Goal: Information Seeking & Learning: Learn about a topic

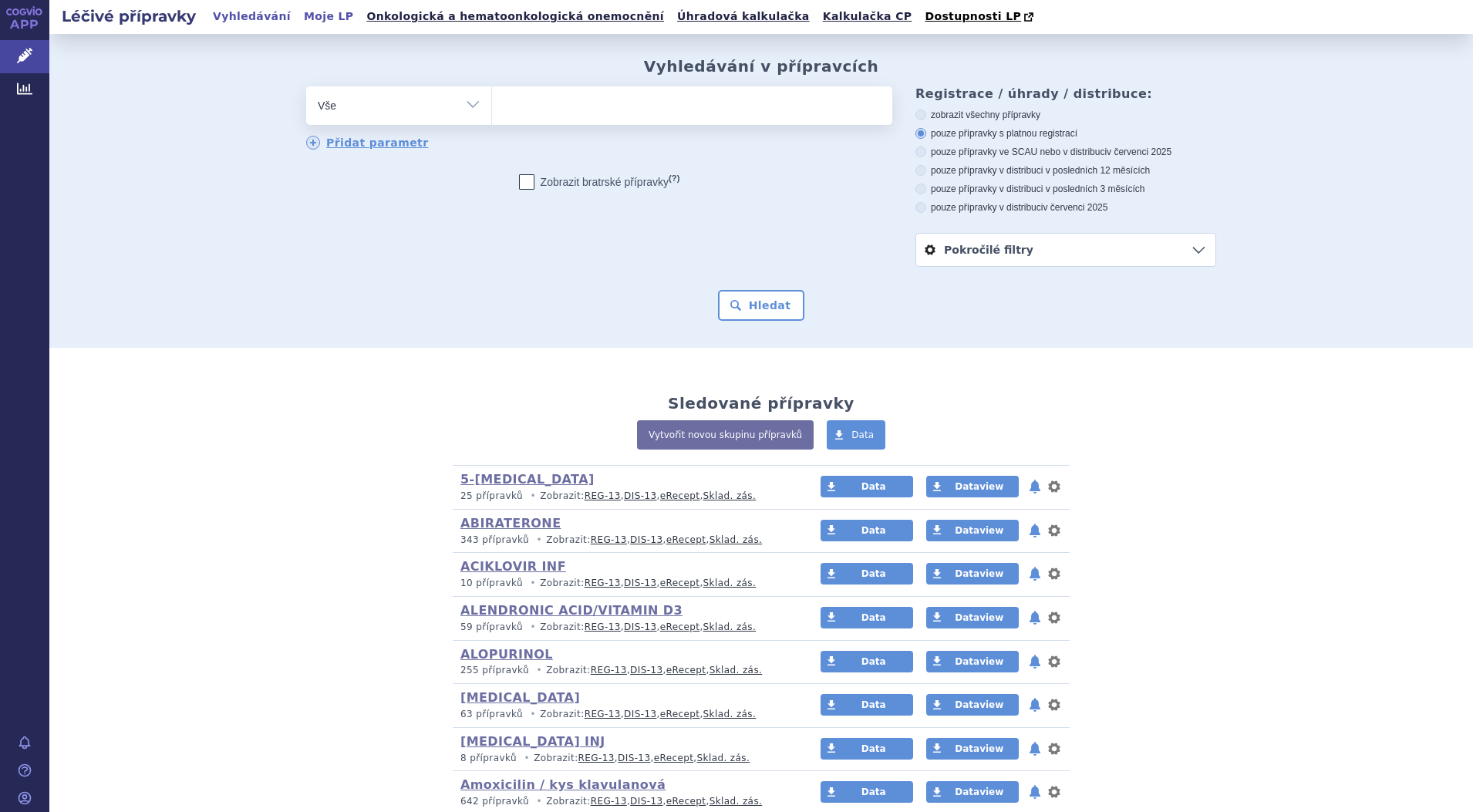
click at [304, 19] on link "Moje LP" at bounding box center [328, 16] width 59 height 20
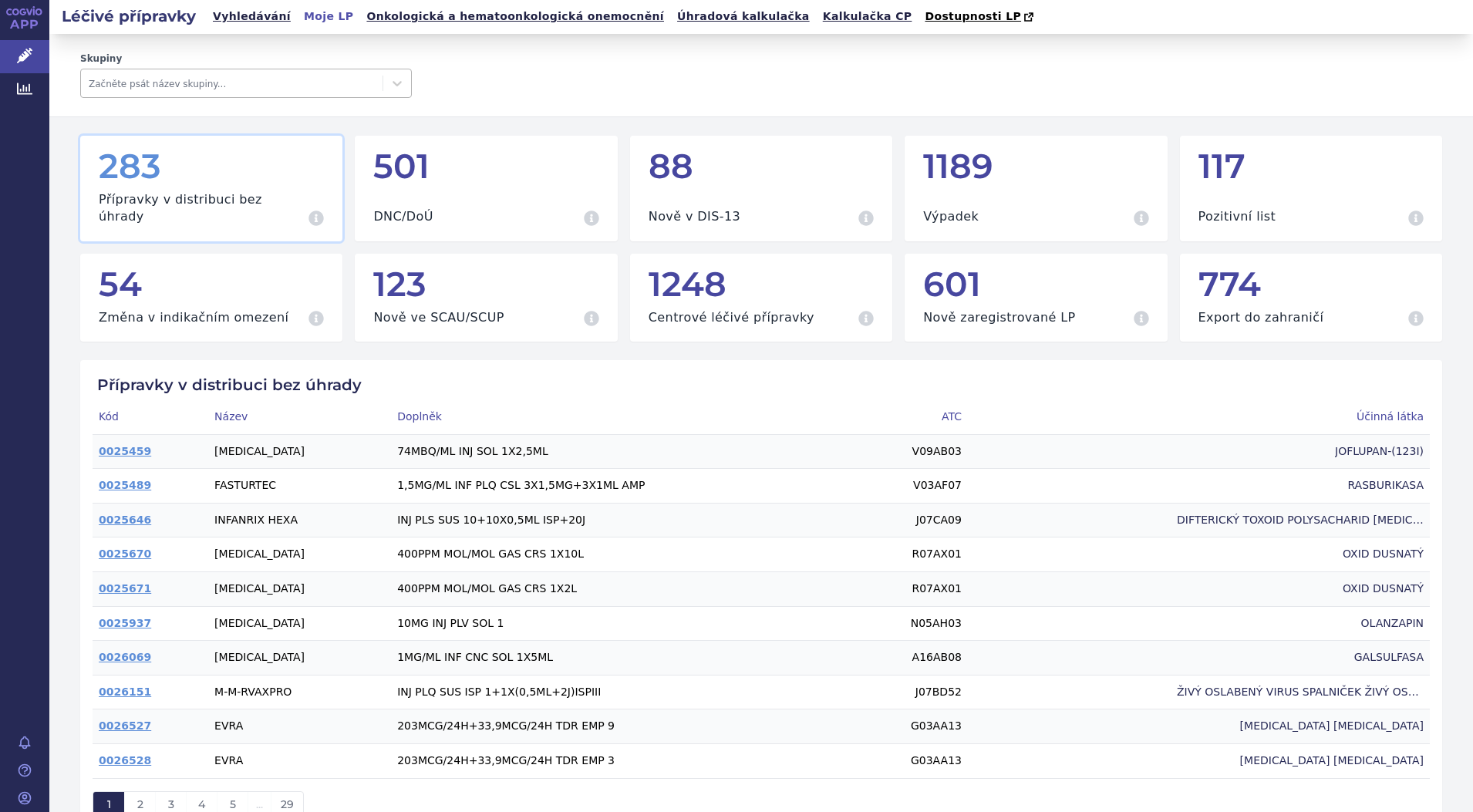
click at [215, 81] on div at bounding box center [232, 84] width 286 height 19
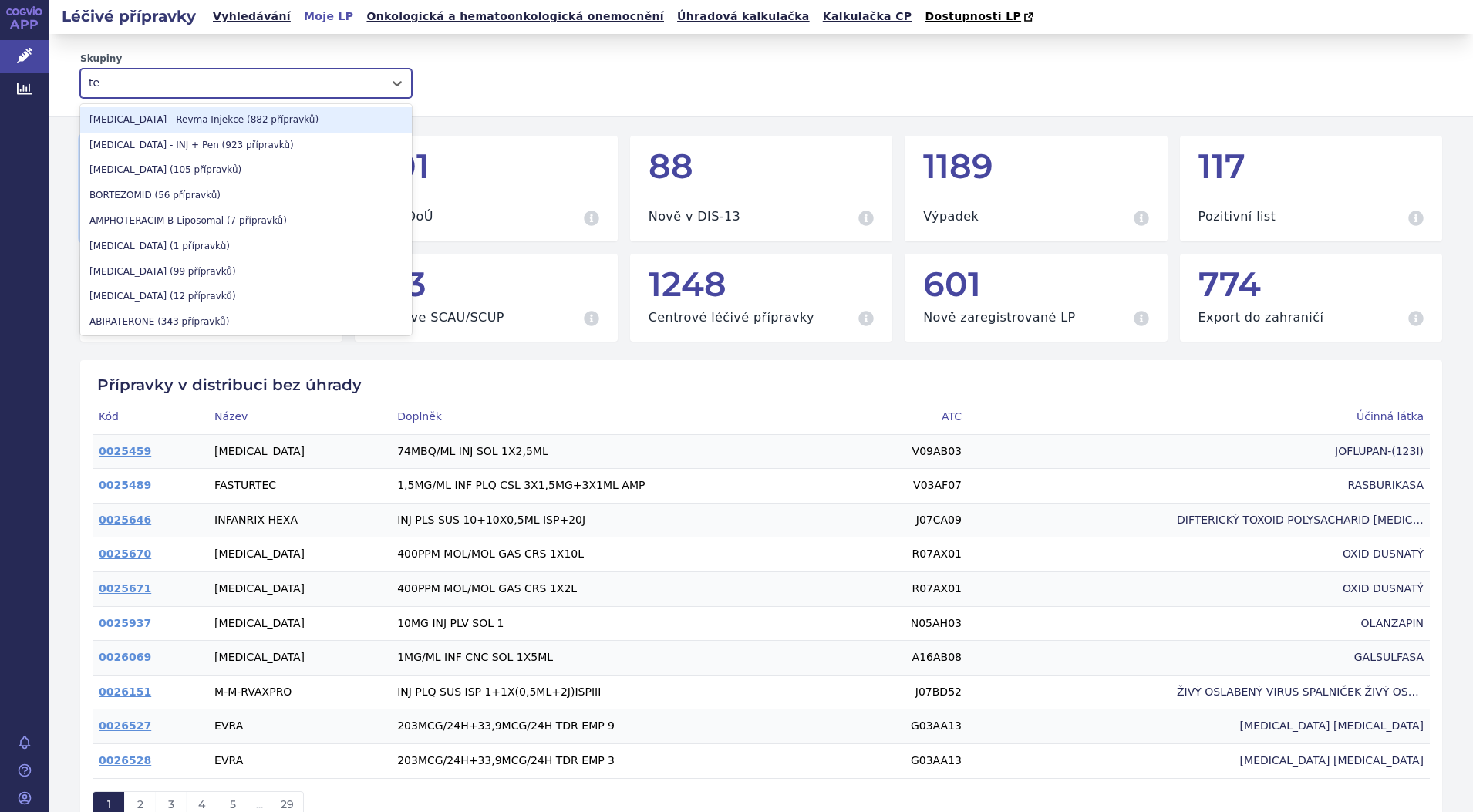
type input "t"
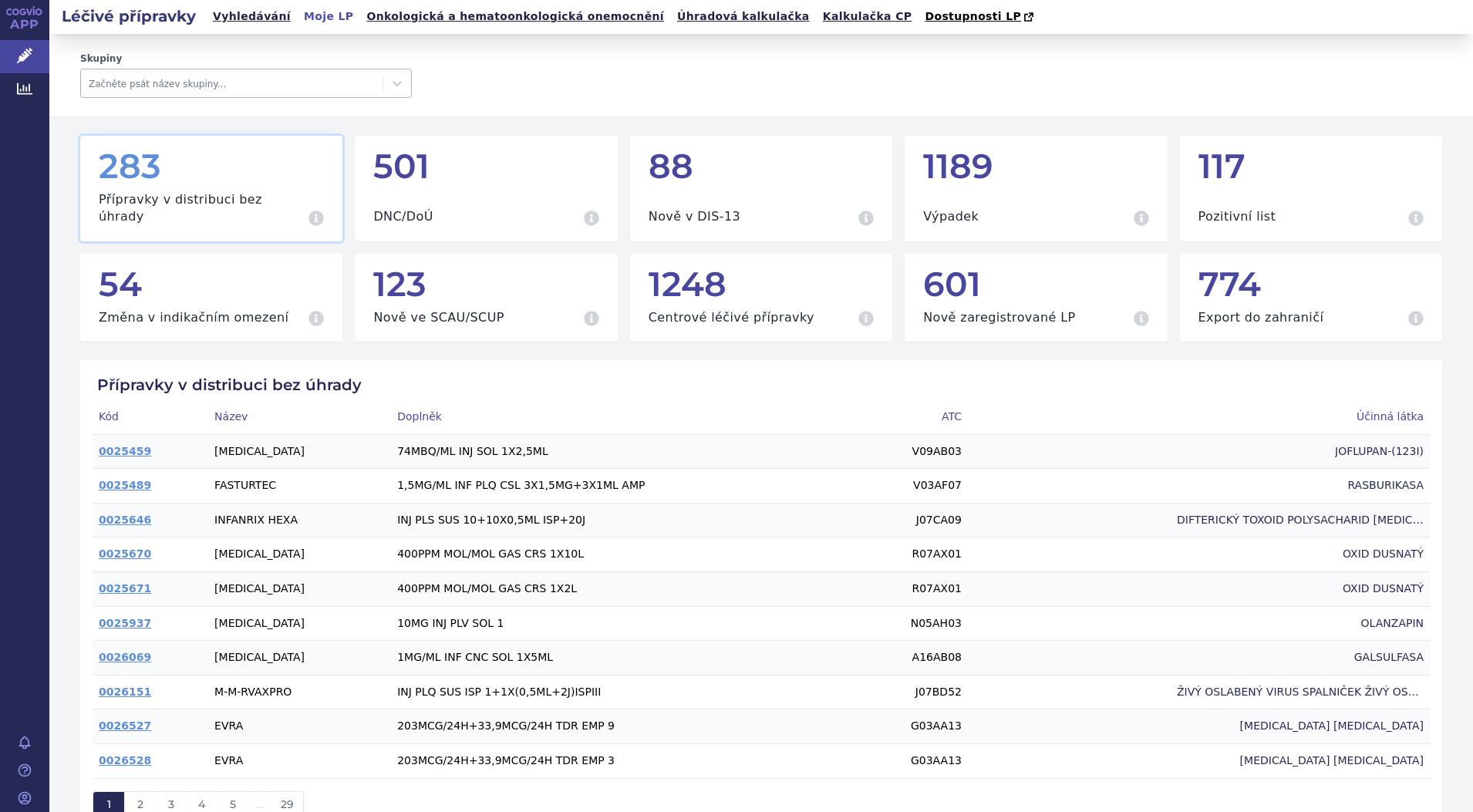
click at [194, 90] on div at bounding box center [232, 84] width 286 height 19
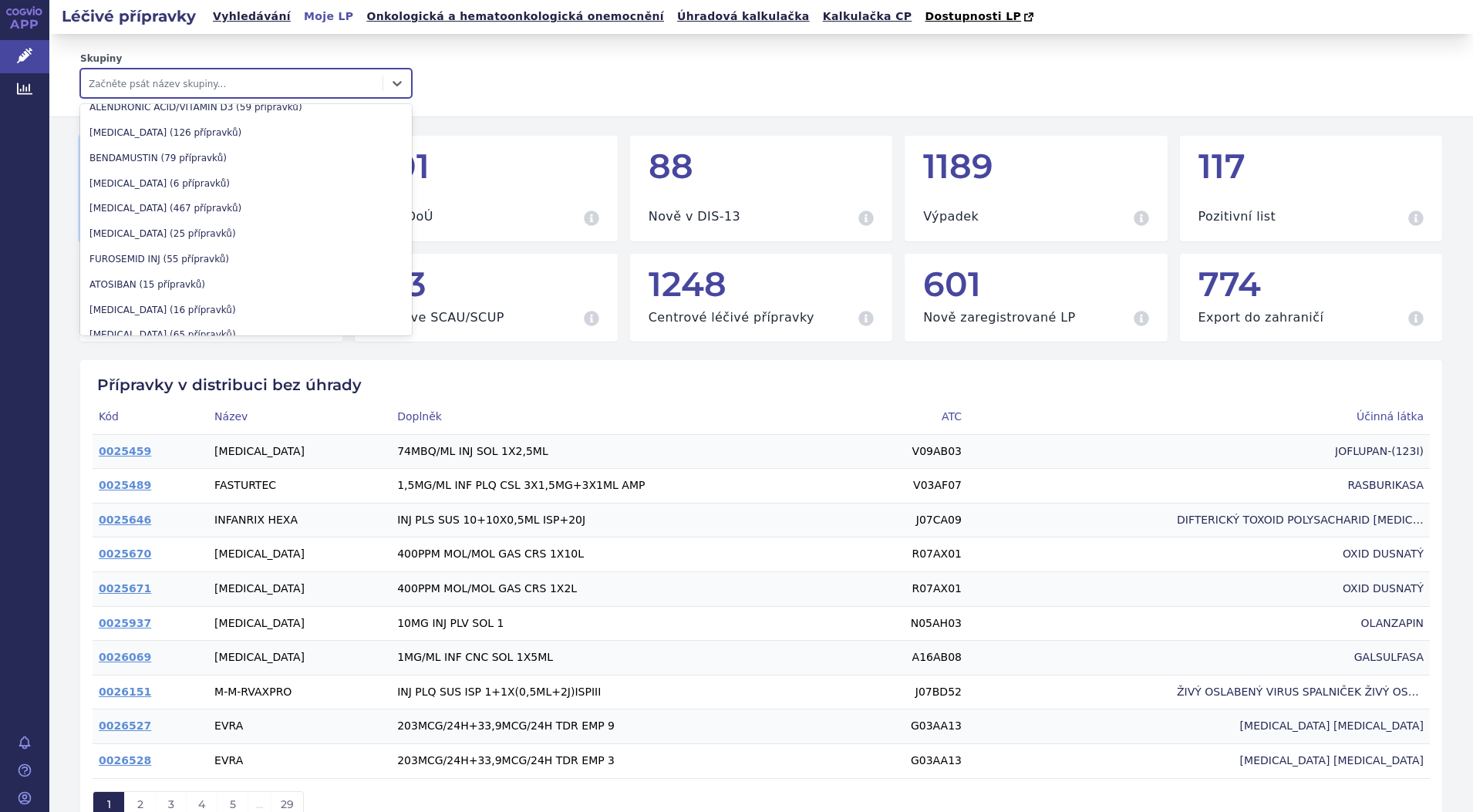
scroll to position [0, 0]
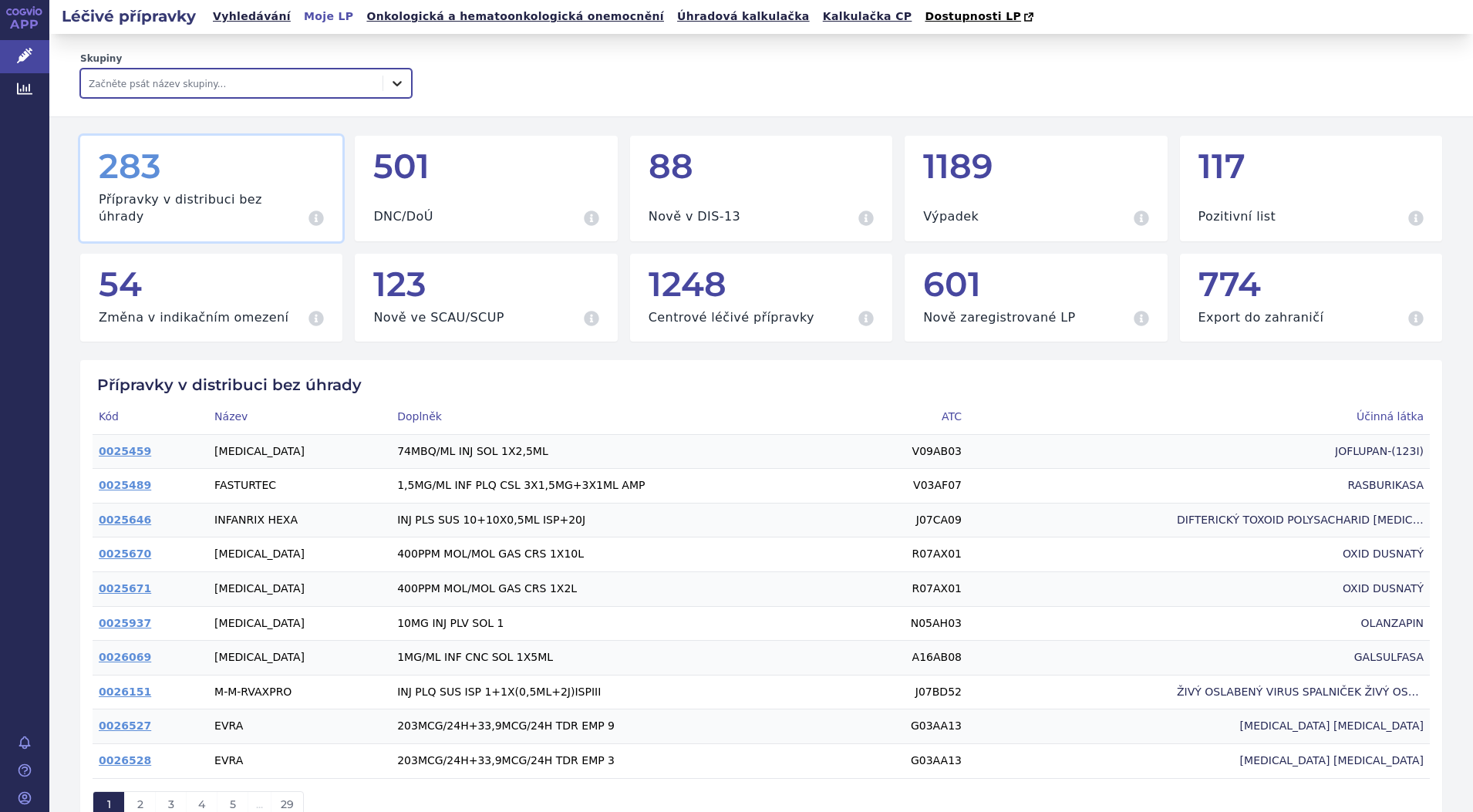
click at [392, 83] on icon at bounding box center [397, 84] width 15 height 15
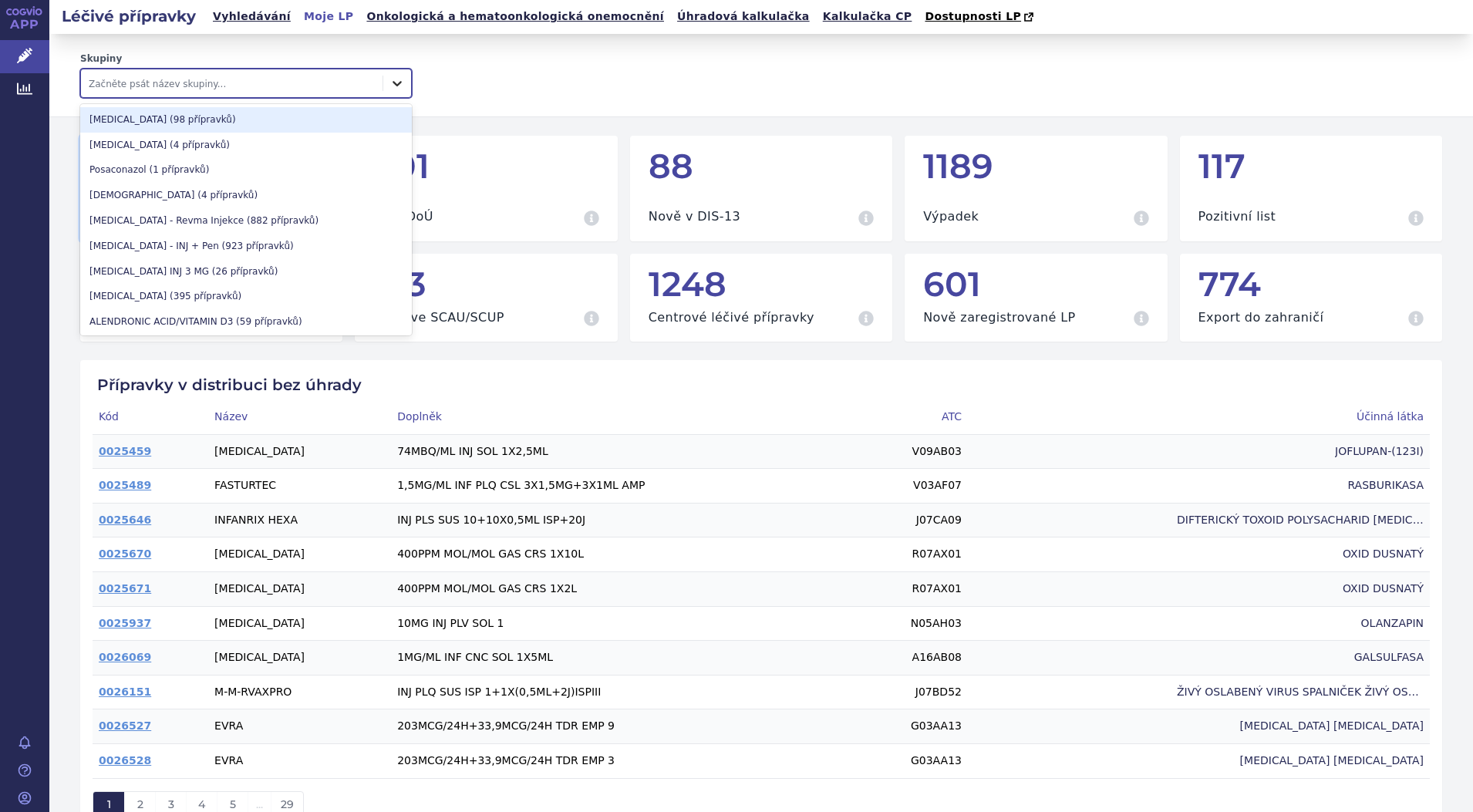
click at [392, 83] on icon at bounding box center [397, 84] width 15 height 15
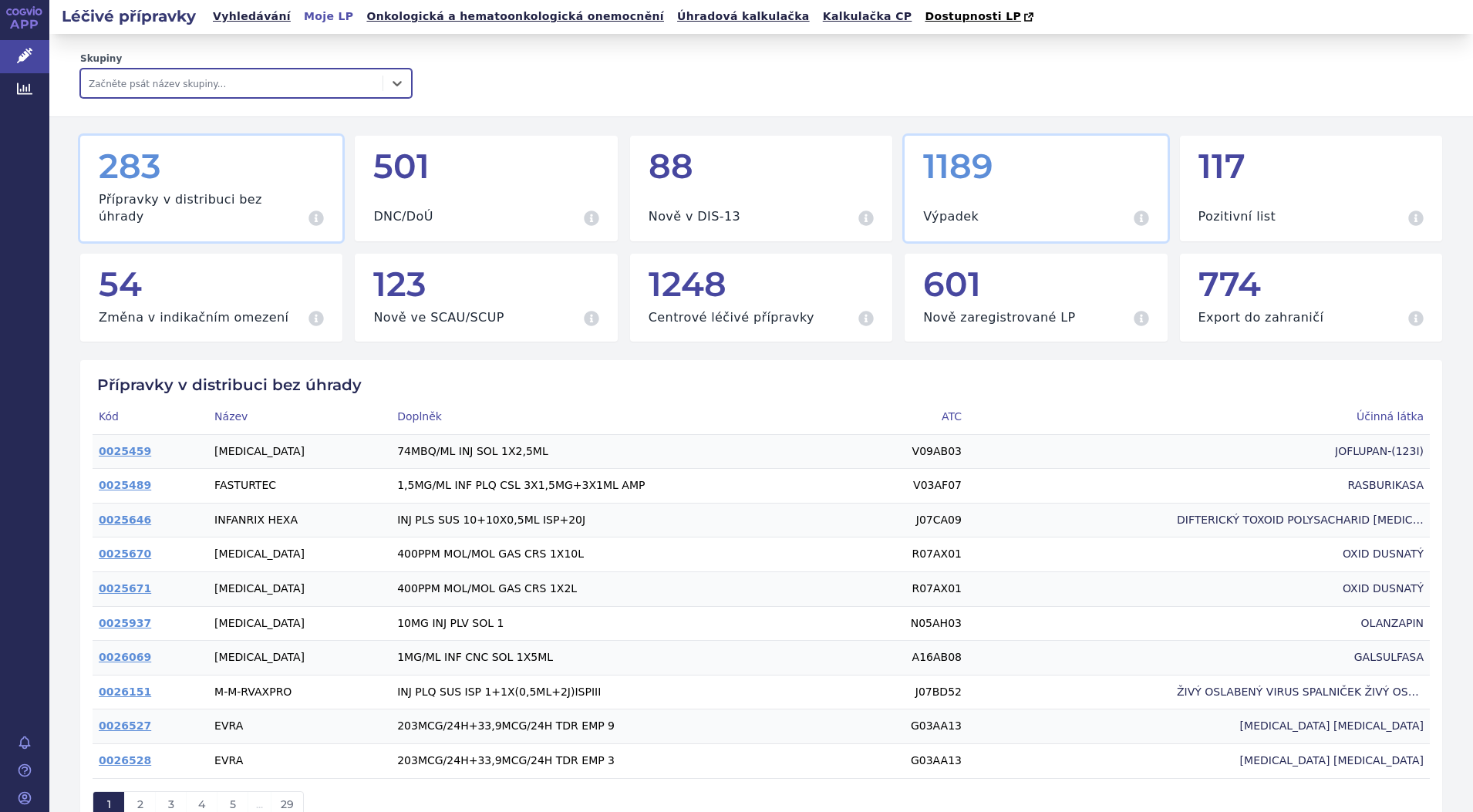
click at [1044, 191] on div "1189 Výpadek Všechny přípravky aktuálně splňující specifikaci" at bounding box center [1036, 188] width 263 height 106
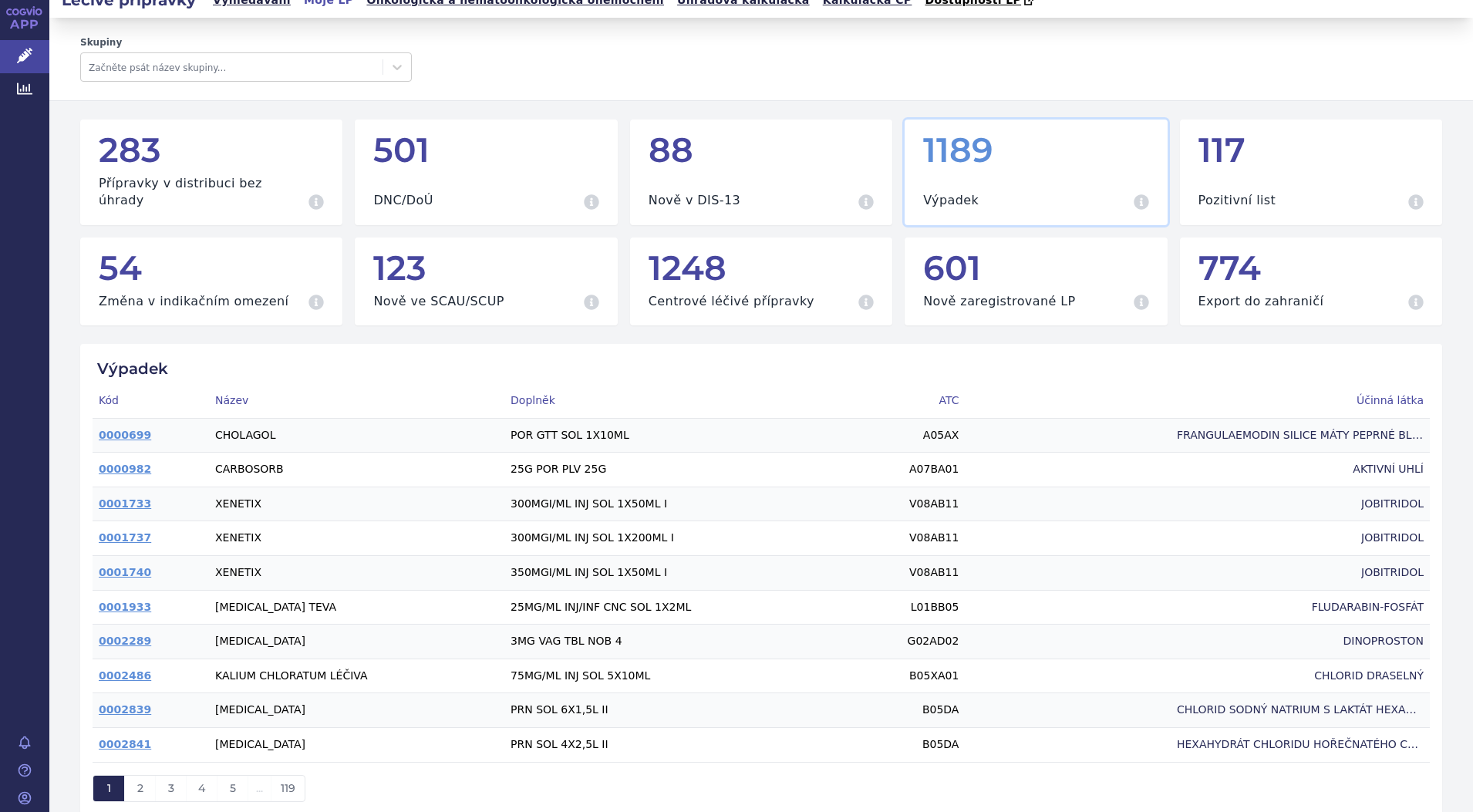
scroll to position [20, 0]
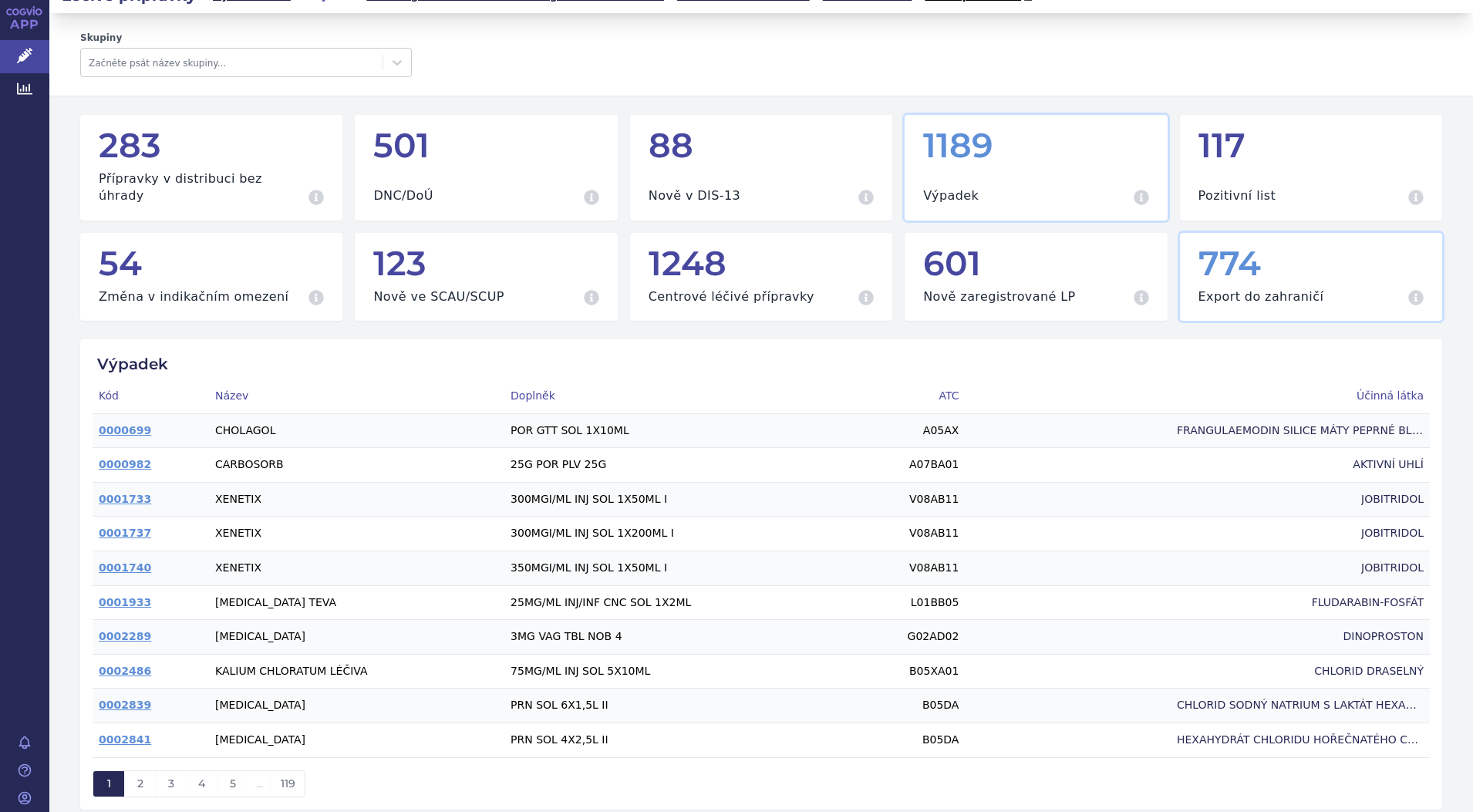
click at [1212, 288] on h3 "Export do zahraničí" at bounding box center [1261, 297] width 125 height 17
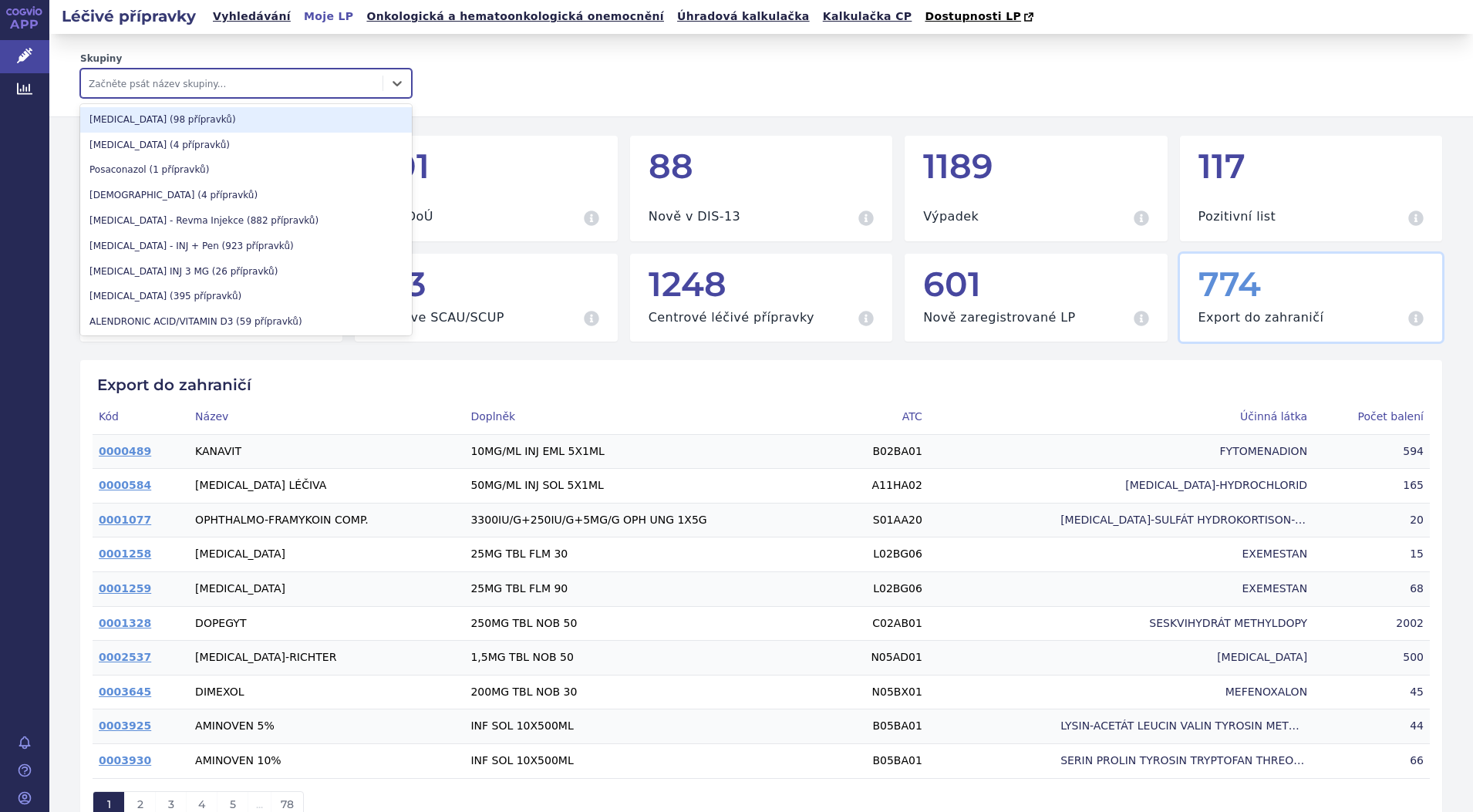
click at [246, 85] on div at bounding box center [232, 84] width 286 height 19
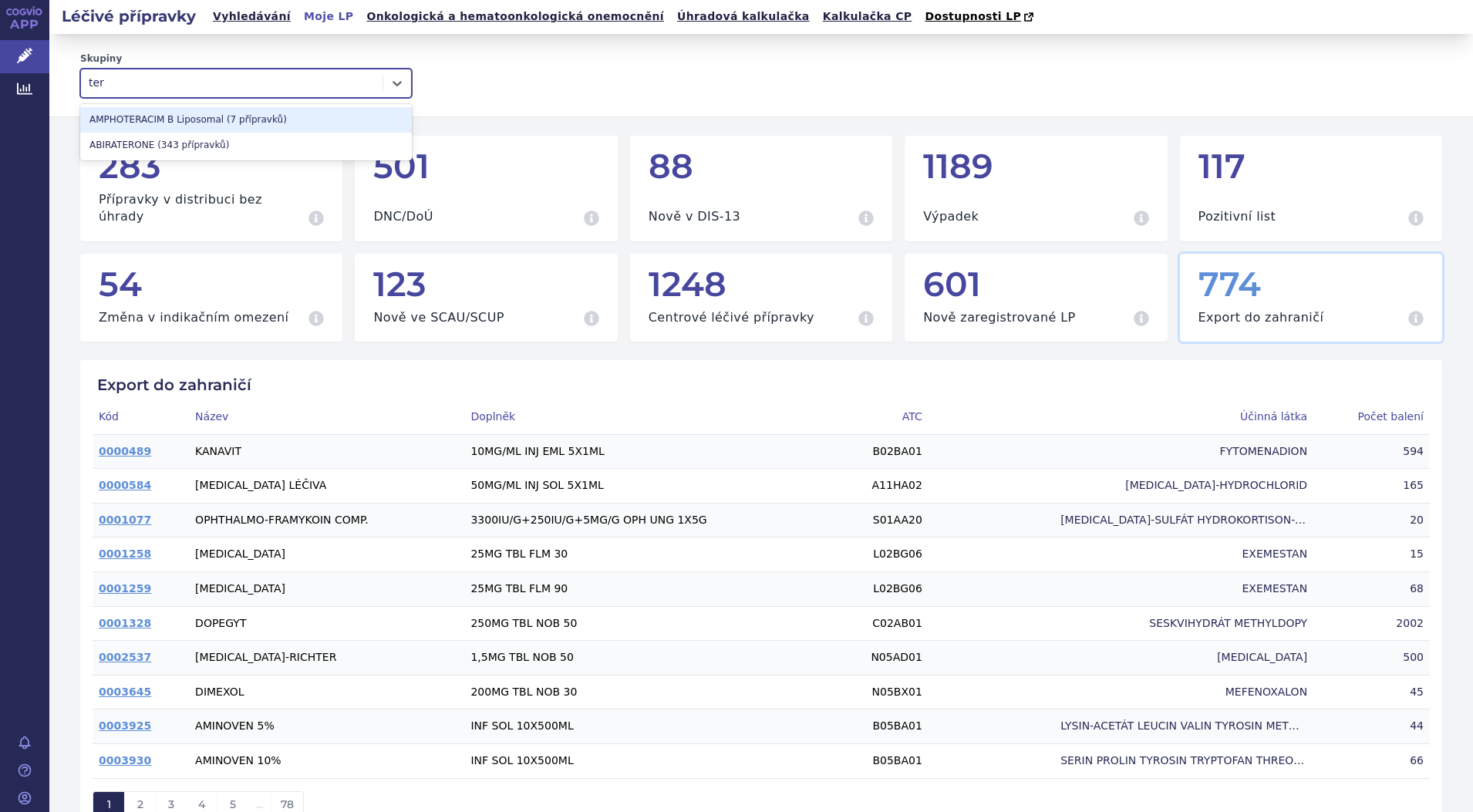
type input "ter"
click at [493, 85] on div "Skupiny 2 results available for search term ter. Use Up and Down to choose opti…" at bounding box center [761, 75] width 1362 height 45
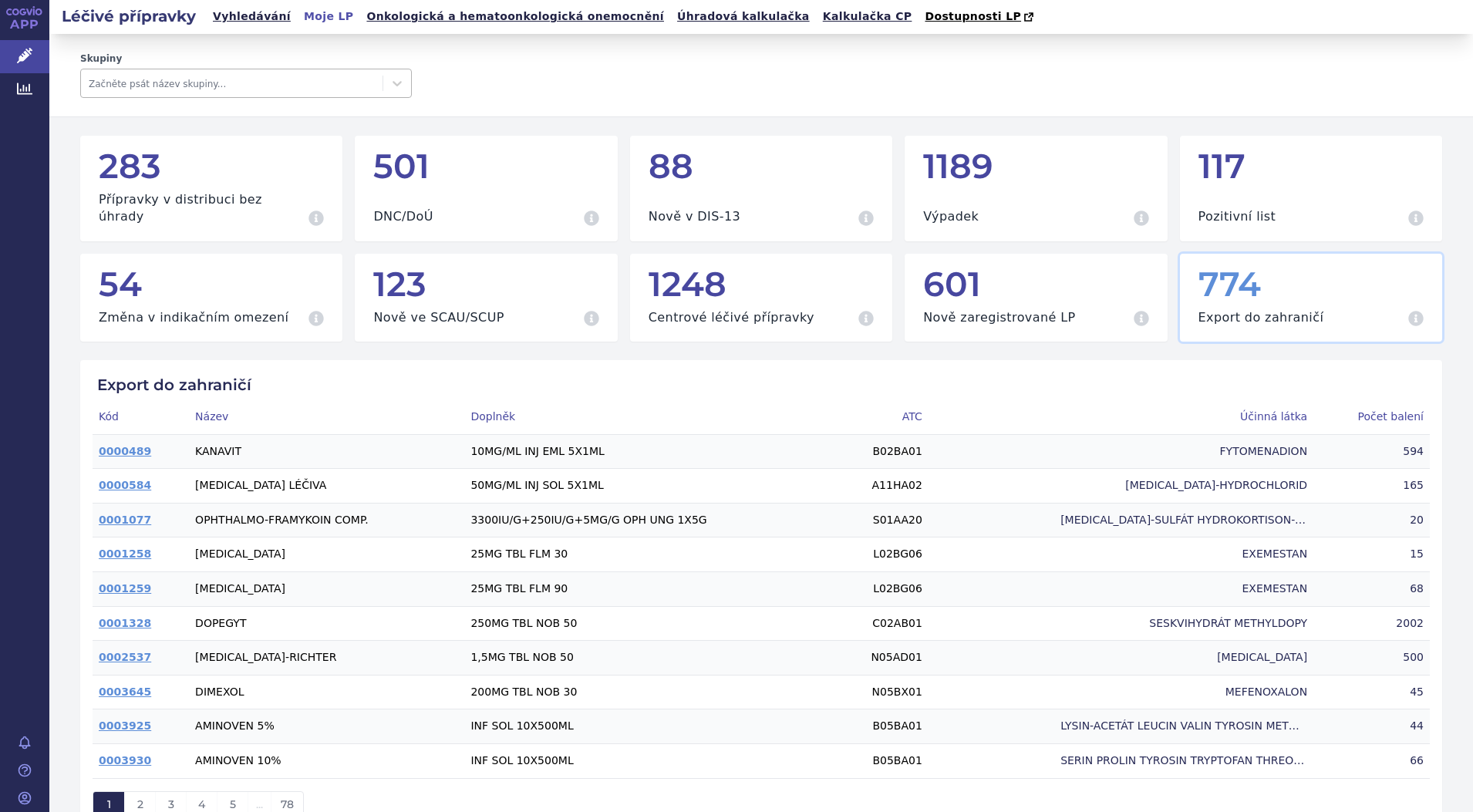
click at [258, 78] on div at bounding box center [232, 84] width 286 height 19
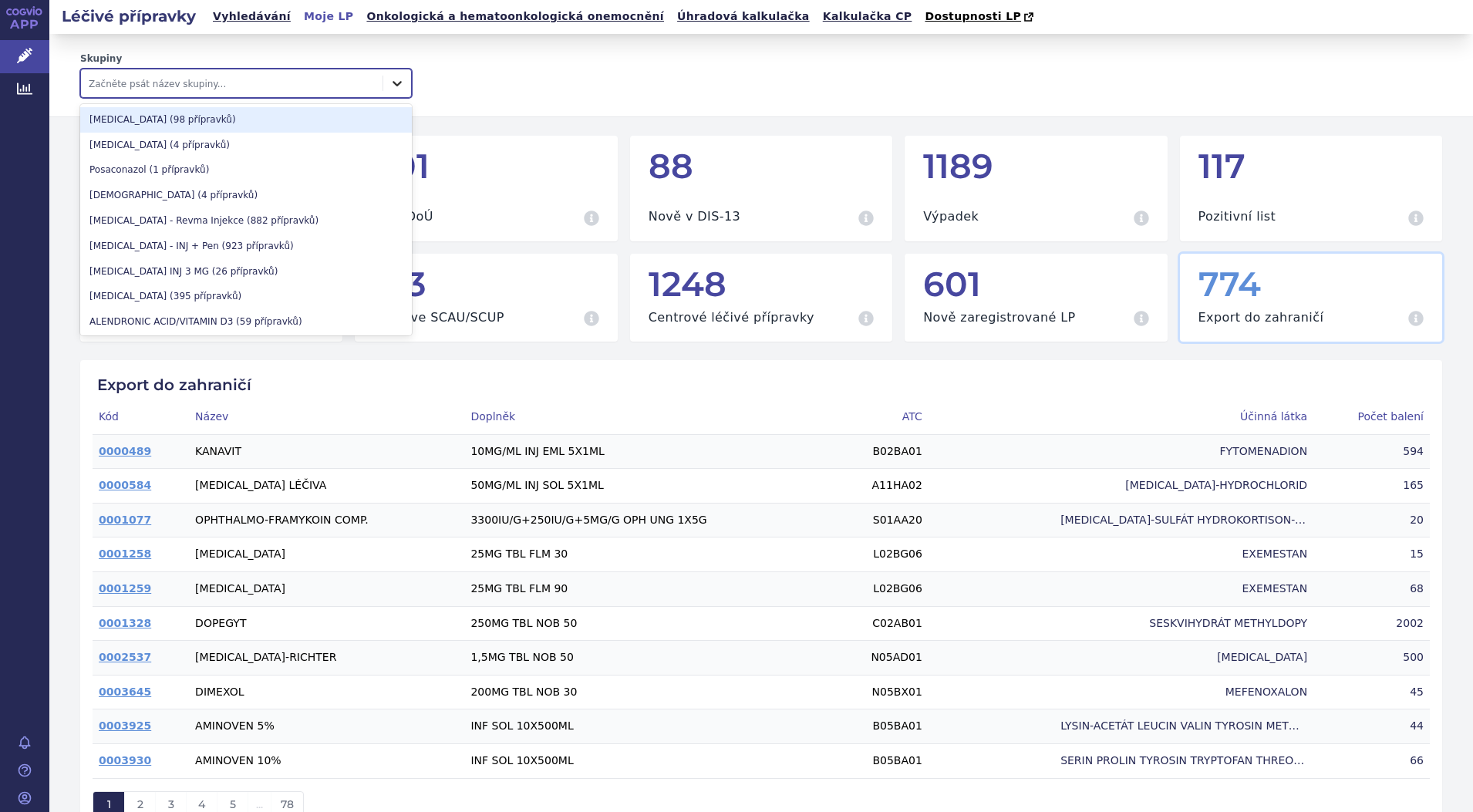
click at [396, 81] on icon at bounding box center [397, 84] width 15 height 15
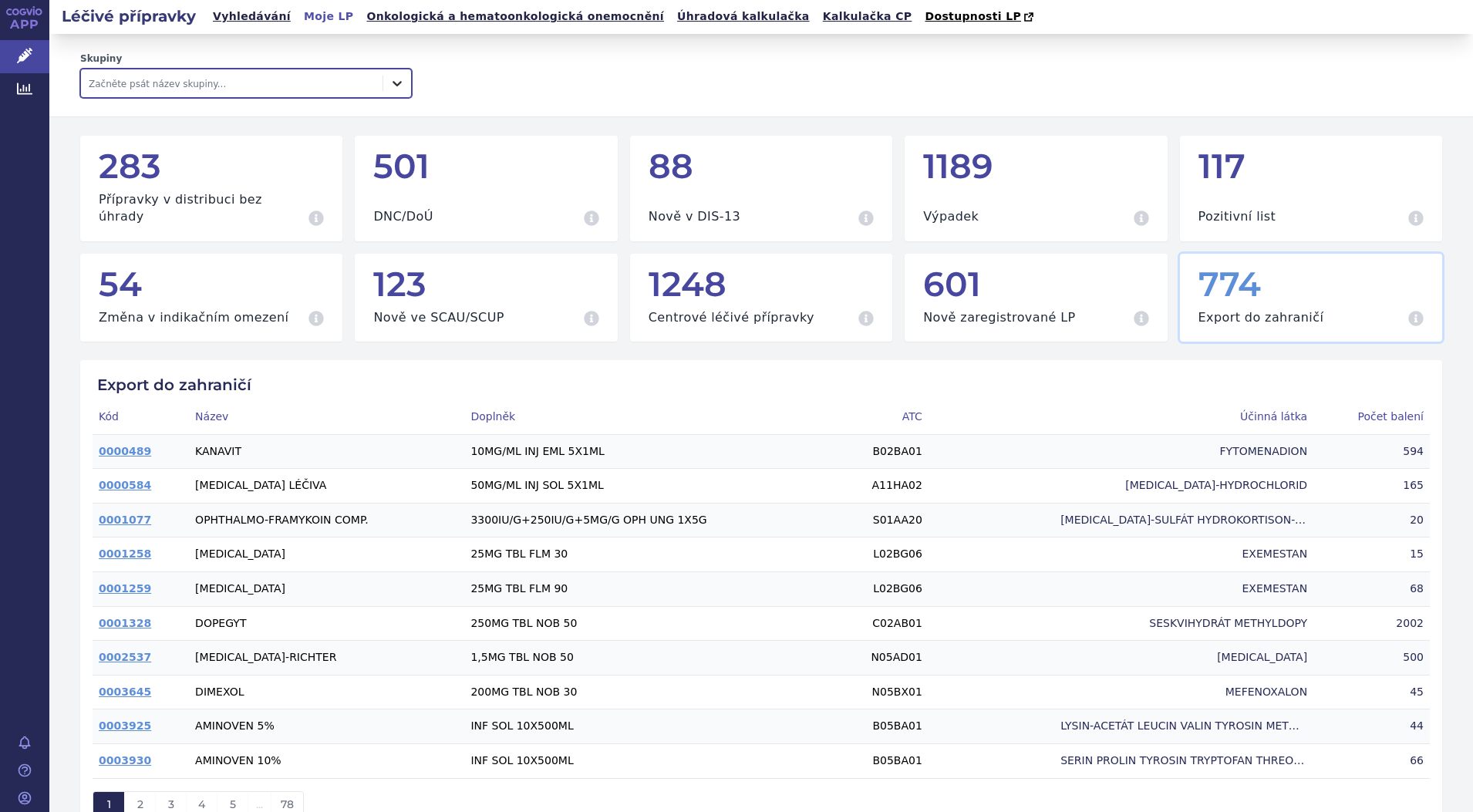
drag, startPoint x: 394, startPoint y: 75, endPoint x: 382, endPoint y: 95, distance: 23.3
click at [393, 76] on div at bounding box center [397, 83] width 28 height 28
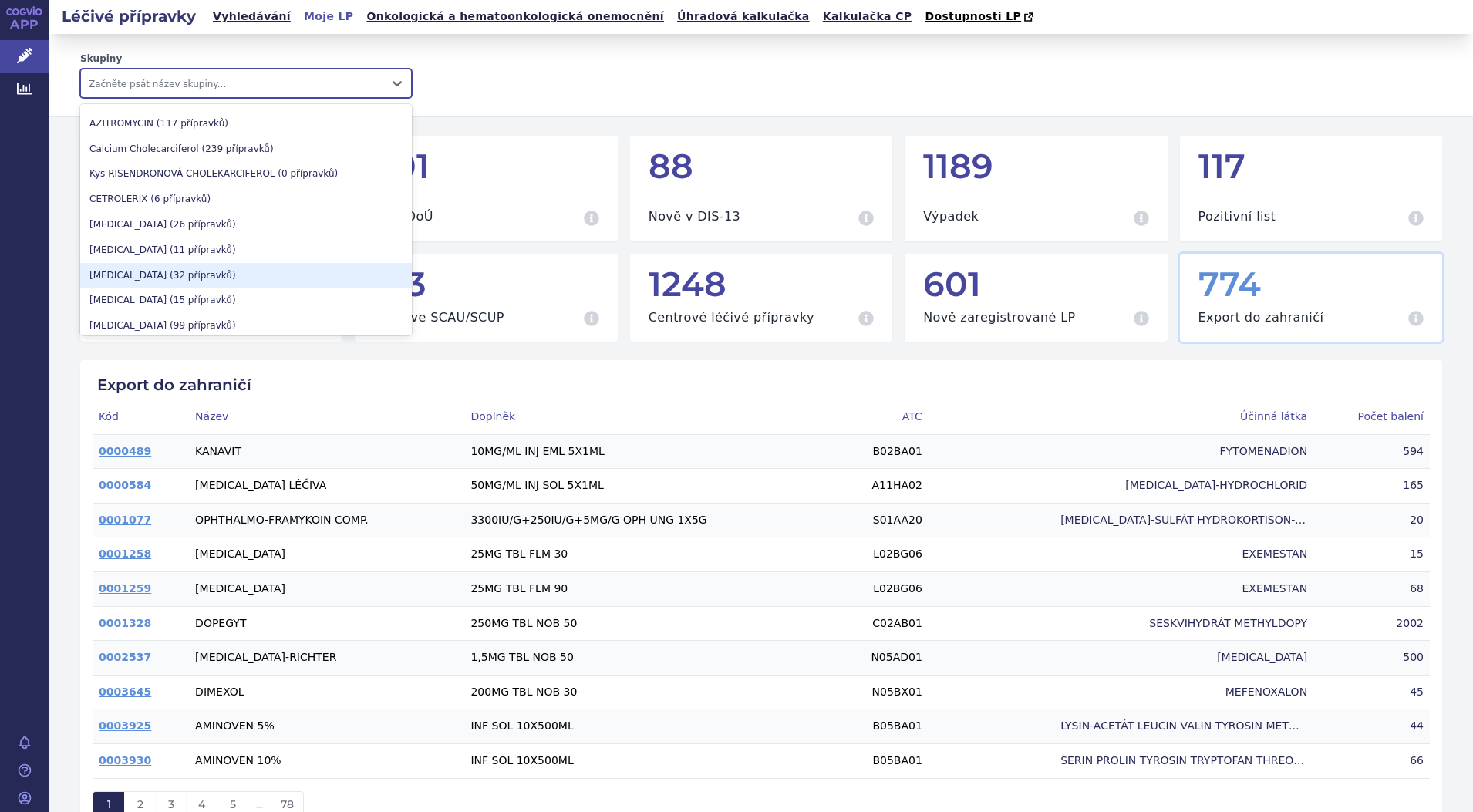
scroll to position [2304, 0]
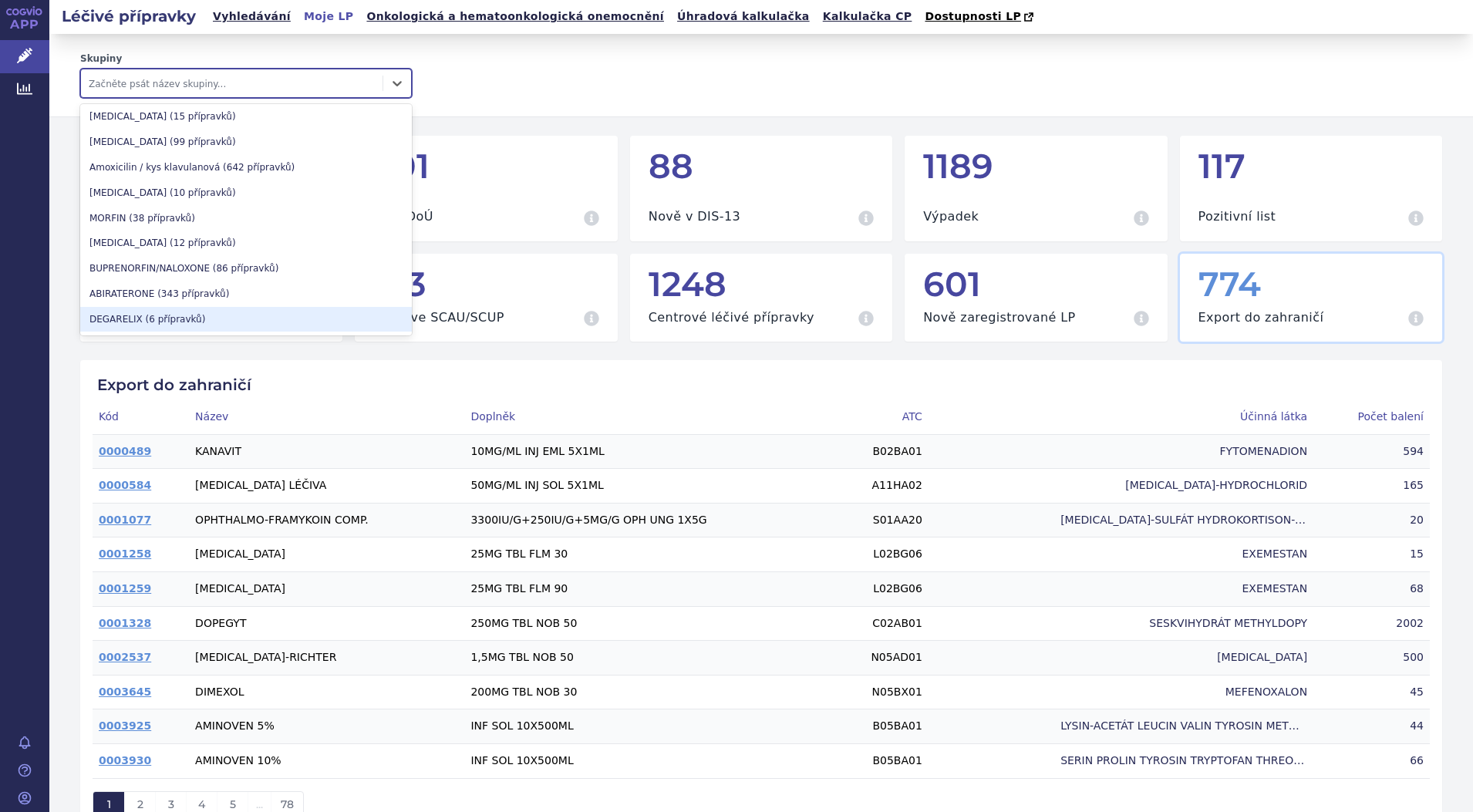
click at [170, 320] on div "DEGARELIX (6 přípravků)" at bounding box center [246, 320] width 332 height 26
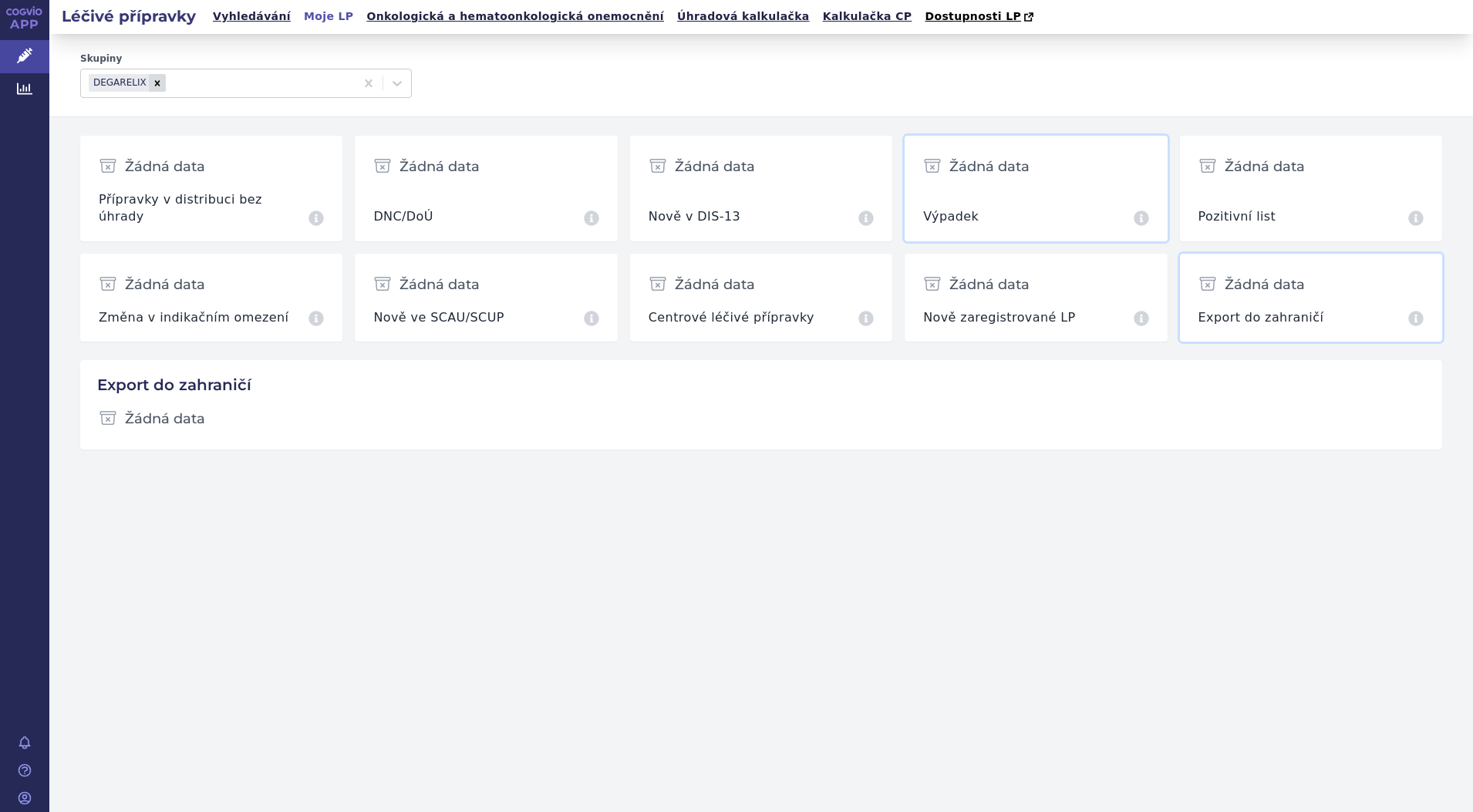
click at [952, 208] on h3 "Výpadek" at bounding box center [950, 216] width 55 height 17
click at [759, 309] on h3 "Centrové léčivé přípravky" at bounding box center [731, 318] width 166 height 17
click at [185, 197] on h3 "Přípravky v distribuci bez úhrady" at bounding box center [202, 208] width 207 height 35
click at [246, 19] on link "Vyhledávání" at bounding box center [251, 16] width 87 height 20
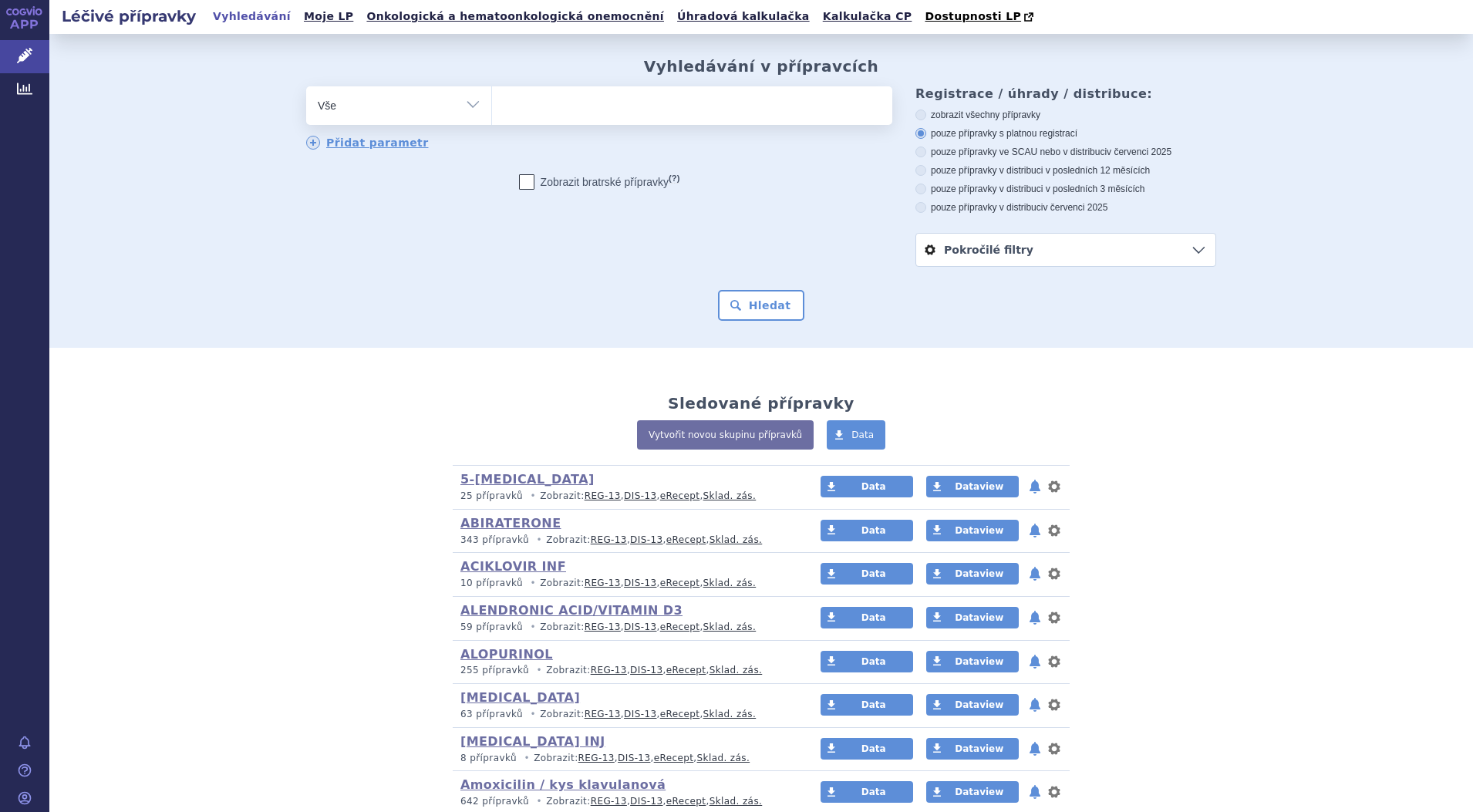
select select "filter-atc-group"
click at [306, 87] on select "Vše Přípravek/SUKL kód MAH VPOIS ATC/Aktivní látka Léková forma Síla" at bounding box center [398, 103] width 185 height 35
drag, startPoint x: 523, startPoint y: 112, endPoint x: 526, endPoint y: 105, distance: 7.6
click at [523, 112] on ul at bounding box center [692, 102] width 401 height 32
click at [492, 112] on select at bounding box center [491, 104] width 1 height 38
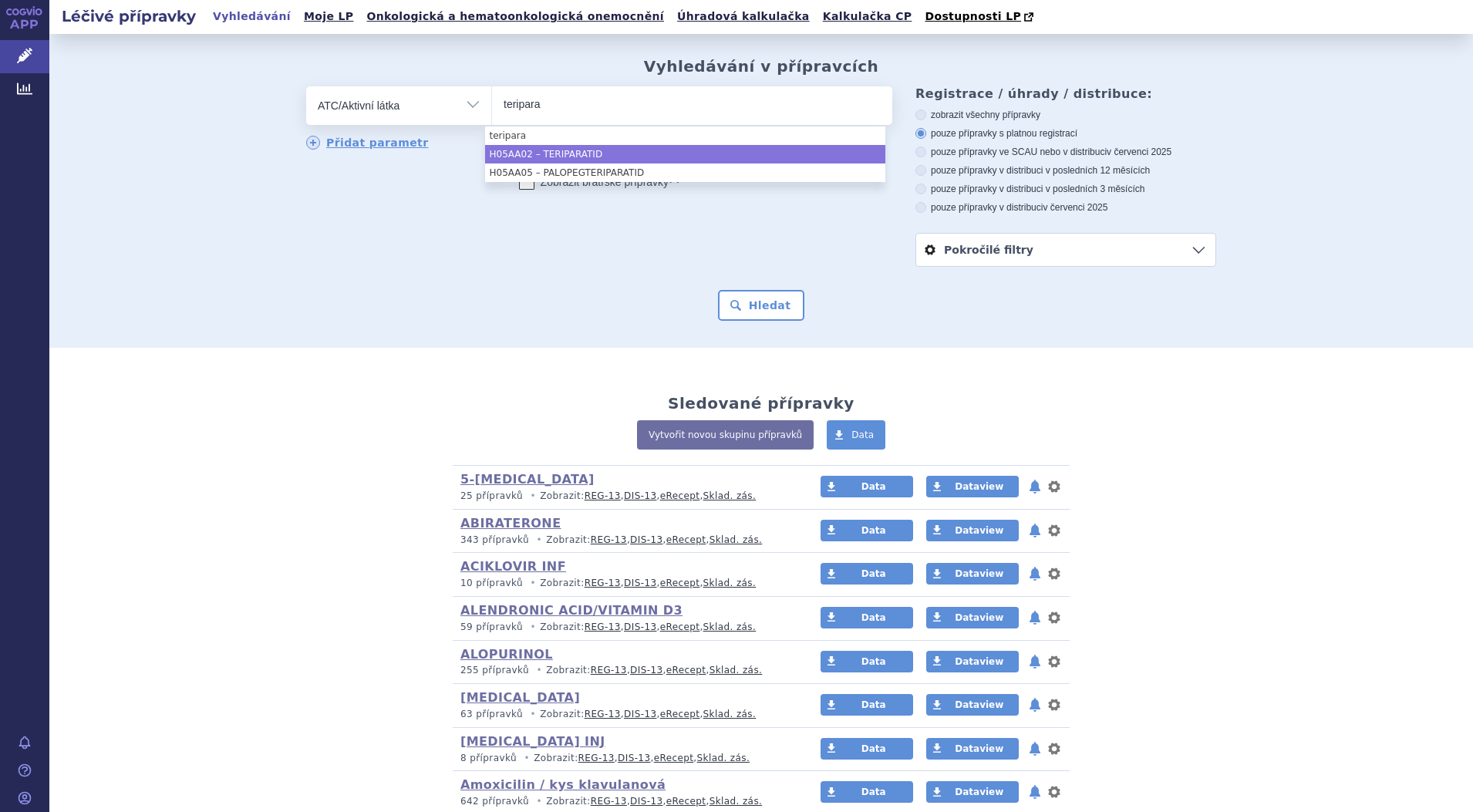
type input "teripara"
select select "H05AA02"
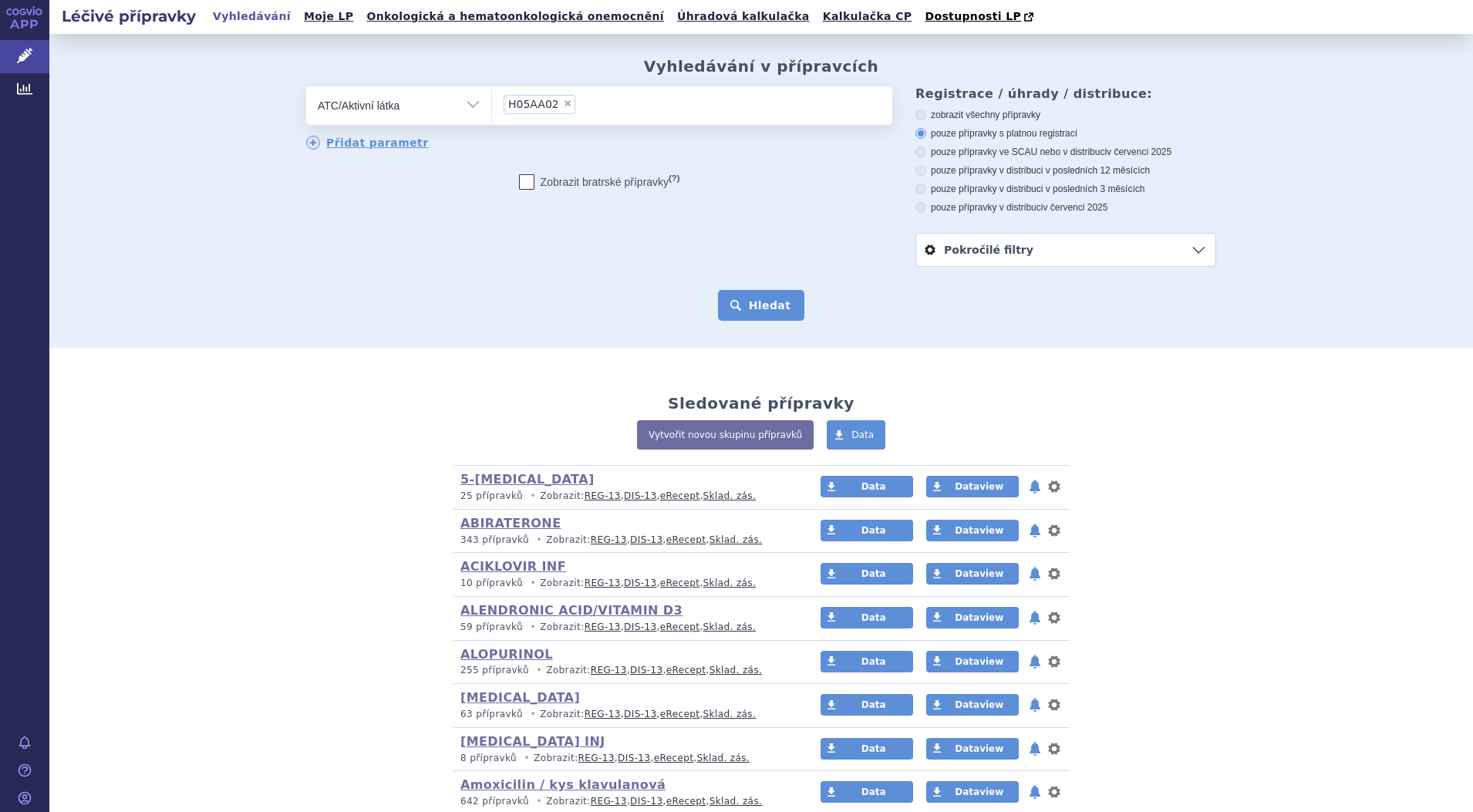
click at [760, 306] on button "Hledat" at bounding box center [761, 305] width 87 height 31
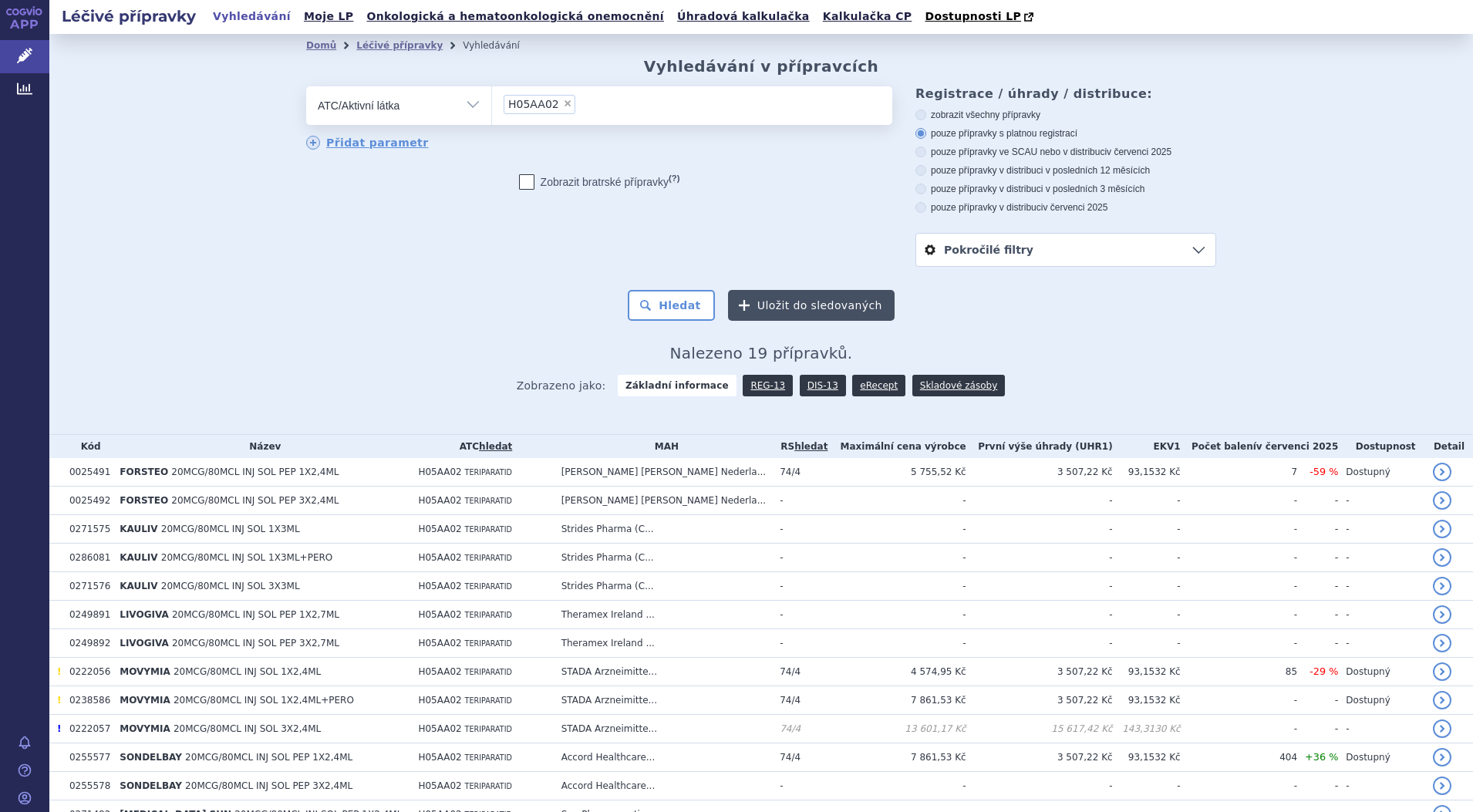
click at [815, 299] on button "Uložit do sledovaných" at bounding box center [811, 305] width 166 height 31
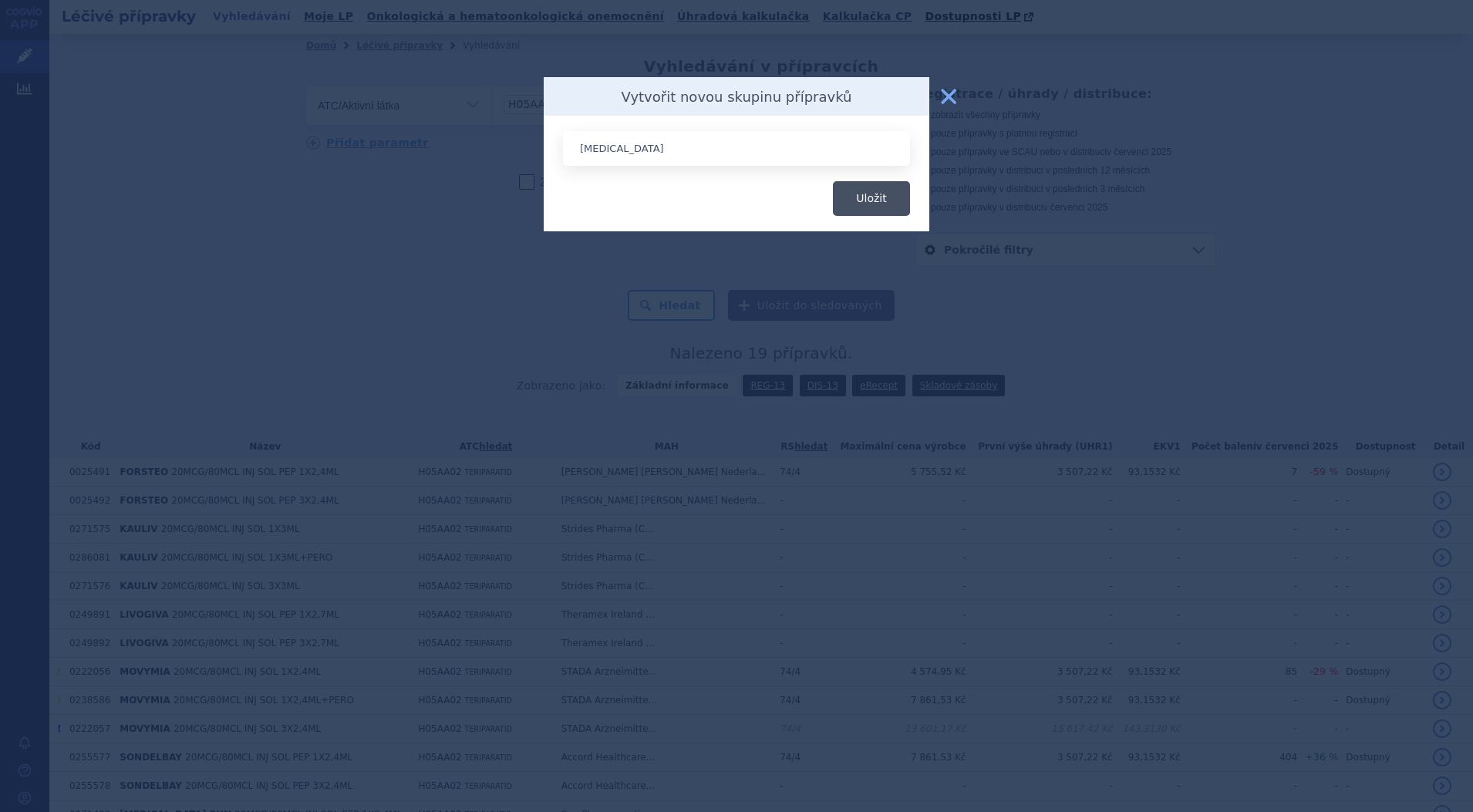
type input "Teriparatide"
click at [881, 199] on button "Uložit" at bounding box center [871, 199] width 77 height 35
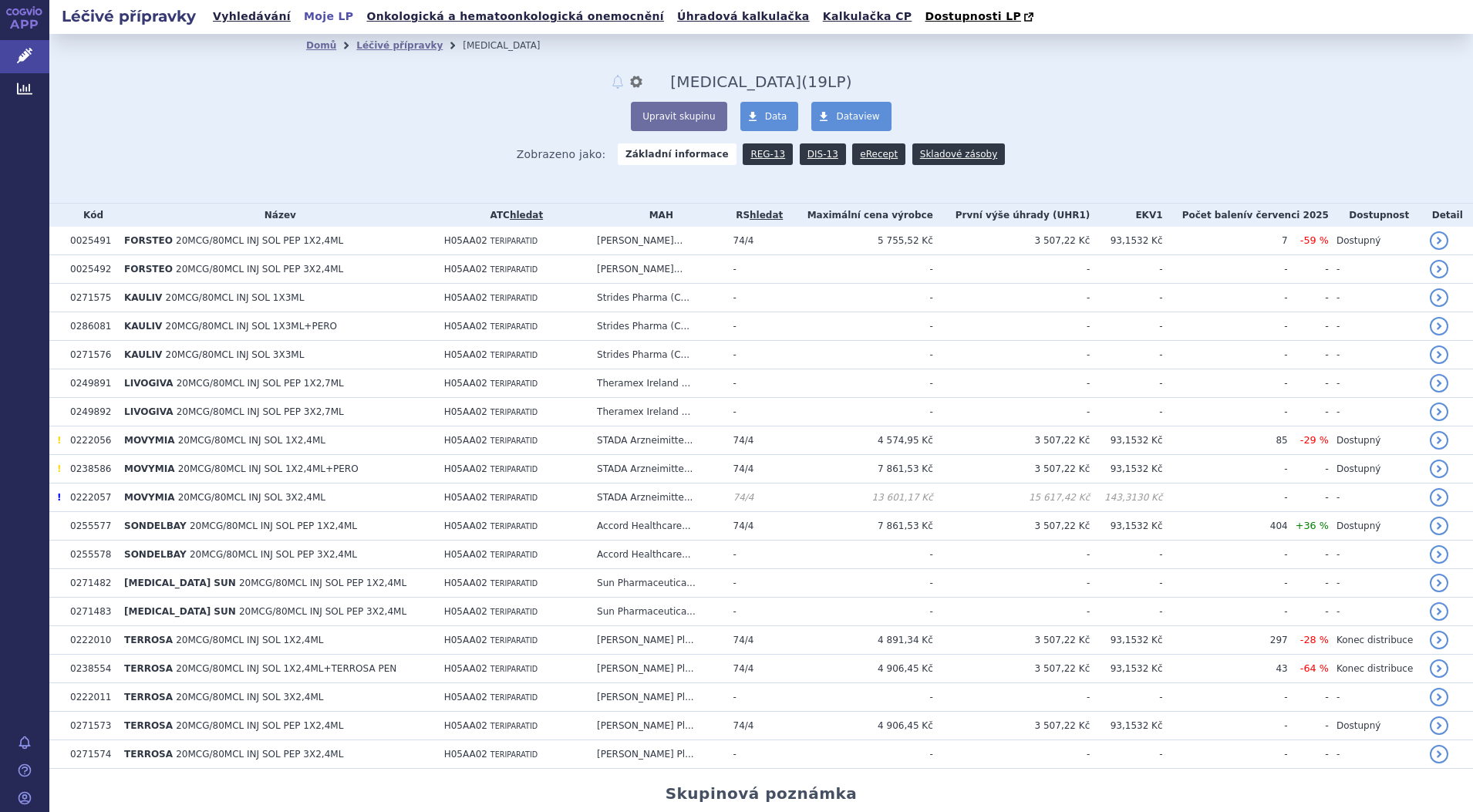
click at [304, 14] on link "Moje LP" at bounding box center [328, 16] width 59 height 20
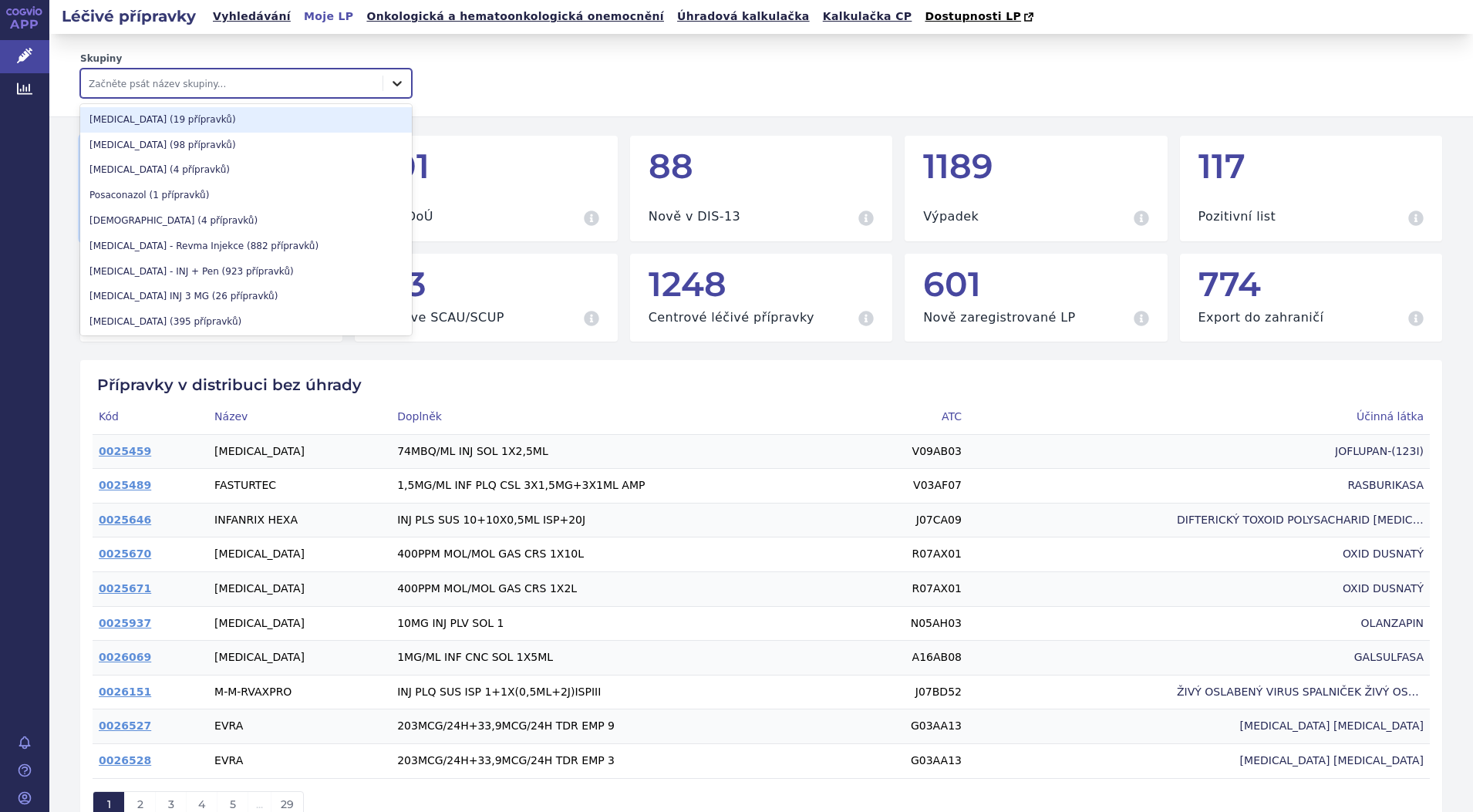
click at [392, 80] on icon at bounding box center [397, 84] width 15 height 15
click at [187, 118] on div "Teriparatide (19 přípravků)" at bounding box center [246, 120] width 332 height 26
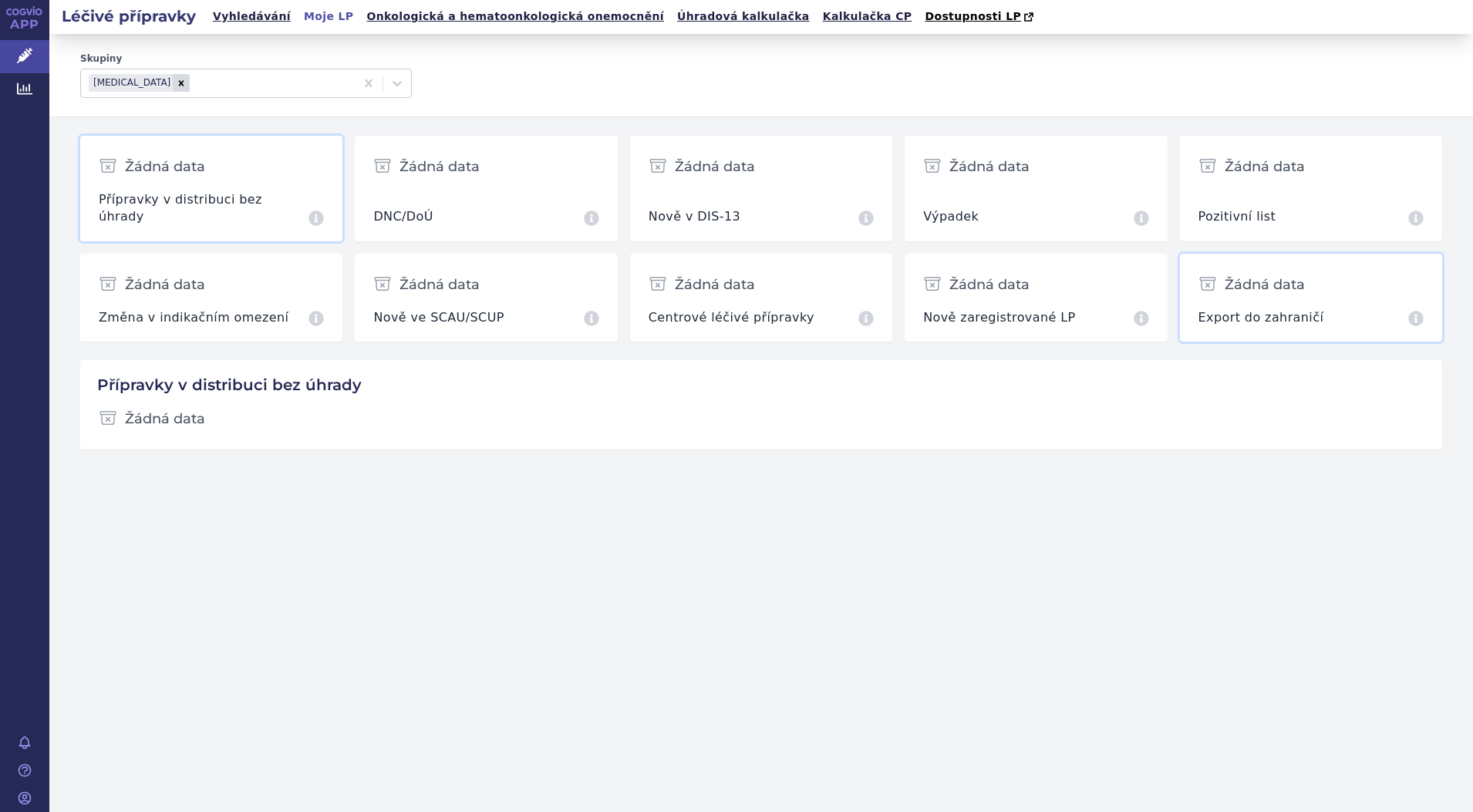
click at [1269, 287] on div "Žádná data Export do zahraničí Přípravky za červenec 2025" at bounding box center [1311, 297] width 263 height 88
click at [1291, 273] on div "Žádná data" at bounding box center [1311, 284] width 225 height 37
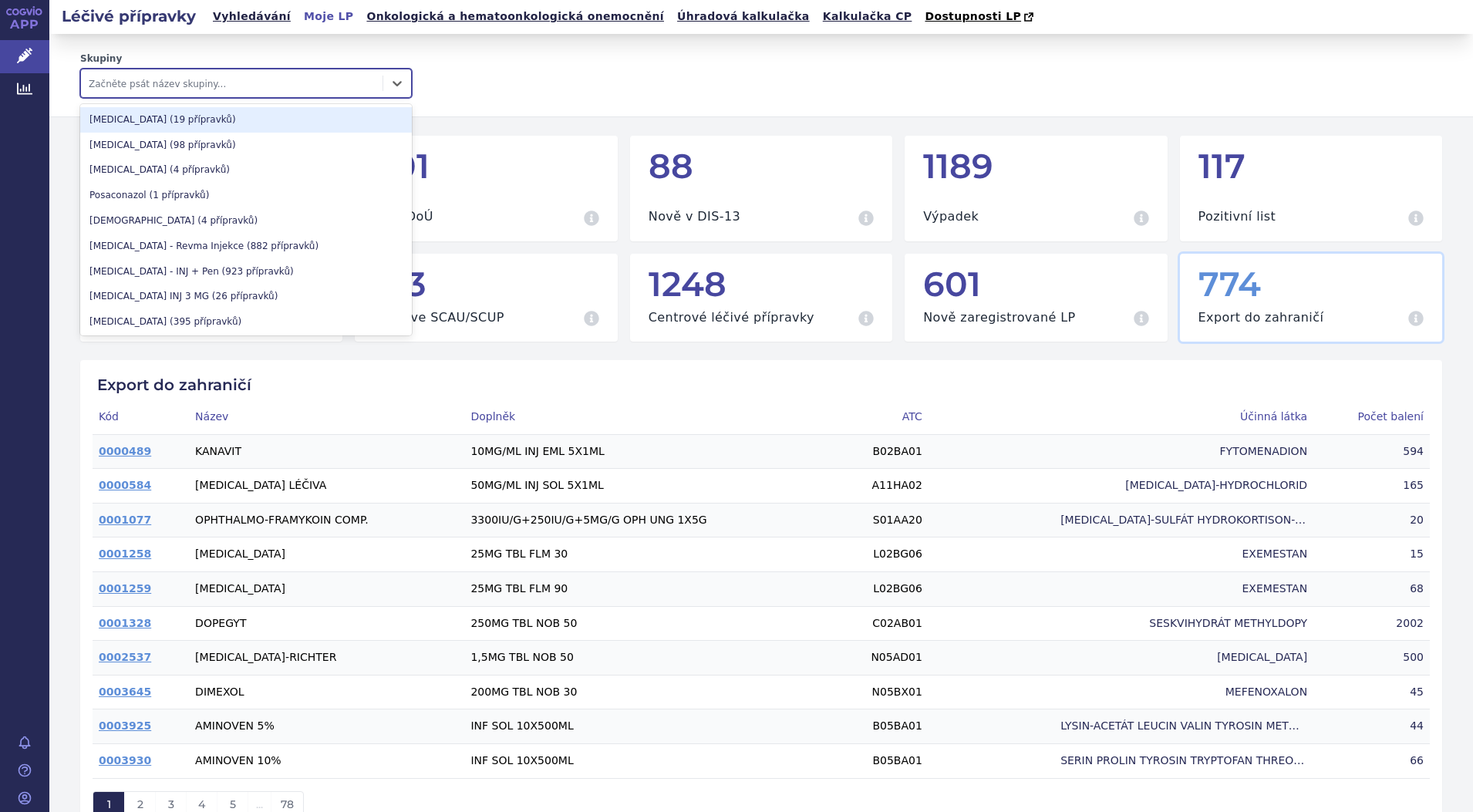
click at [251, 83] on div at bounding box center [232, 84] width 286 height 19
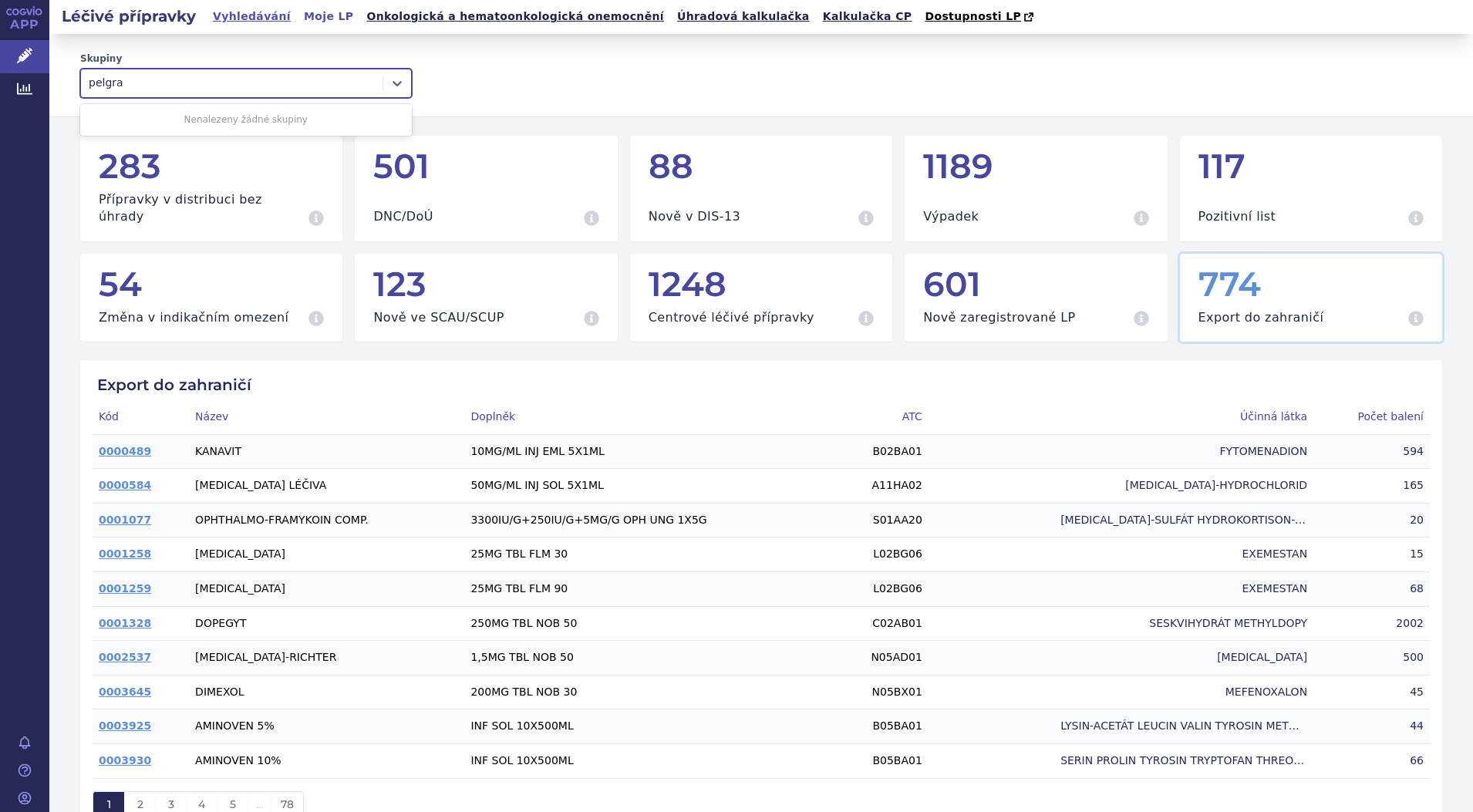
type input "pelgra"
drag, startPoint x: 251, startPoint y: 14, endPoint x: 288, endPoint y: 56, distance: 56.0
click at [251, 15] on link "Vyhledávání" at bounding box center [251, 16] width 87 height 20
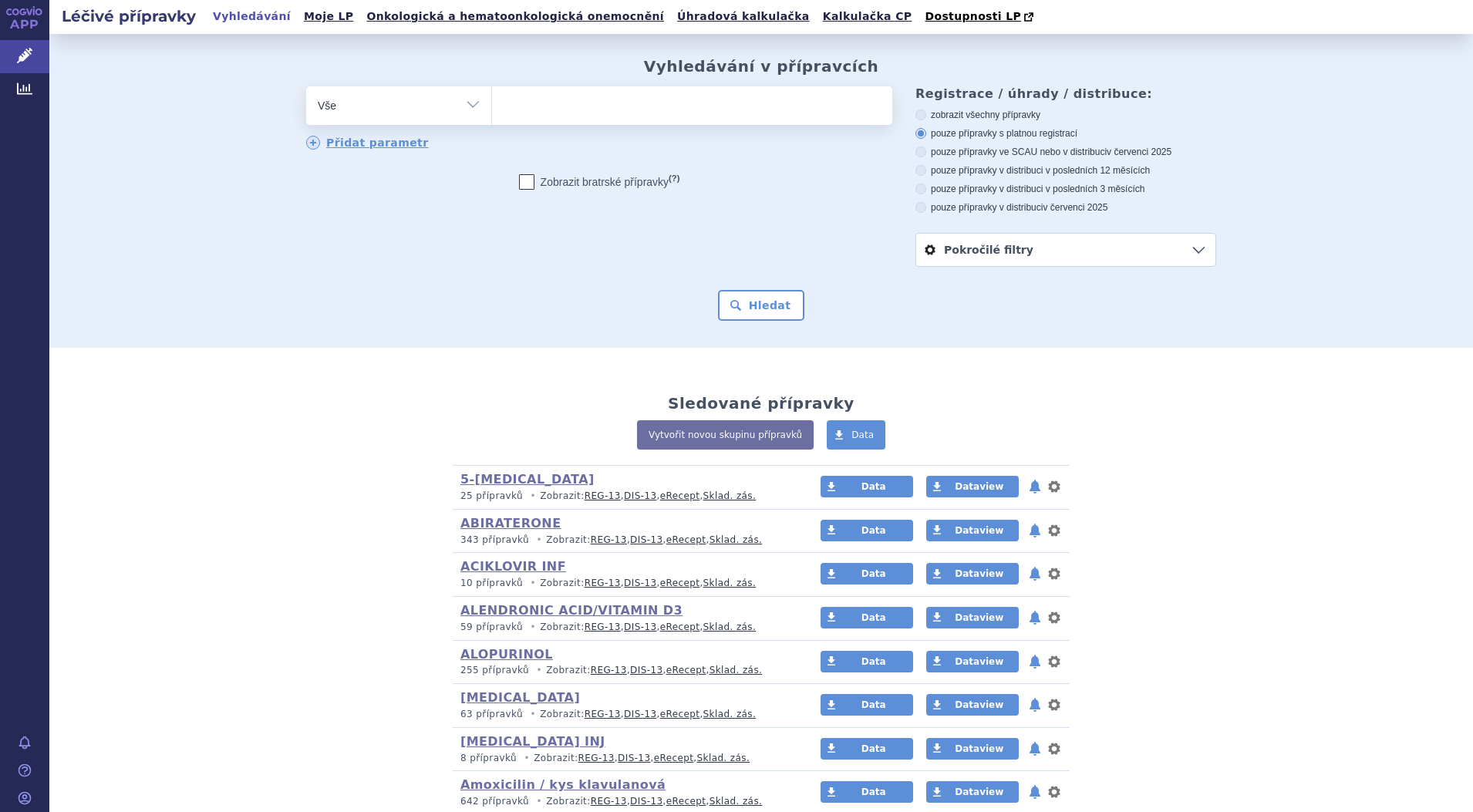
click at [462, 106] on select "Vše Přípravek/SUKL kód MAH VPOIS ATC/Aktivní látka Léková forma Síla" at bounding box center [398, 103] width 185 height 35
select select "filter-atc-group"
click at [306, 87] on select "Vše Přípravek/SUKL kód MAH VPOIS ATC/Aktivní látka Léková forma Síla" at bounding box center [398, 103] width 185 height 35
drag, startPoint x: 545, startPoint y: 118, endPoint x: 547, endPoint y: 107, distance: 11.2
click at [547, 116] on ul at bounding box center [692, 102] width 401 height 32
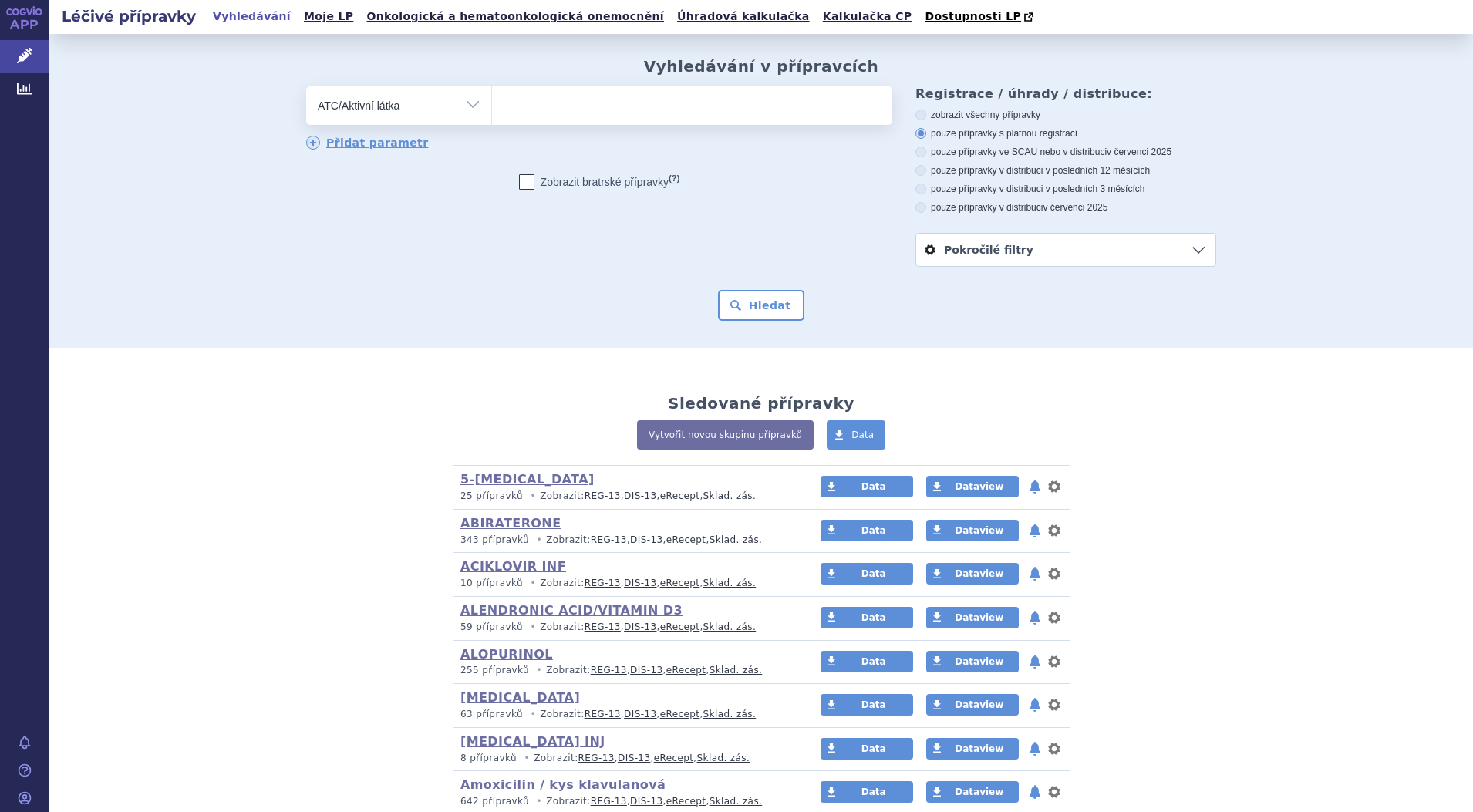
click at [492, 116] on select at bounding box center [491, 104] width 1 height 38
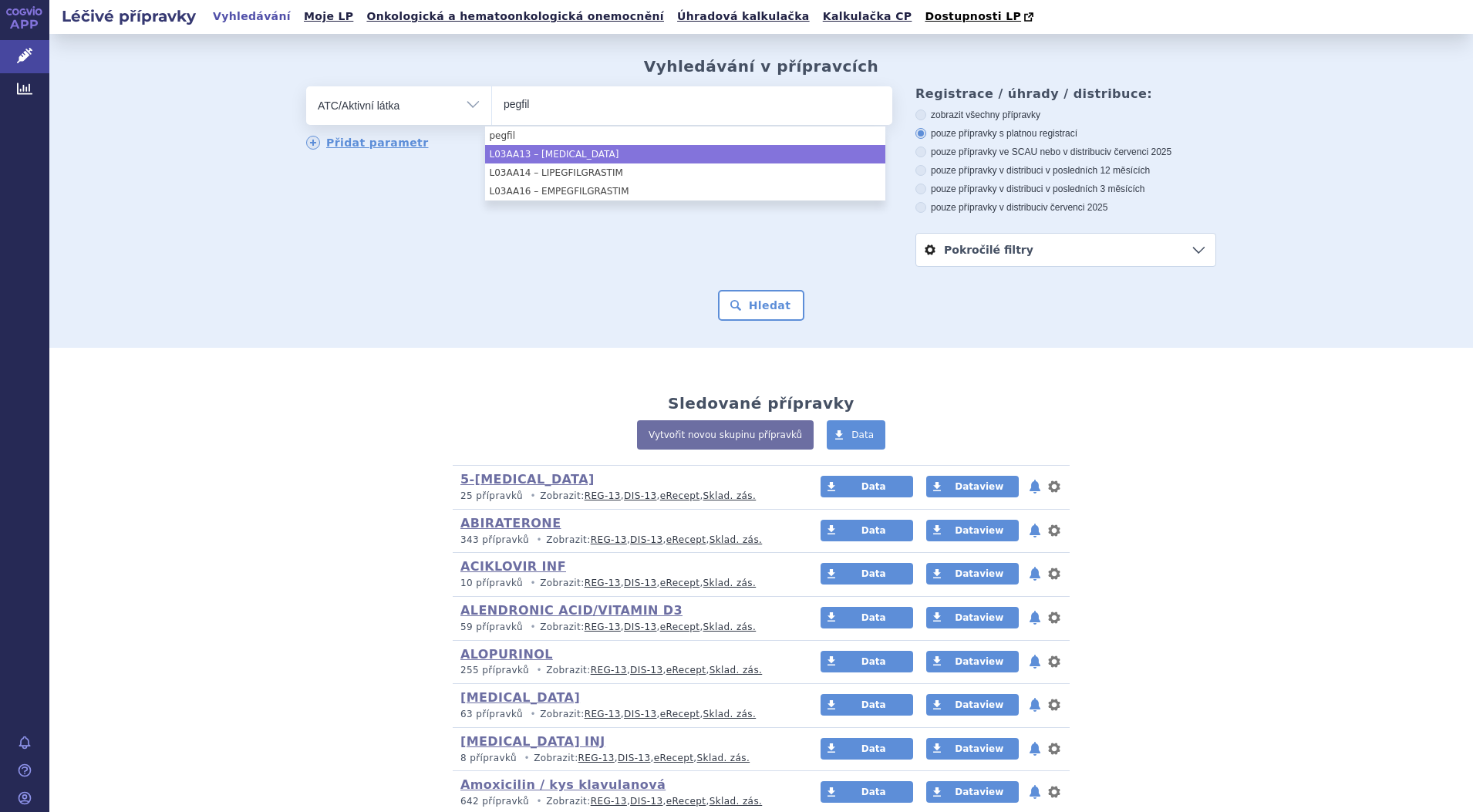
type input "pegfil"
select select "L03AA13"
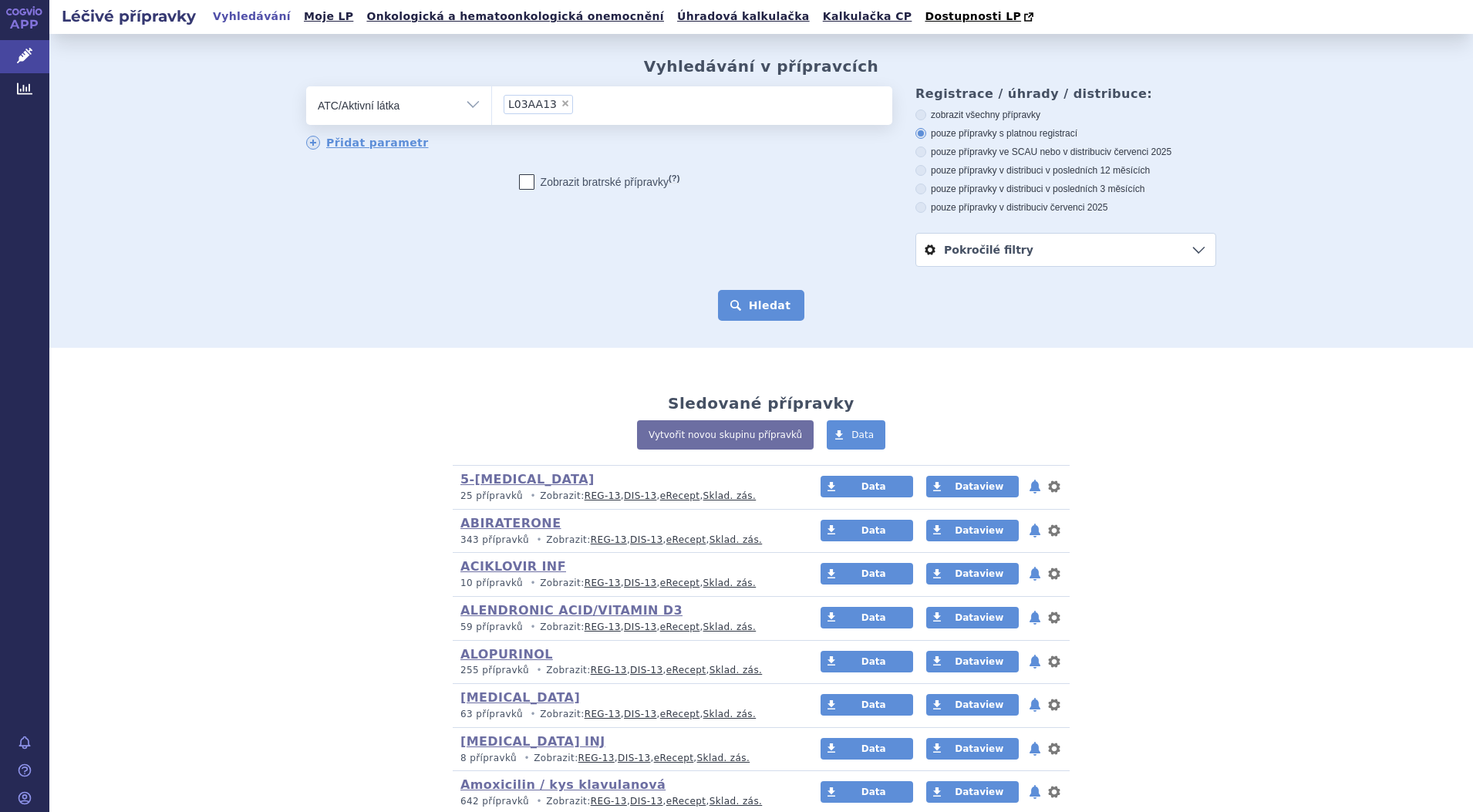
click at [761, 307] on button "Hledat" at bounding box center [761, 305] width 87 height 31
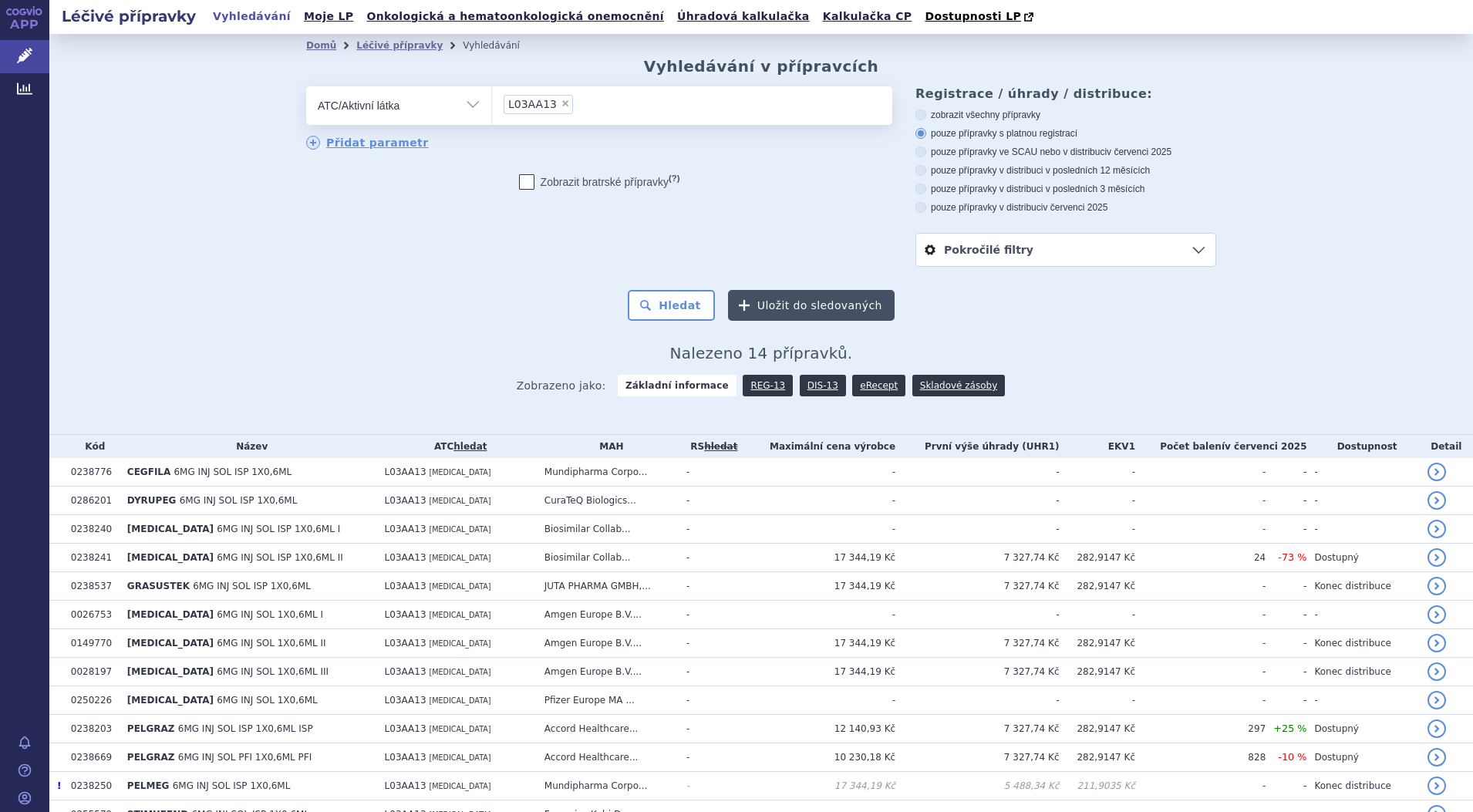
click at [800, 302] on button "Uložit do sledovaných" at bounding box center [811, 305] width 166 height 31
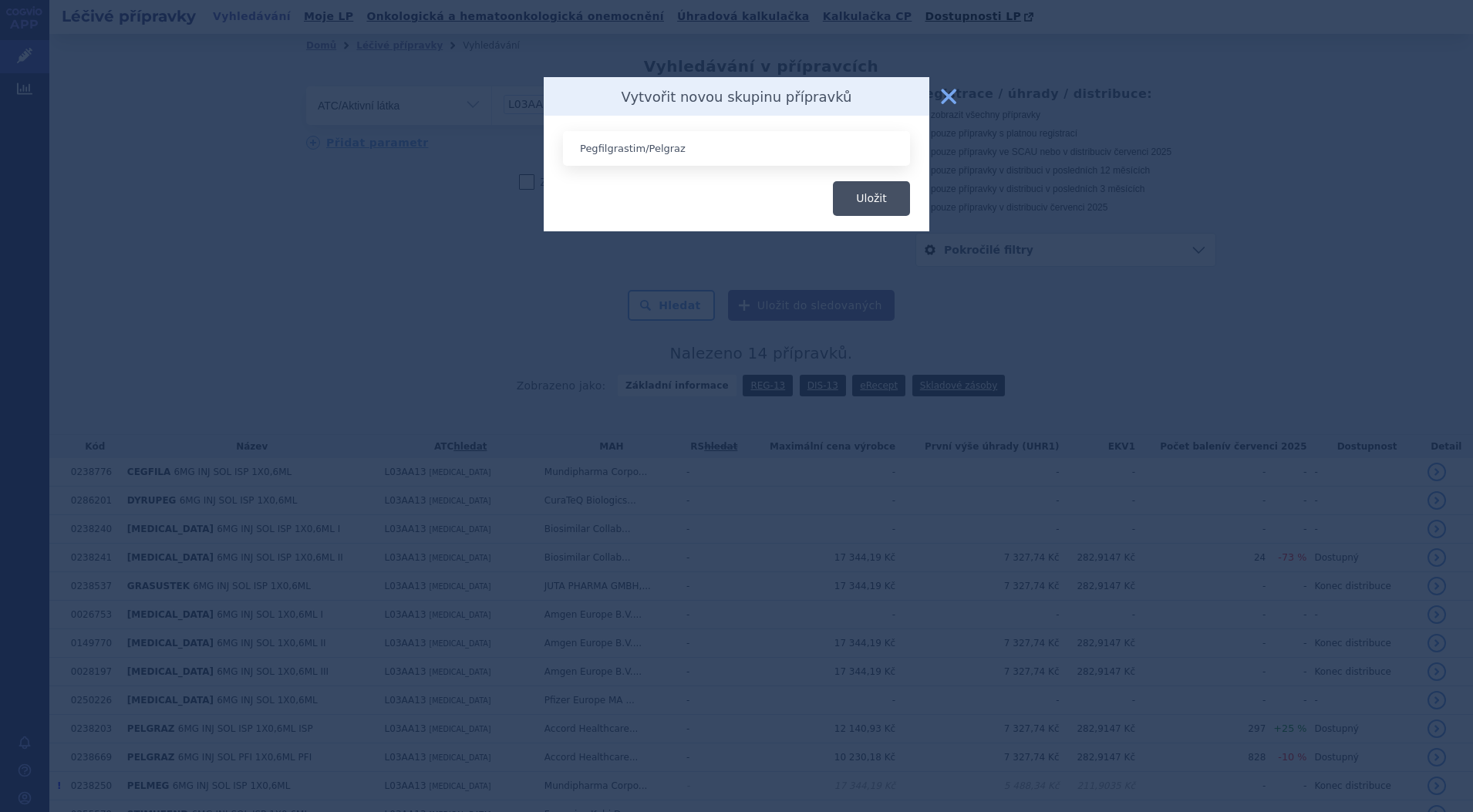
type input "Pegfilgrastim/Pelgraz"
click at [884, 193] on button "Uložit" at bounding box center [871, 199] width 77 height 35
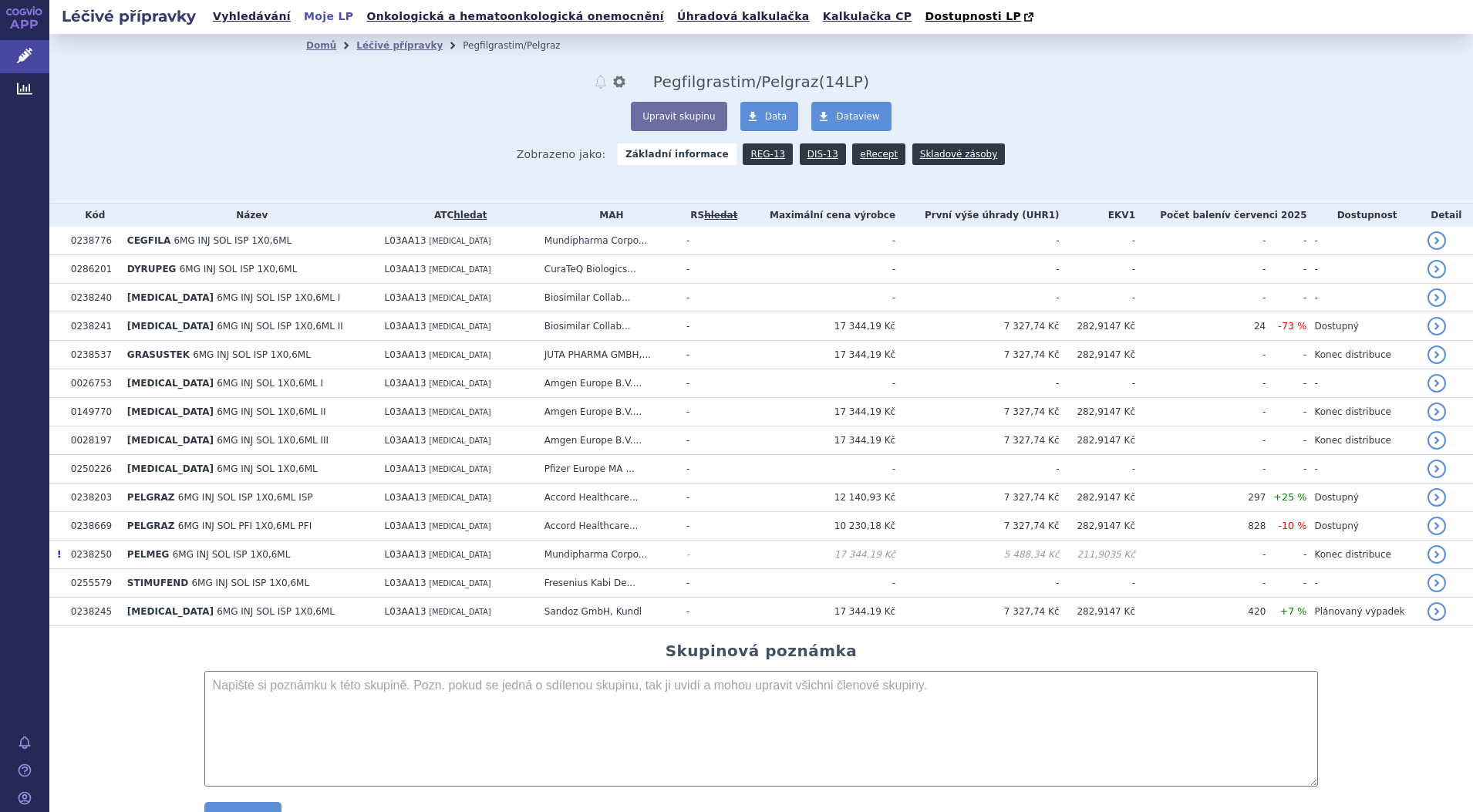
click at [309, 19] on link "Moje LP" at bounding box center [328, 16] width 59 height 20
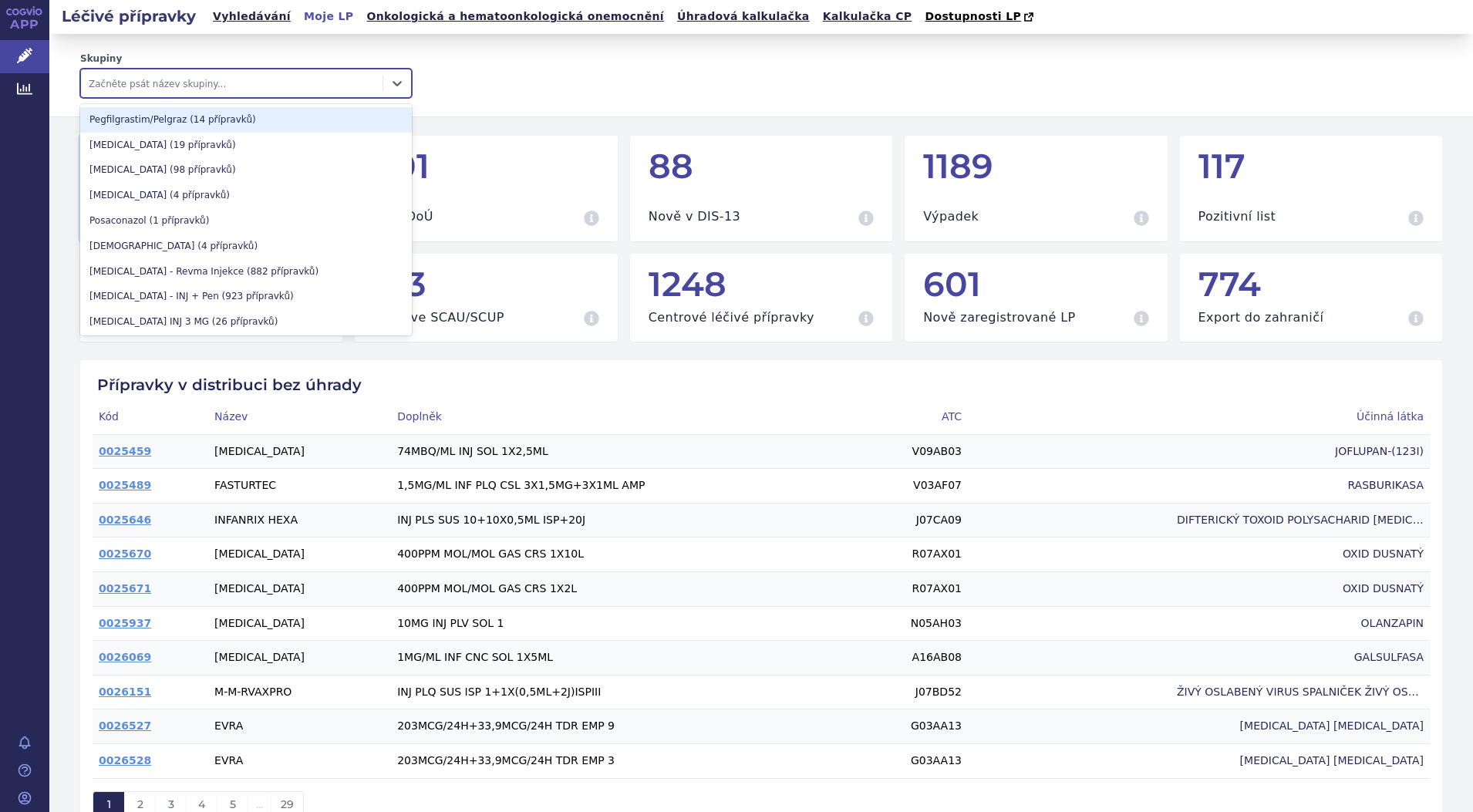
click at [198, 83] on div at bounding box center [232, 84] width 286 height 19
type input "pelg"
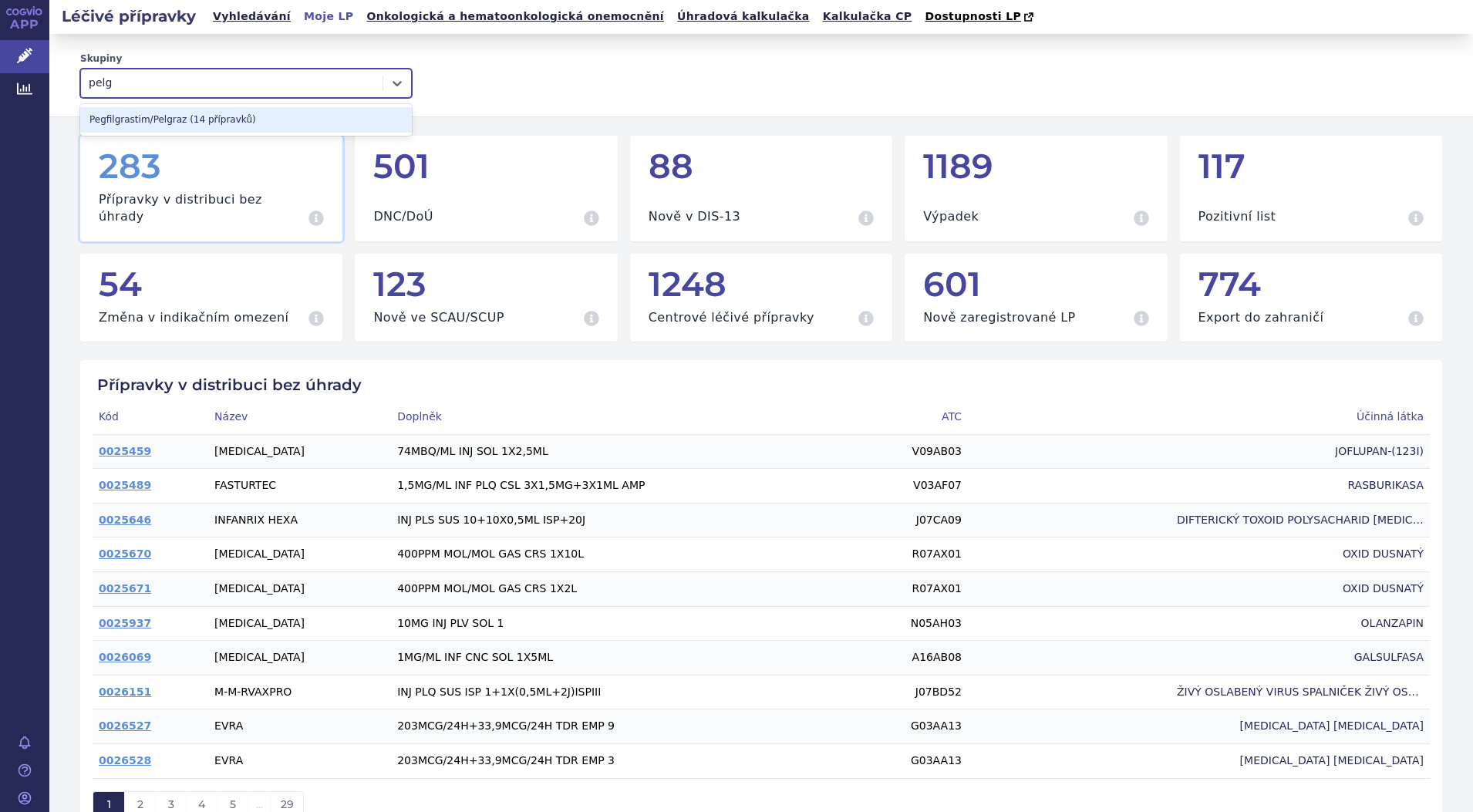
click at [147, 113] on div "Pegfilgrastim/Pelgraz (14 přípravků)" at bounding box center [246, 120] width 332 height 26
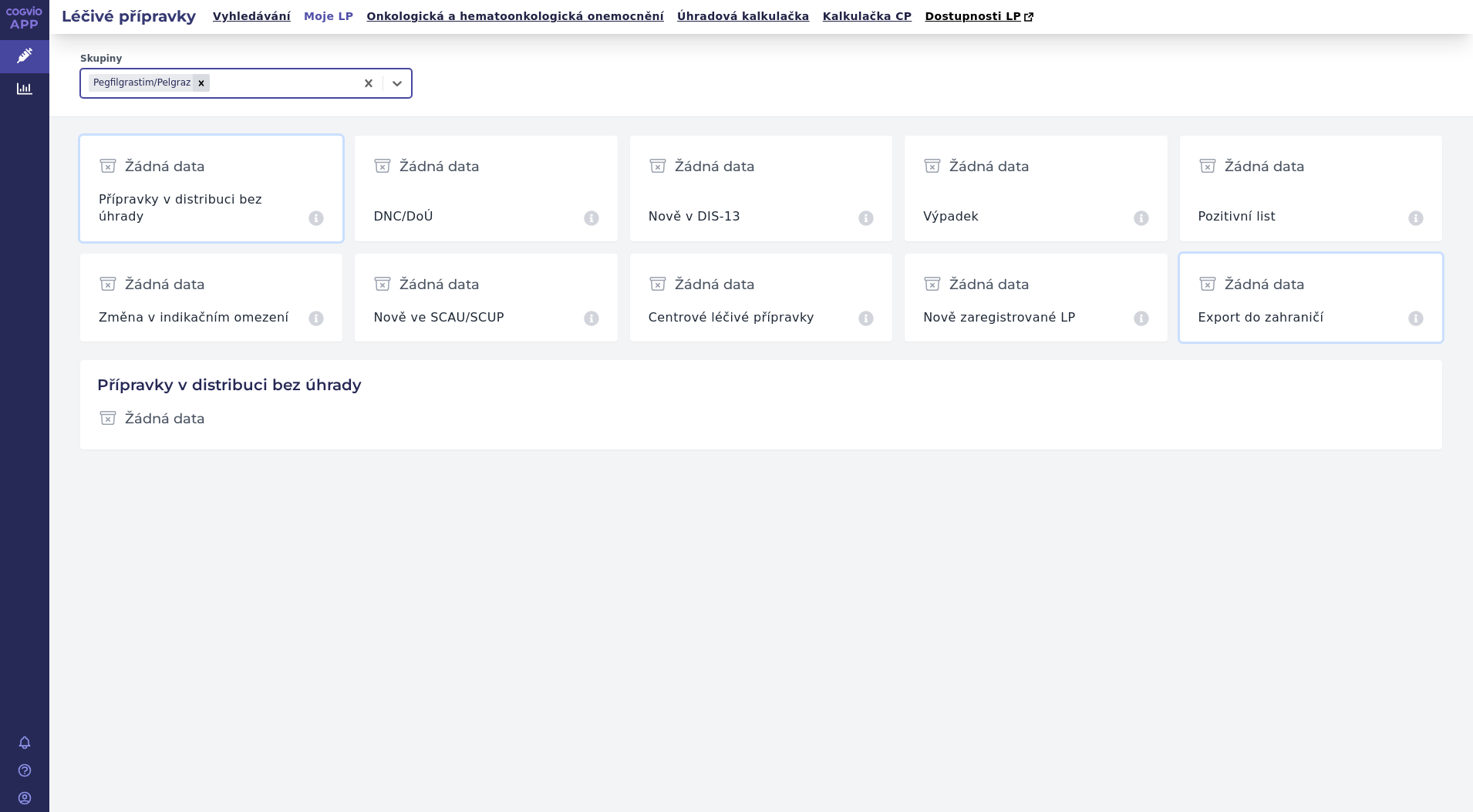
click at [1268, 285] on div "Žádná data" at bounding box center [1311, 284] width 225 height 37
click at [969, 644] on div "Léčivé přípravky Vyhledávání Moje LP Onkologická a hematoonkologická onemocnění…" at bounding box center [761, 406] width 1424 height 812
click at [1267, 285] on div "Žádná data" at bounding box center [1311, 284] width 225 height 37
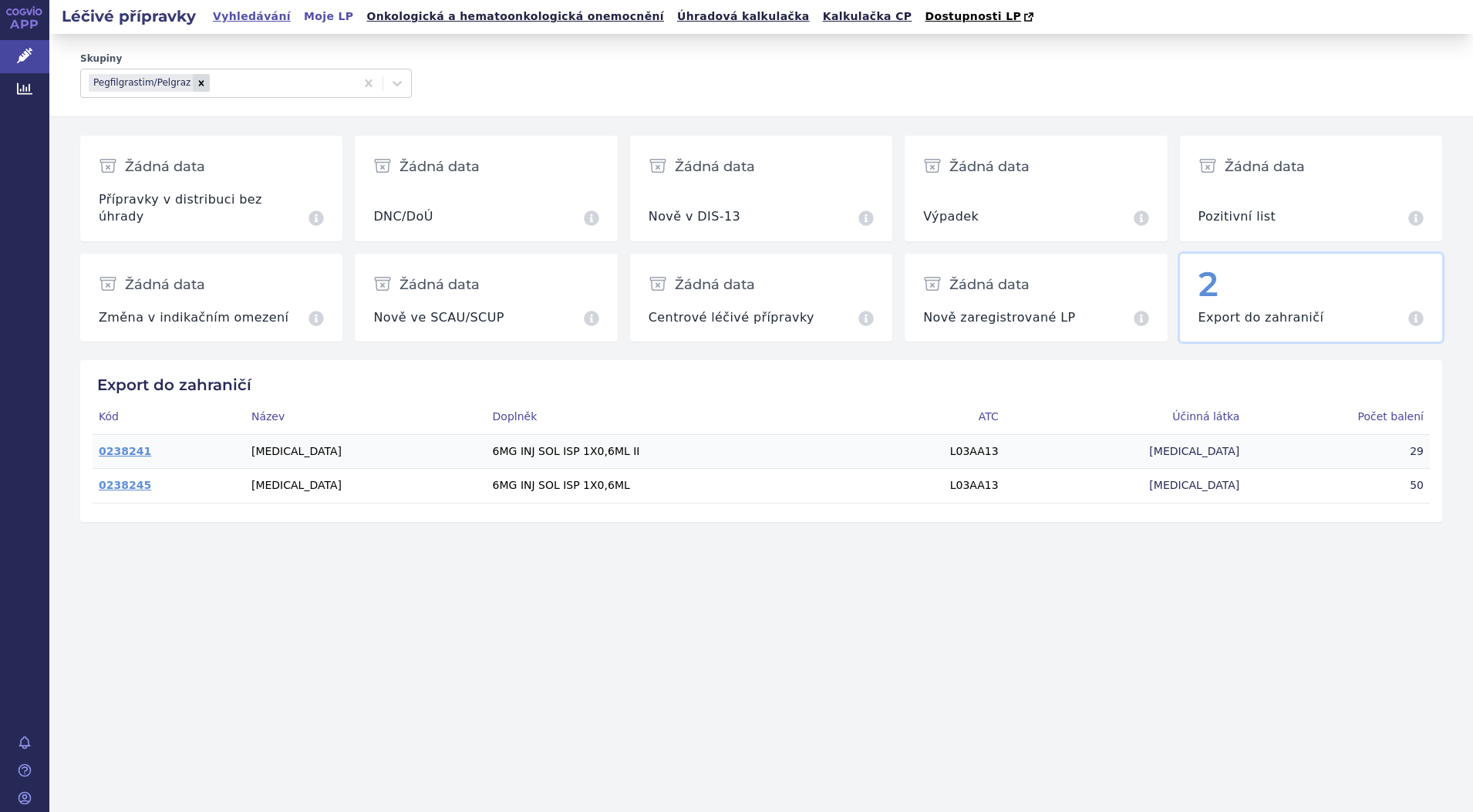
click at [243, 13] on link "Vyhledávání" at bounding box center [251, 16] width 87 height 20
click at [974, 193] on div "Výpadek Všechny přípravky aktuálně splňující specifikaci" at bounding box center [1036, 208] width 225 height 35
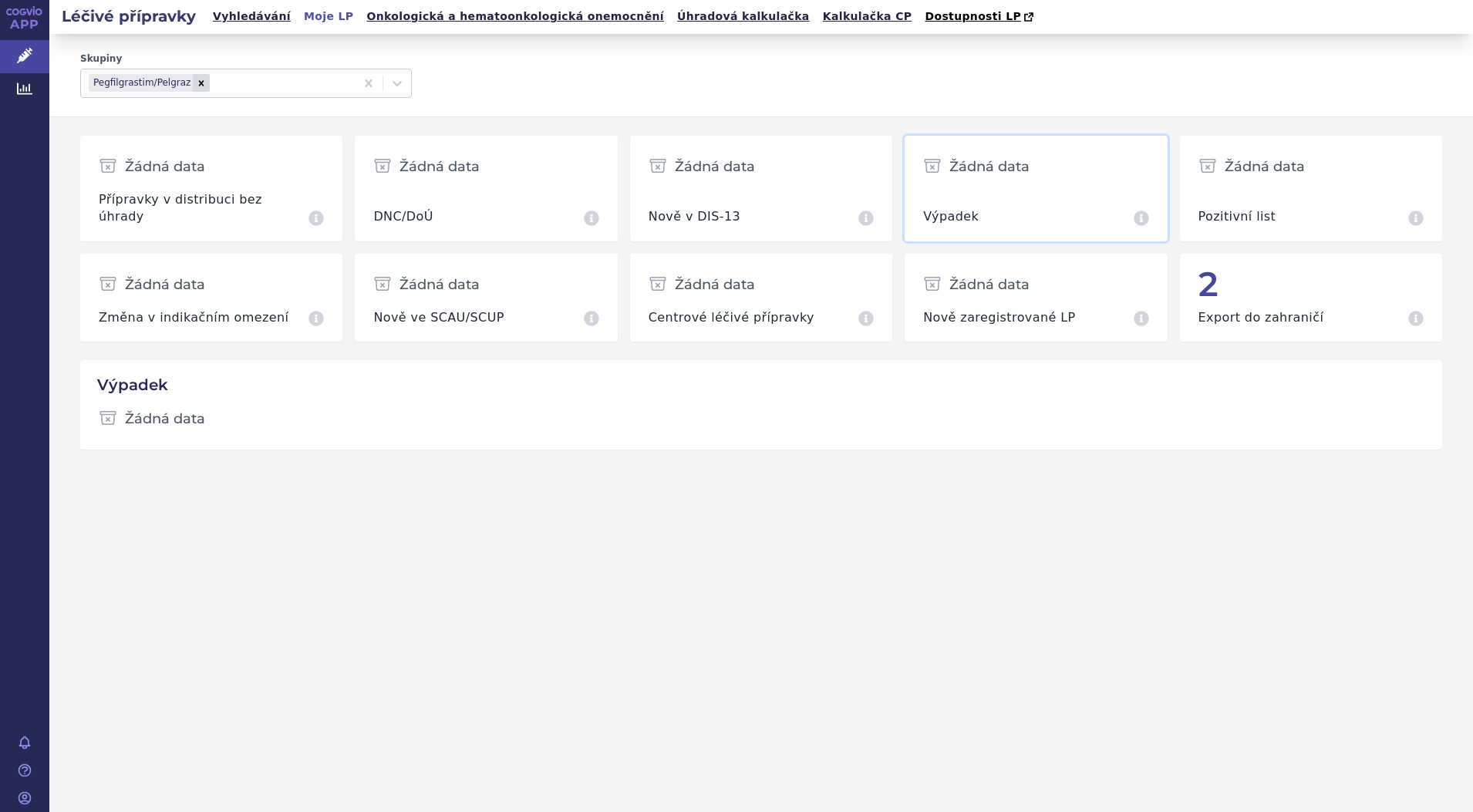
click at [968, 182] on div "Žádná data" at bounding box center [1036, 166] width 225 height 37
click at [1043, 164] on div "Žádná data" at bounding box center [1036, 166] width 225 height 37
click at [443, 18] on link "Onkologická a hematoonkologická onemocnění" at bounding box center [515, 16] width 307 height 20
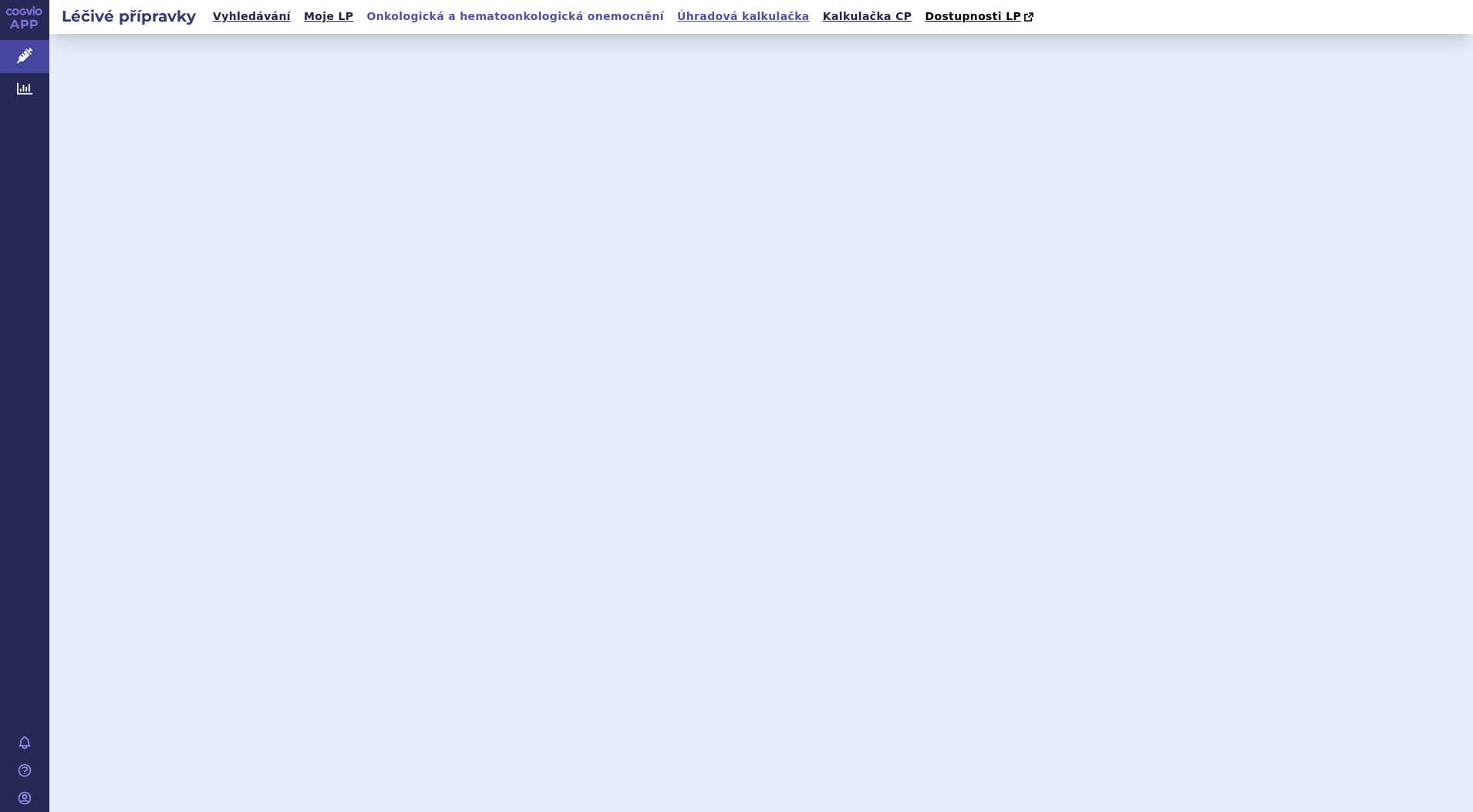
click at [673, 10] on link "Úhradová kalkulačka" at bounding box center [743, 16] width 142 height 20
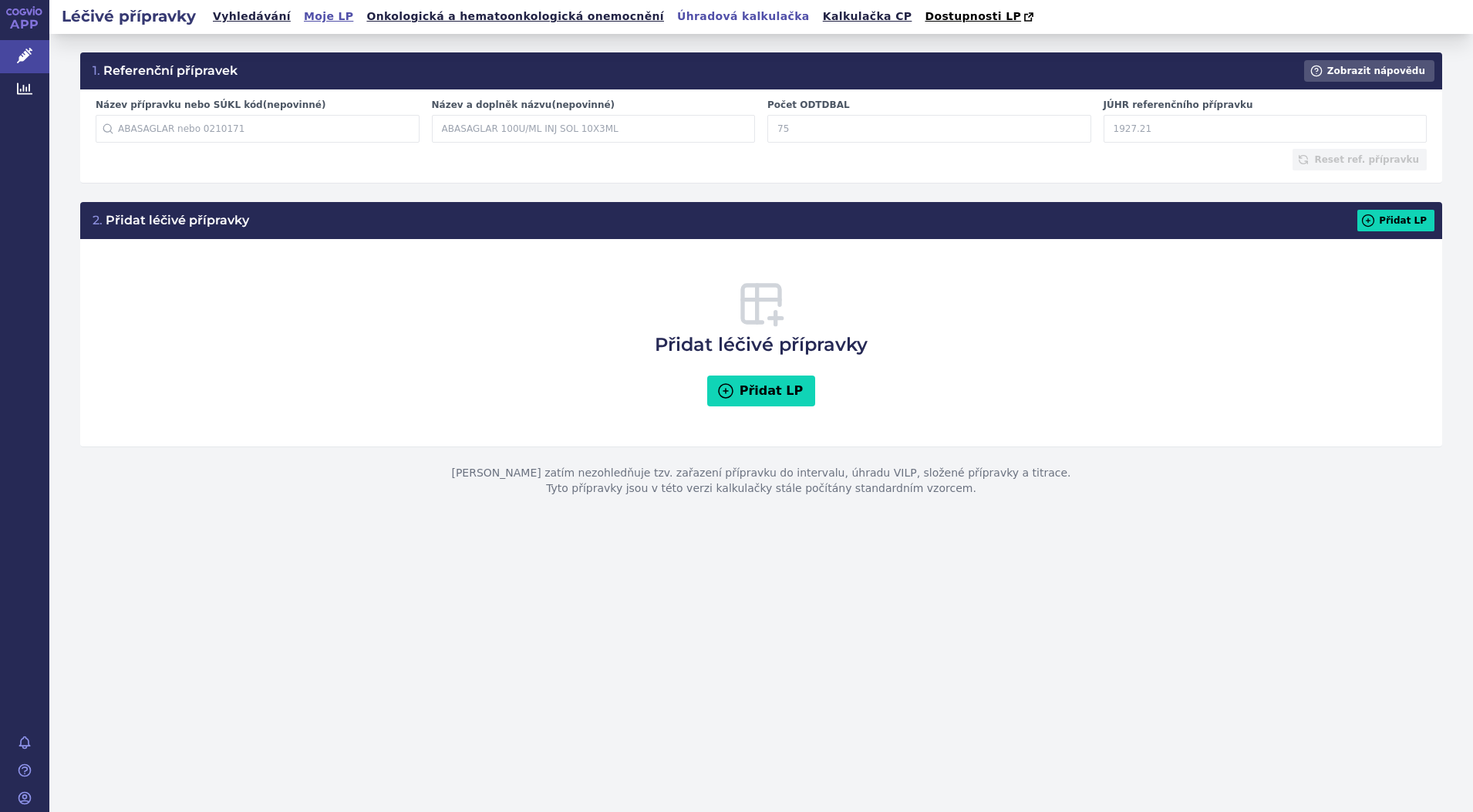
click at [309, 16] on link "Moje LP" at bounding box center [328, 16] width 59 height 20
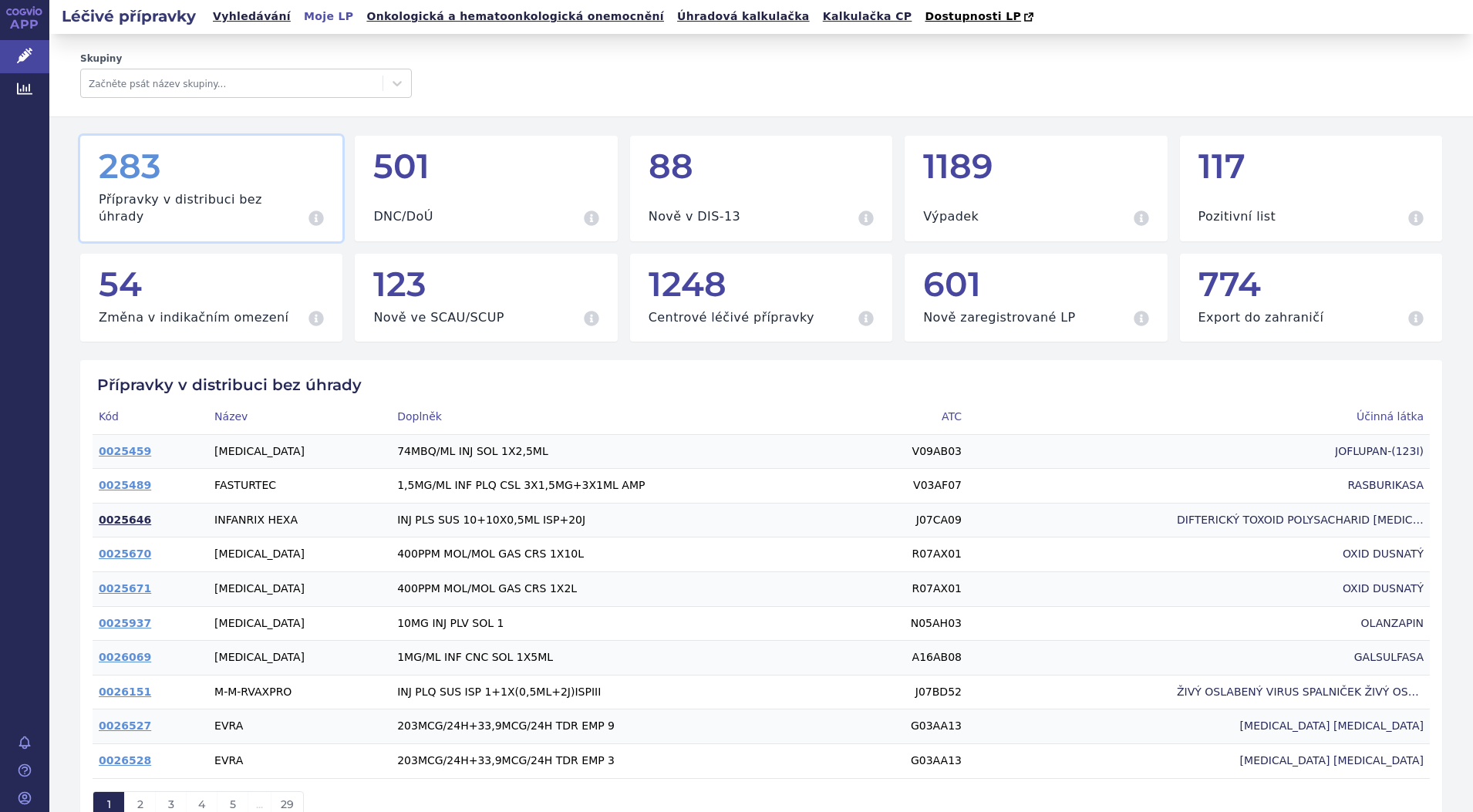
click at [130, 514] on link "0025646" at bounding box center [125, 520] width 53 height 12
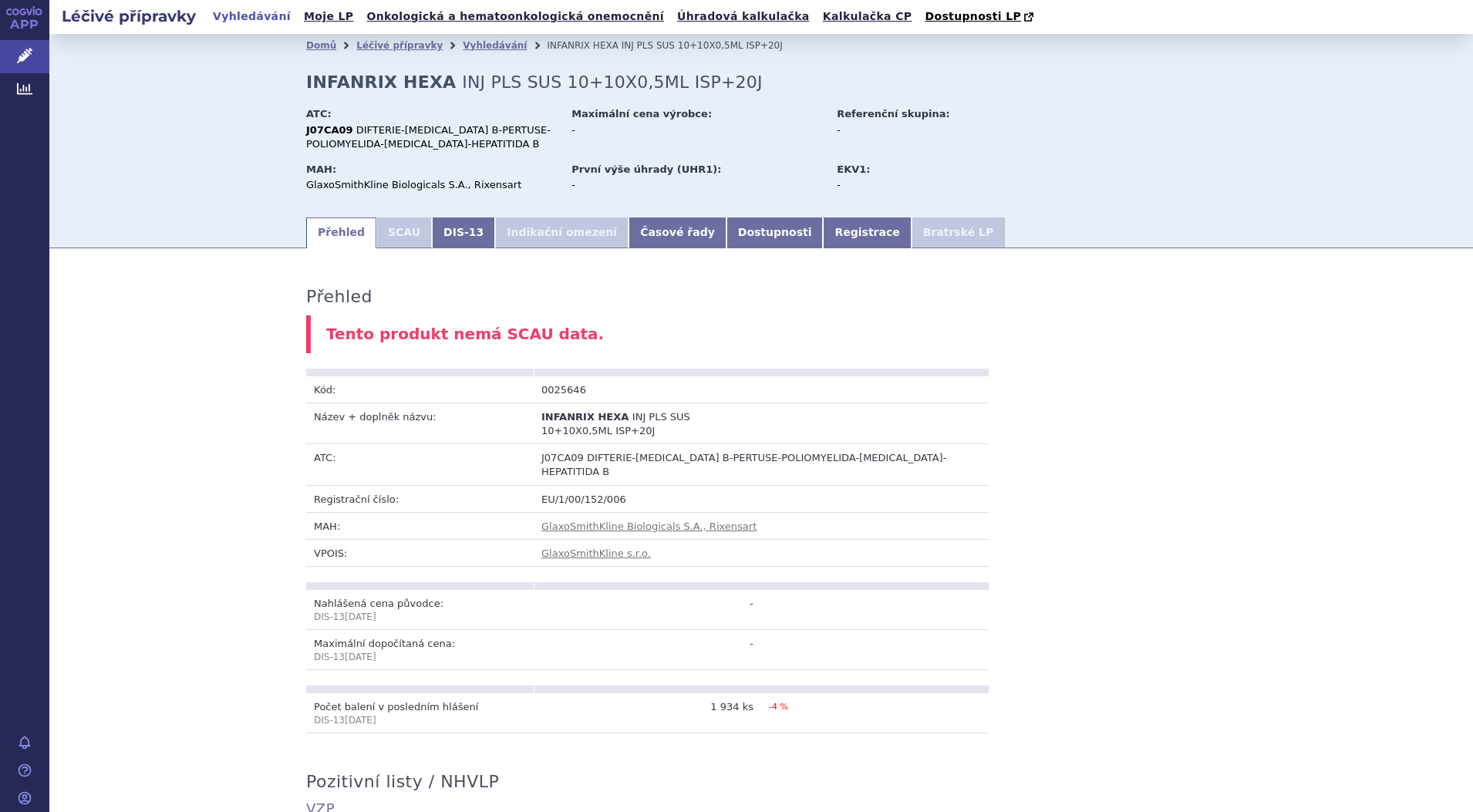
click at [390, 231] on li "SCAU" at bounding box center [404, 233] width 55 height 31
click at [435, 230] on link "DIS-13" at bounding box center [464, 233] width 63 height 31
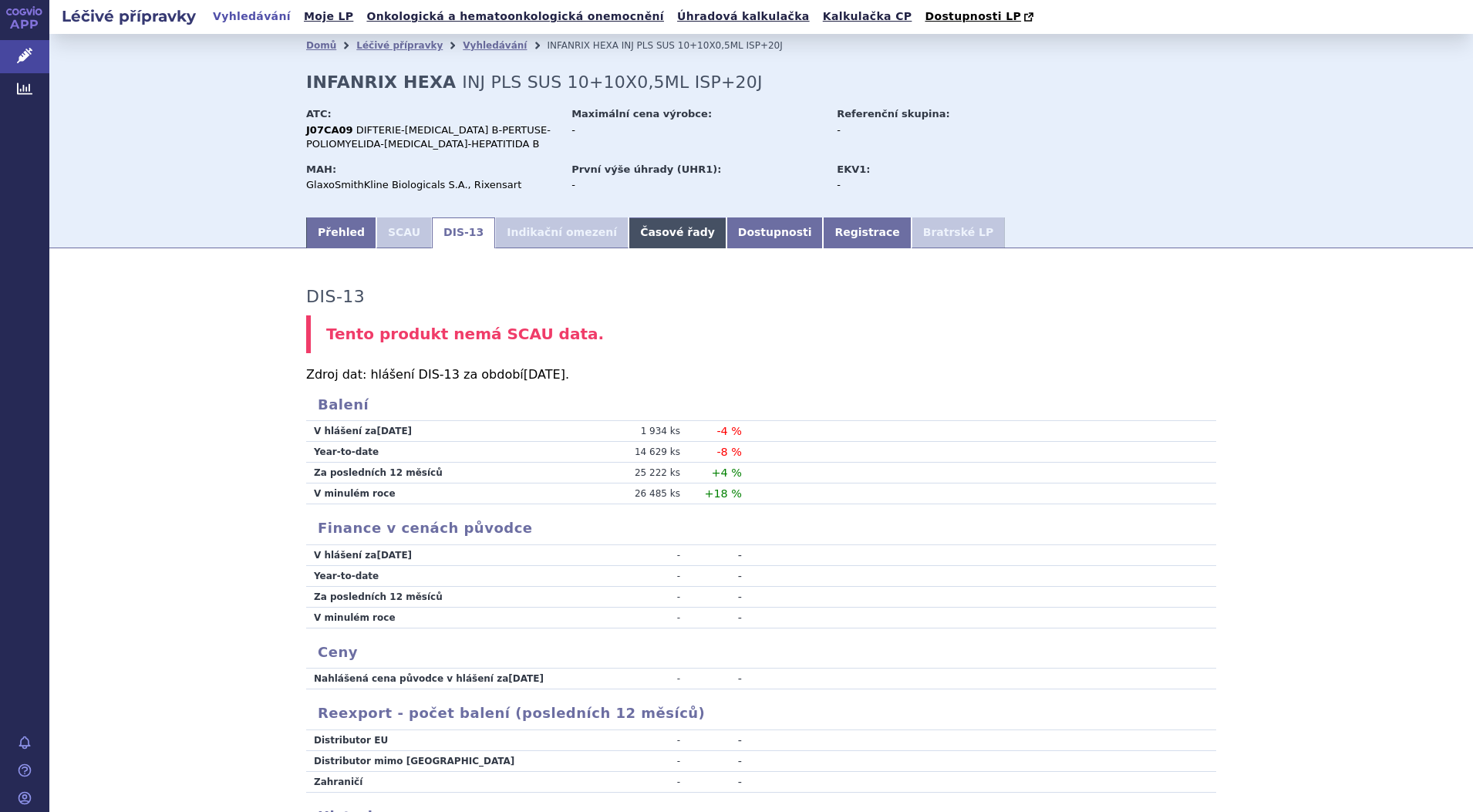
click at [634, 228] on link "Časové řady" at bounding box center [677, 233] width 98 height 31
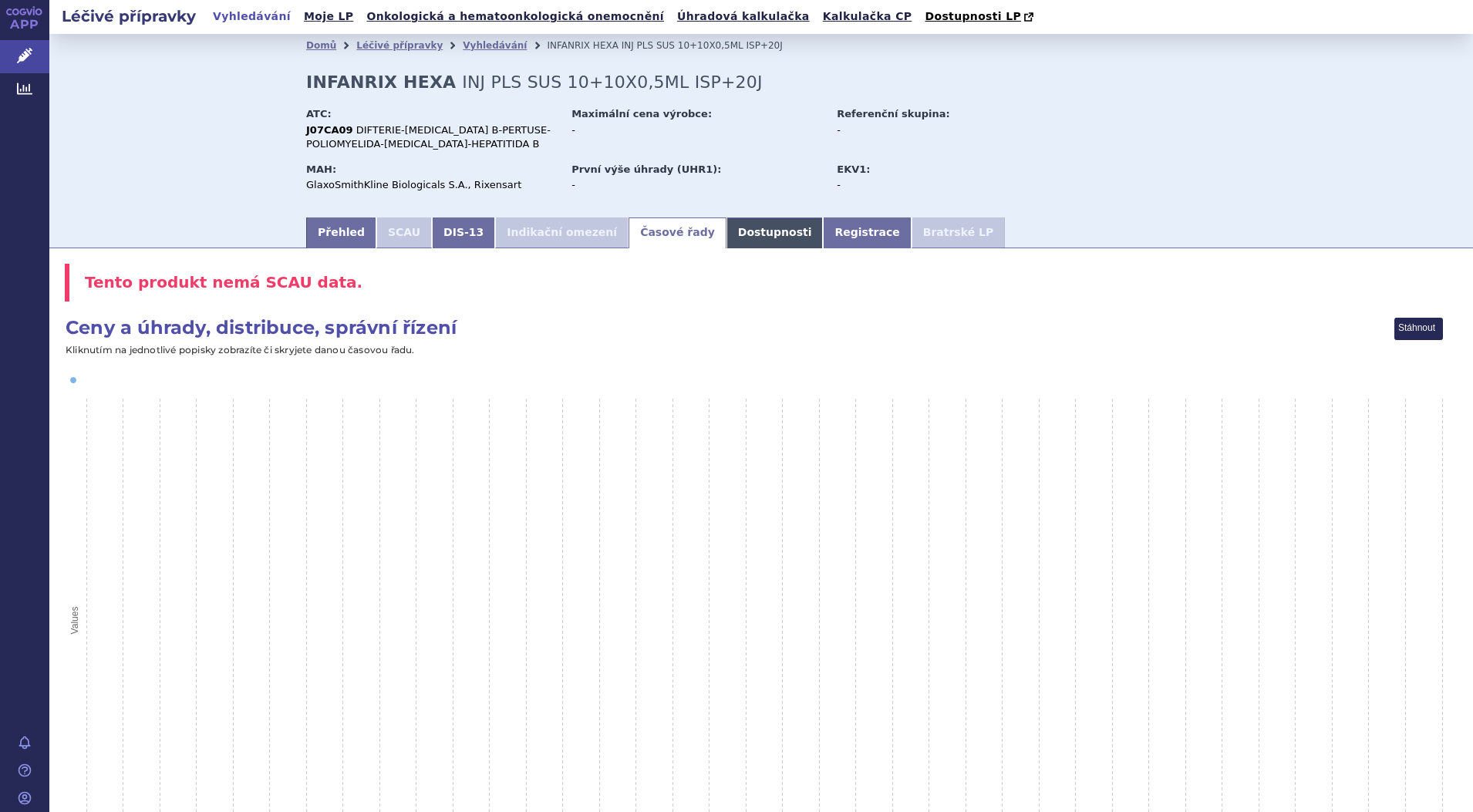
click at [726, 236] on link "Dostupnosti" at bounding box center [775, 233] width 97 height 31
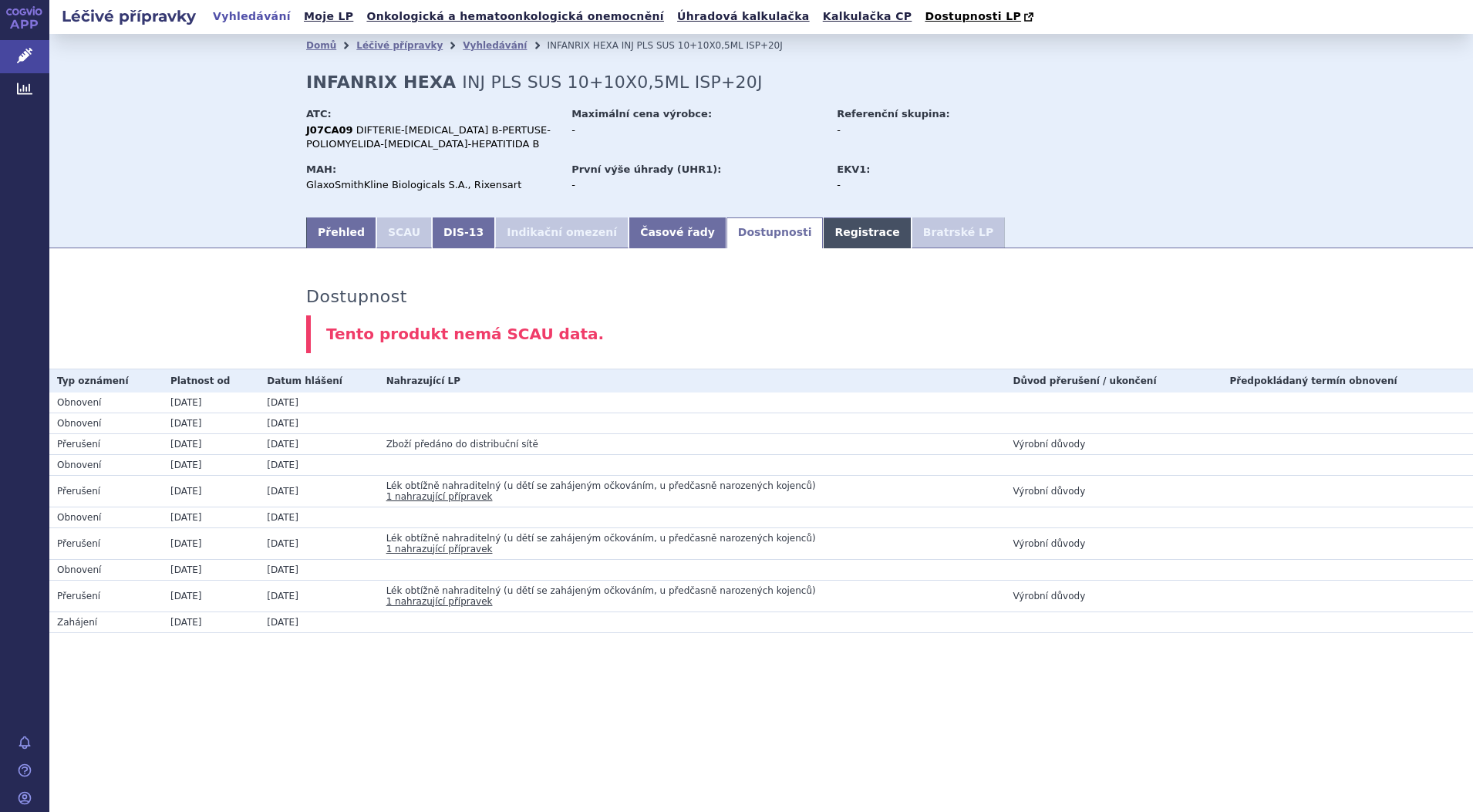
click at [823, 229] on link "Registrace" at bounding box center [867, 233] width 88 height 31
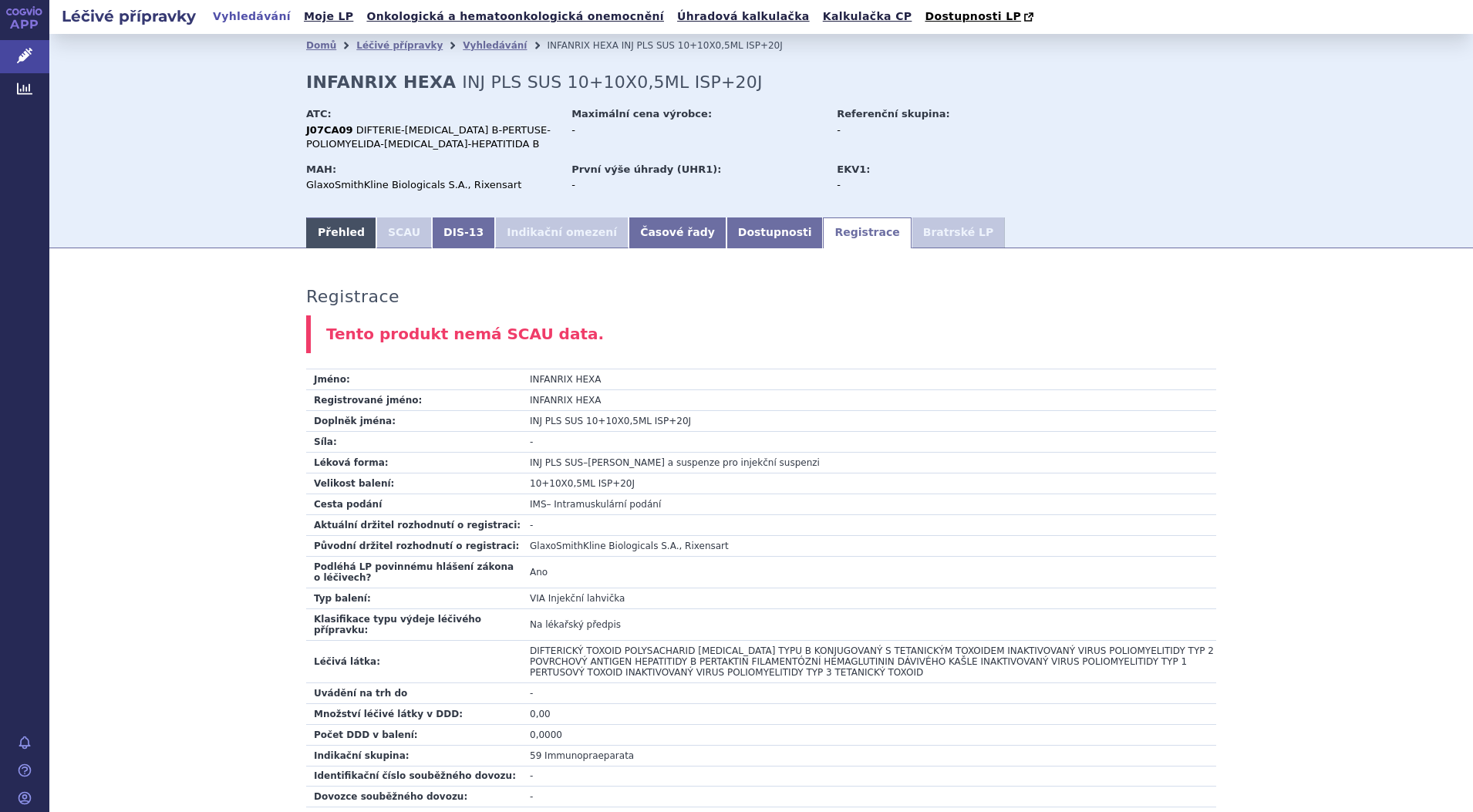
click at [331, 236] on link "Přehled" at bounding box center [341, 233] width 70 height 31
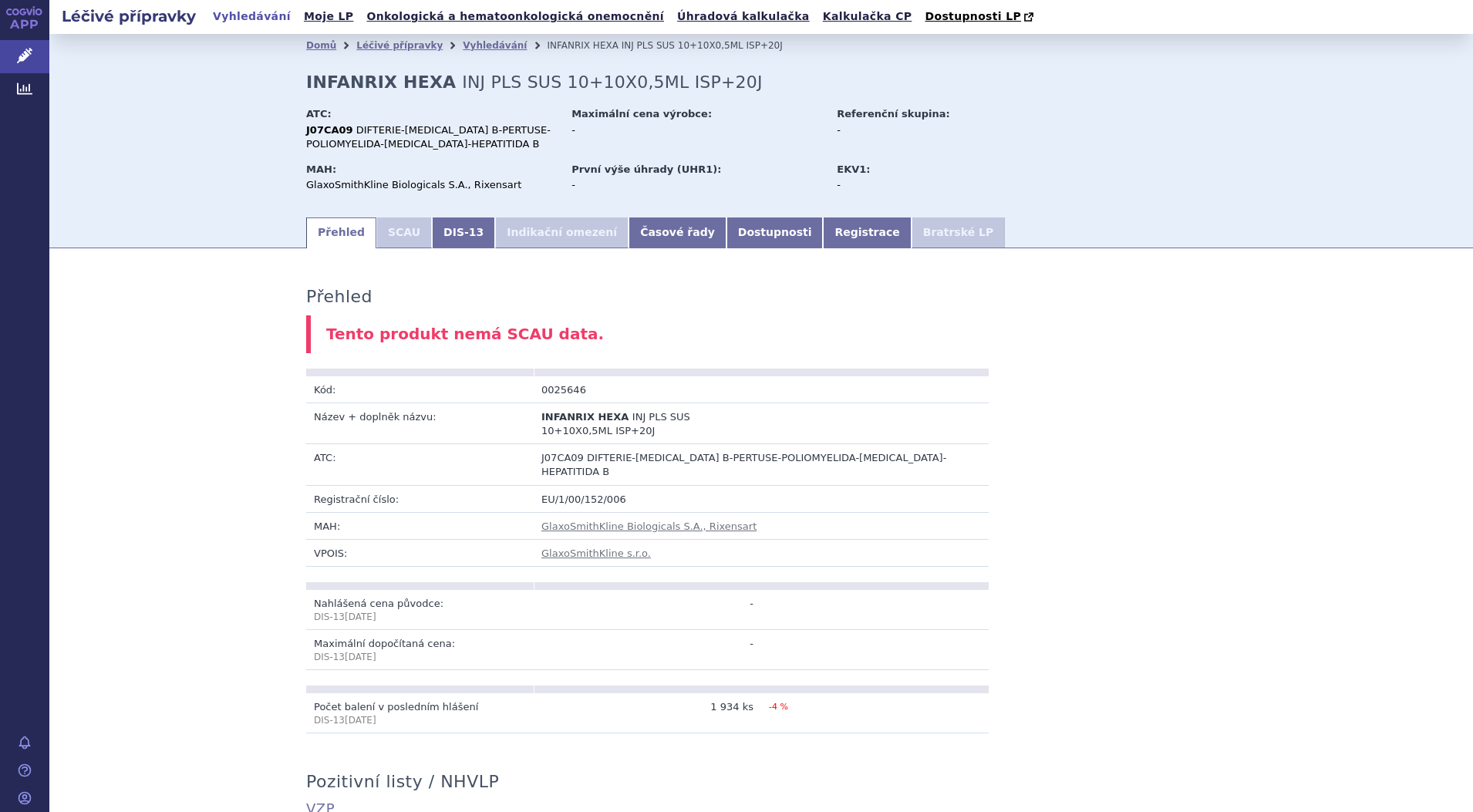
click at [240, 10] on link "Vyhledávání" at bounding box center [251, 16] width 87 height 20
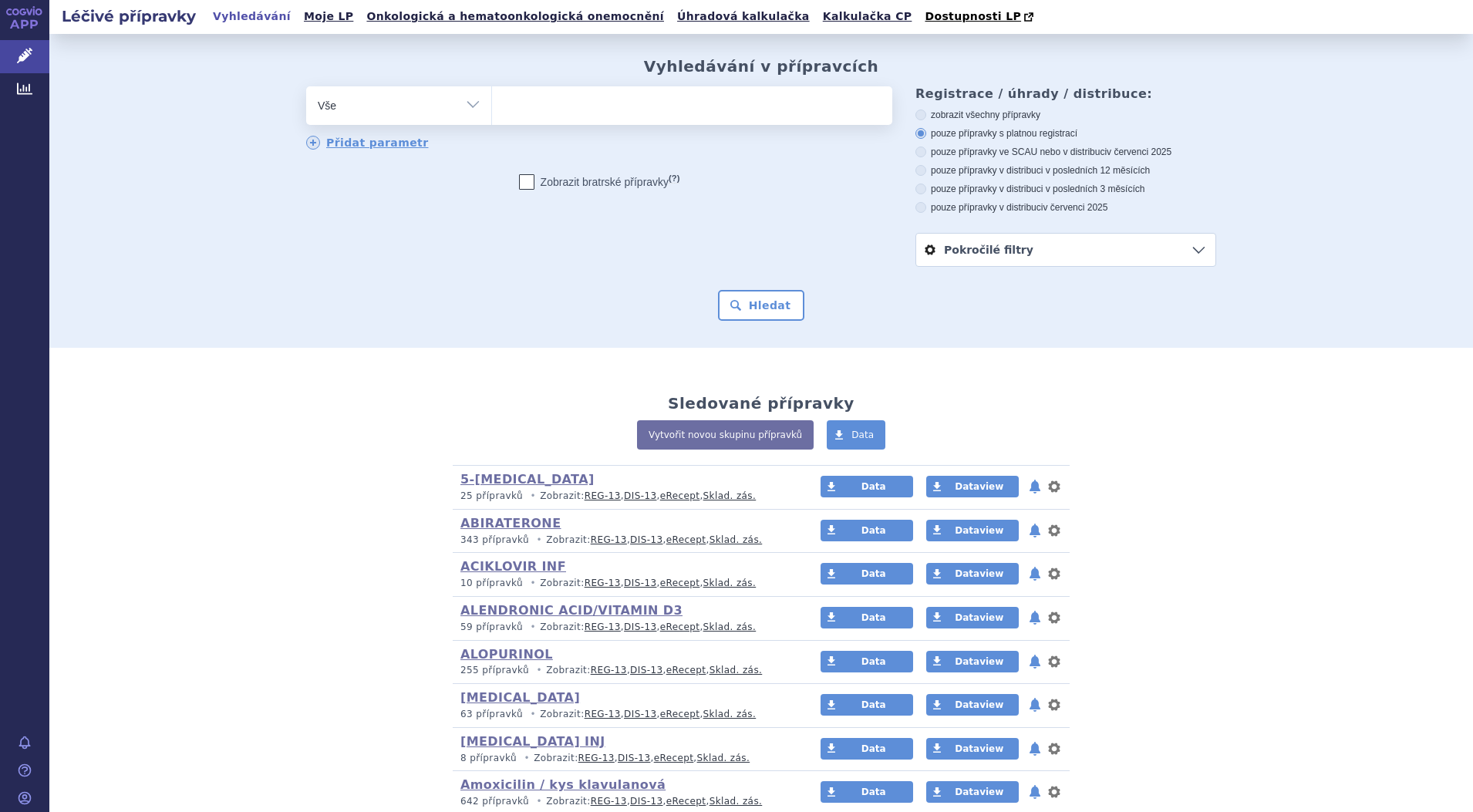
click at [468, 101] on select "Vše Přípravek/SUKL kód MAH VPOIS ATC/Aktivní látka Léková forma Síla" at bounding box center [398, 103] width 185 height 35
select select "filter-atc-group"
click at [306, 87] on select "Vše Přípravek/SUKL kód MAH VPOIS ATC/Aktivní látka Léková forma Síla" at bounding box center [398, 103] width 185 height 35
click at [562, 115] on ul at bounding box center [692, 102] width 401 height 32
click at [492, 115] on select at bounding box center [491, 104] width 1 height 38
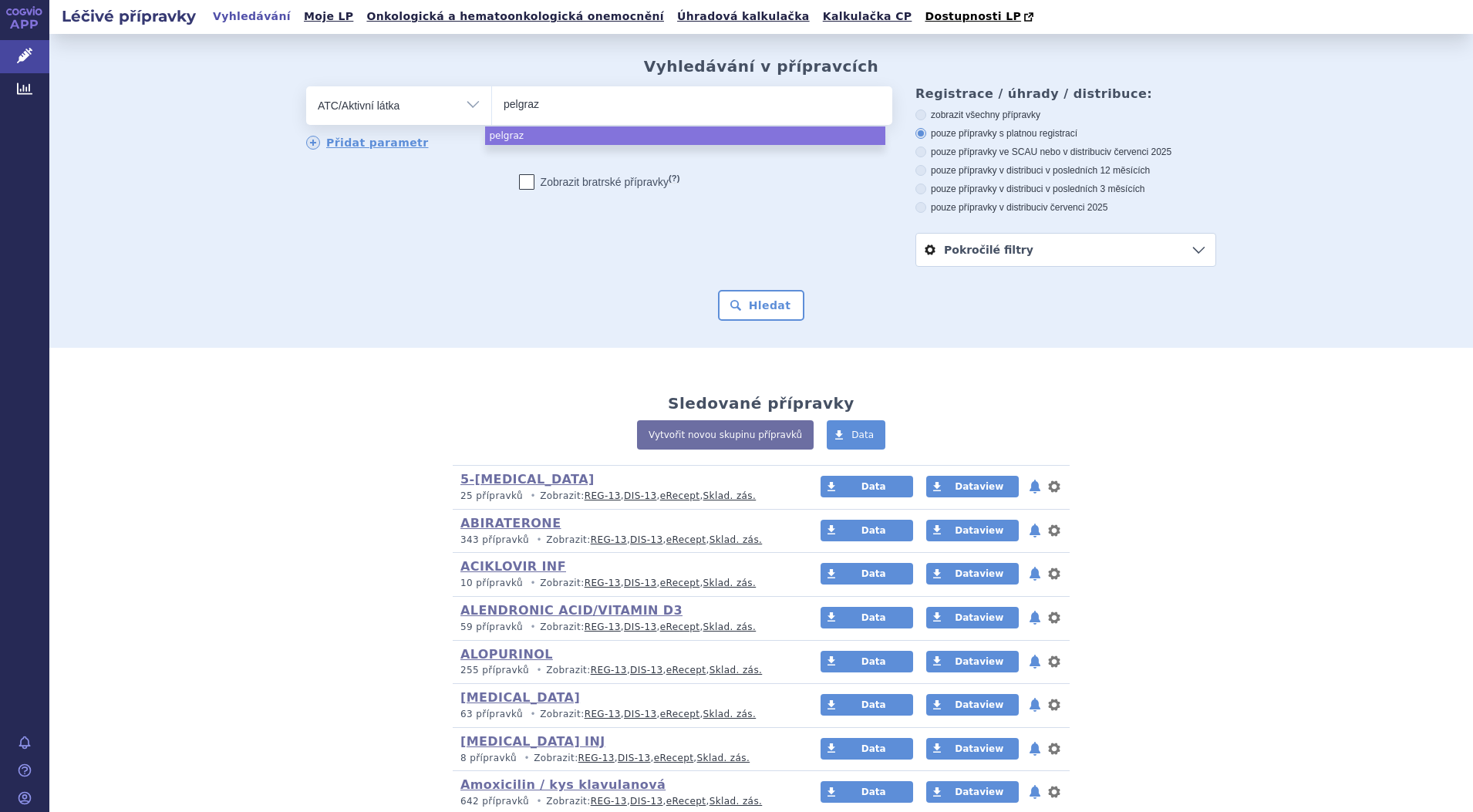
type input "pelgraz"
select select "pelgraz"
click at [765, 307] on button "Hledat" at bounding box center [761, 305] width 87 height 31
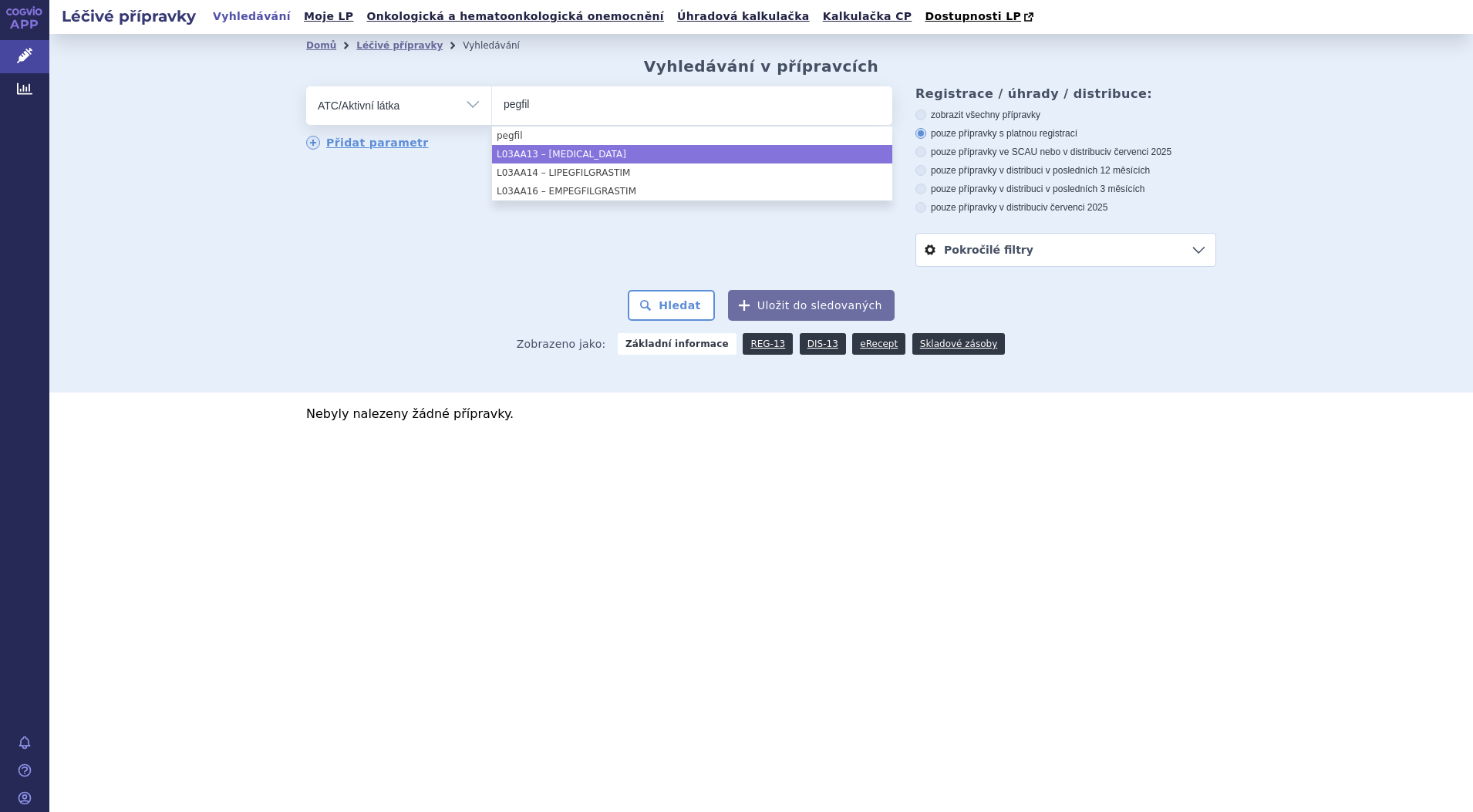
type input "pegfil"
select select "L03AA13"
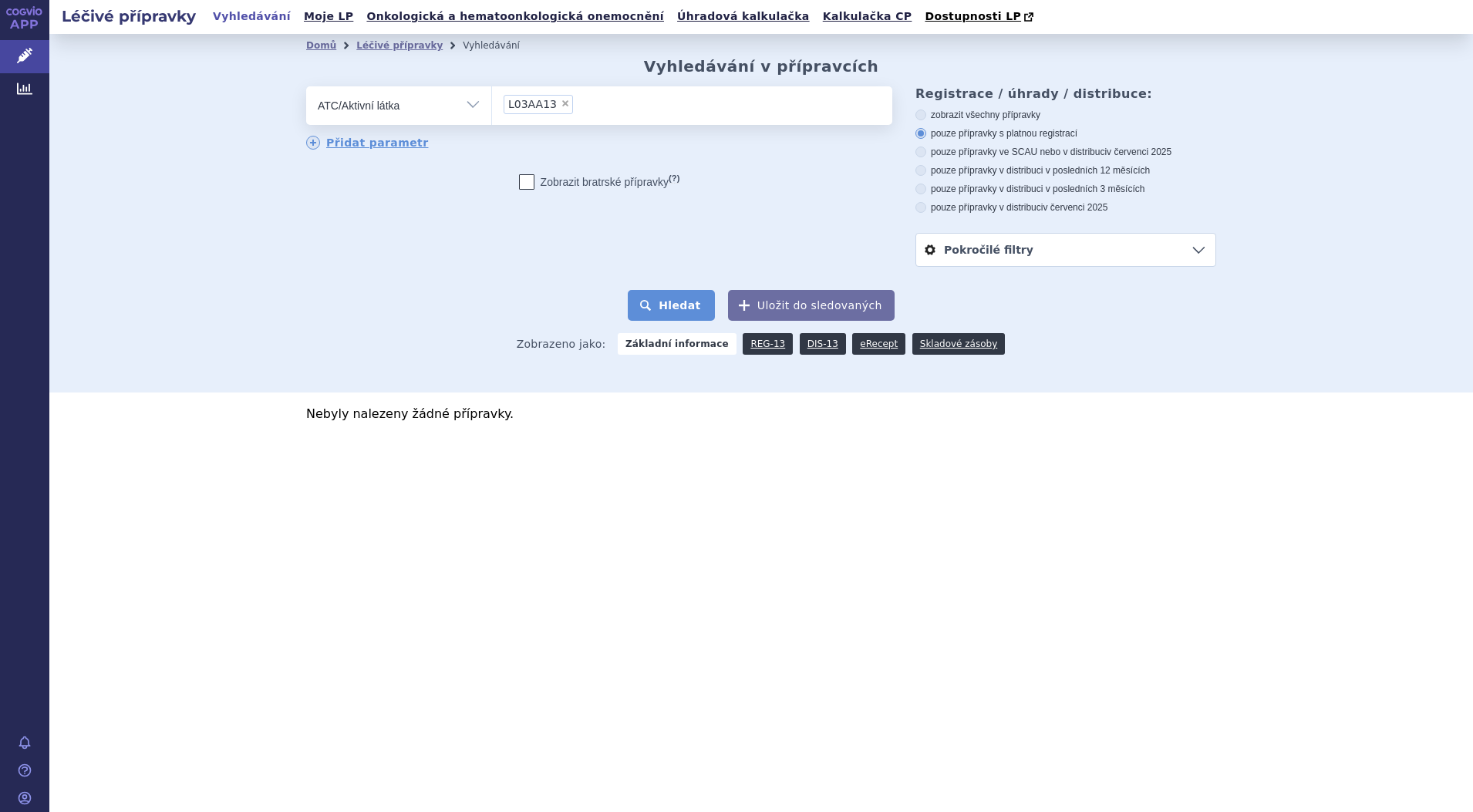
click at [673, 302] on button "Hledat" at bounding box center [672, 305] width 87 height 31
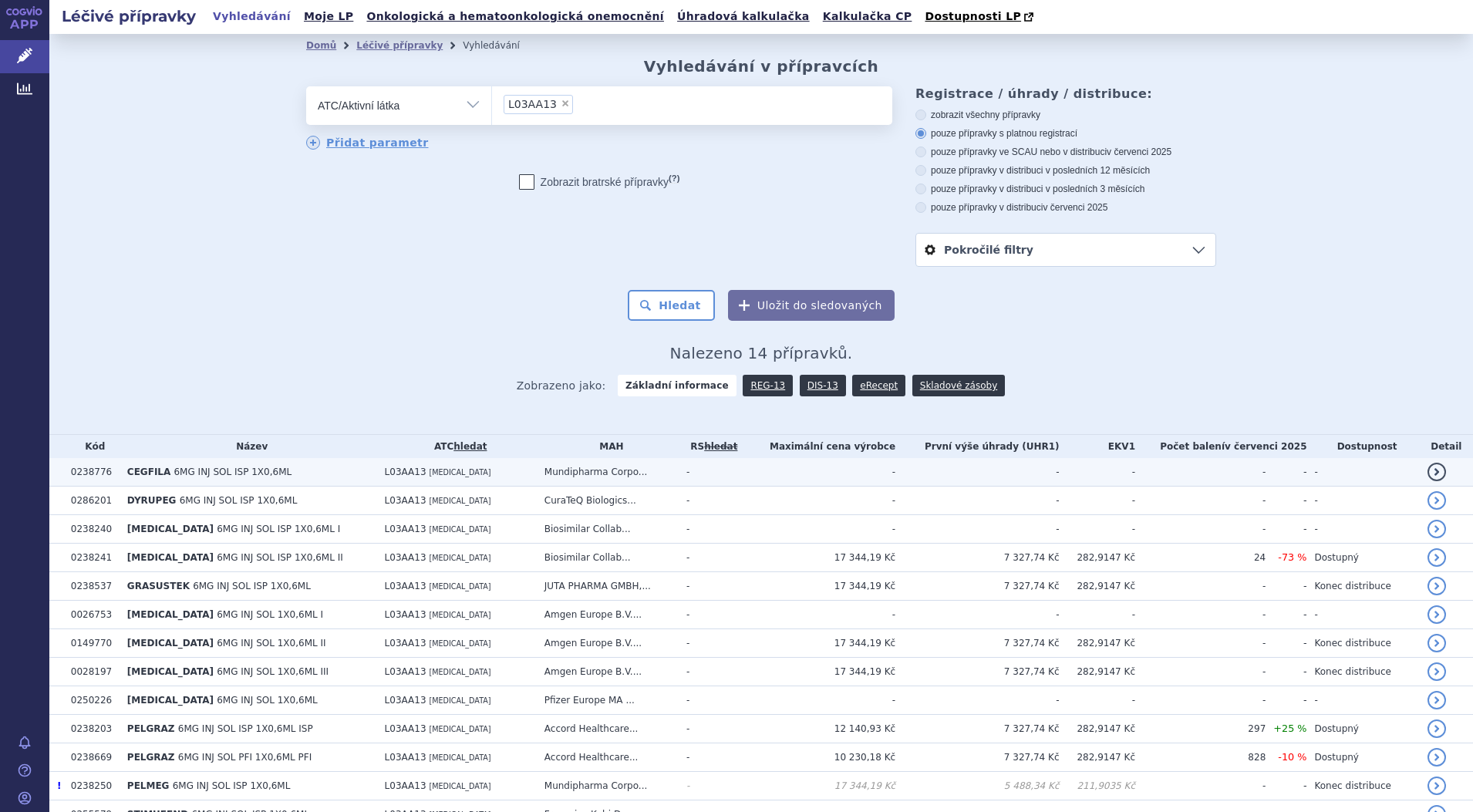
scroll to position [109, 0]
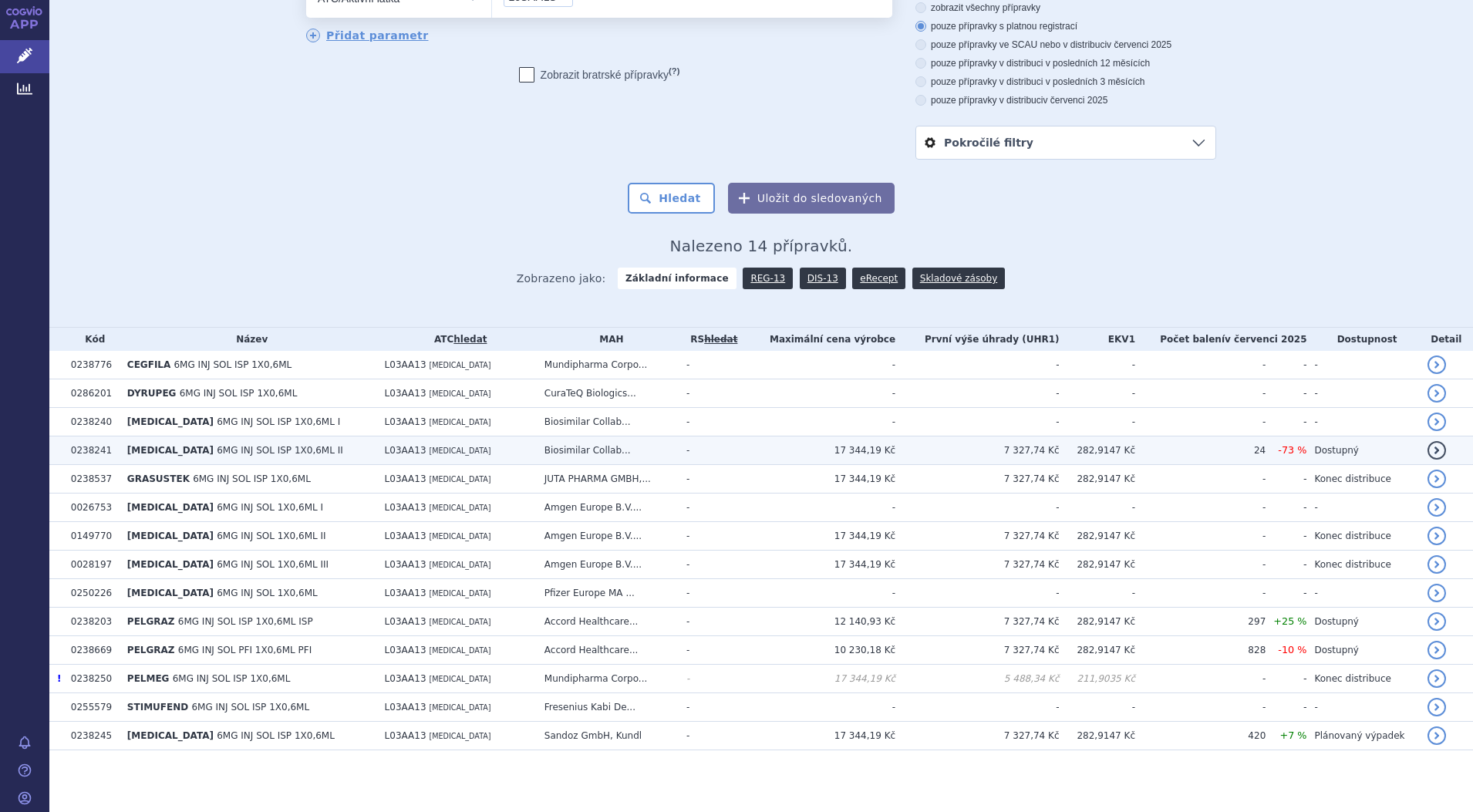
click at [153, 448] on span "FULPHILA" at bounding box center [170, 450] width 86 height 11
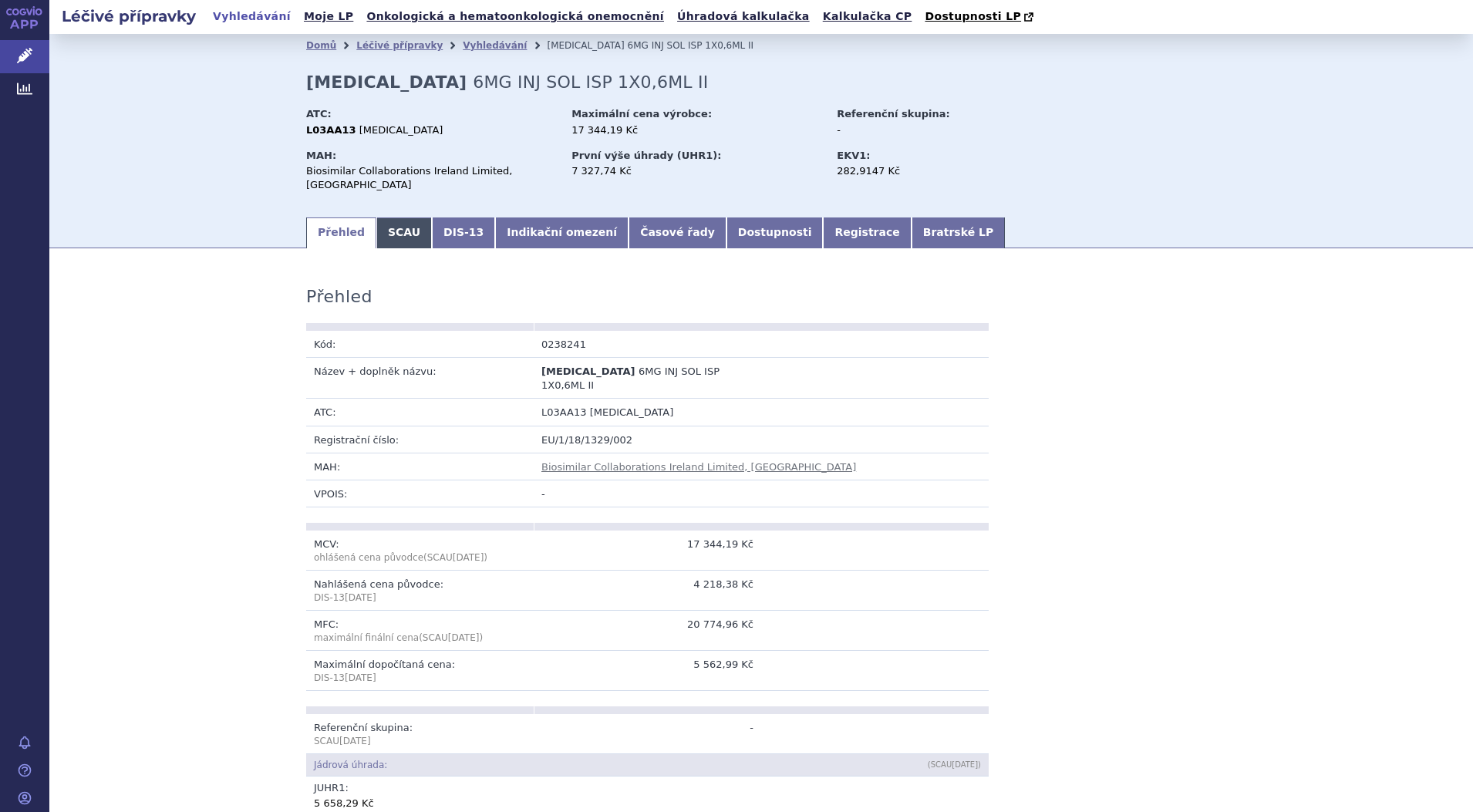
click at [393, 217] on link "SCAU" at bounding box center [404, 233] width 55 height 31
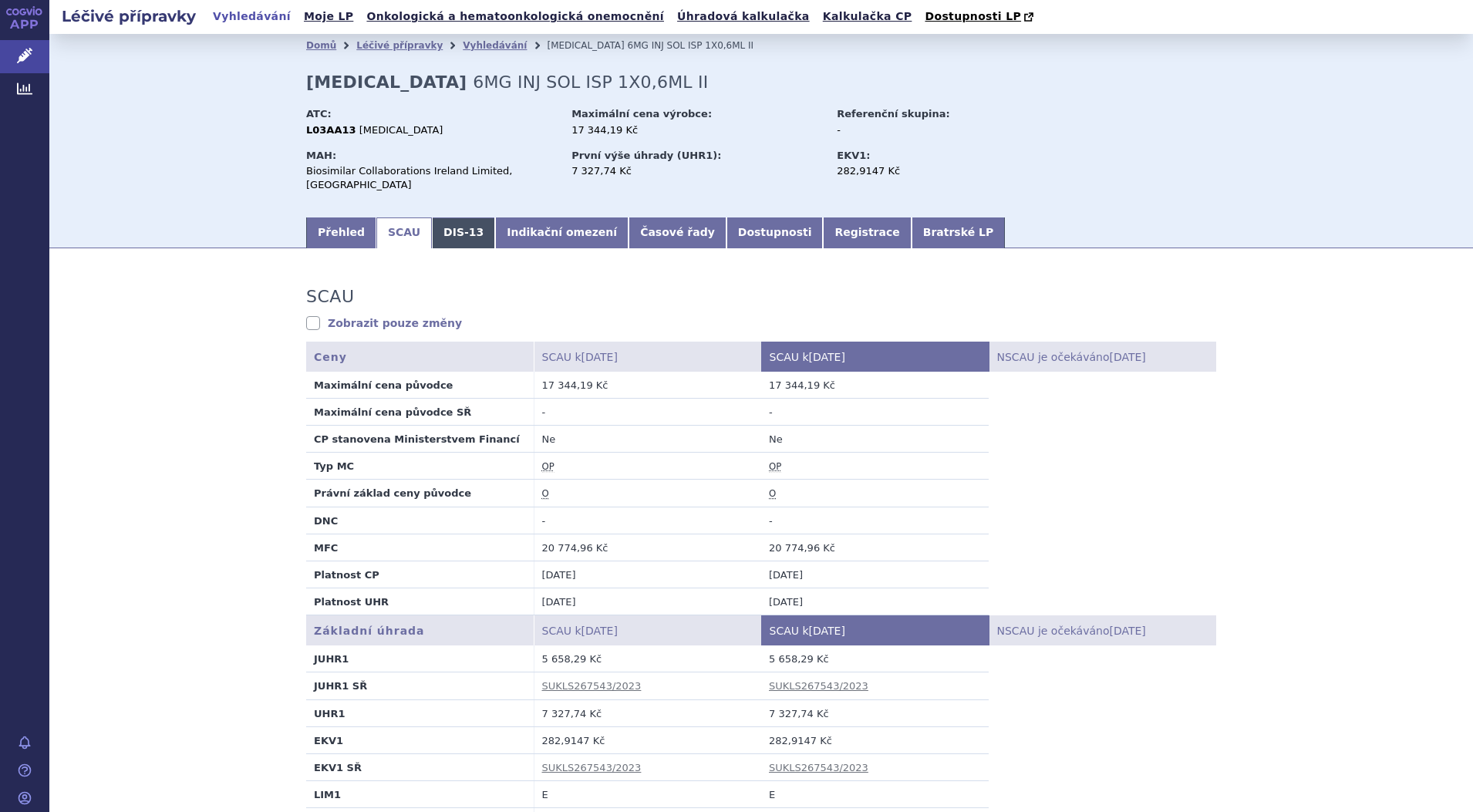
click at [433, 217] on link "DIS-13" at bounding box center [464, 233] width 63 height 31
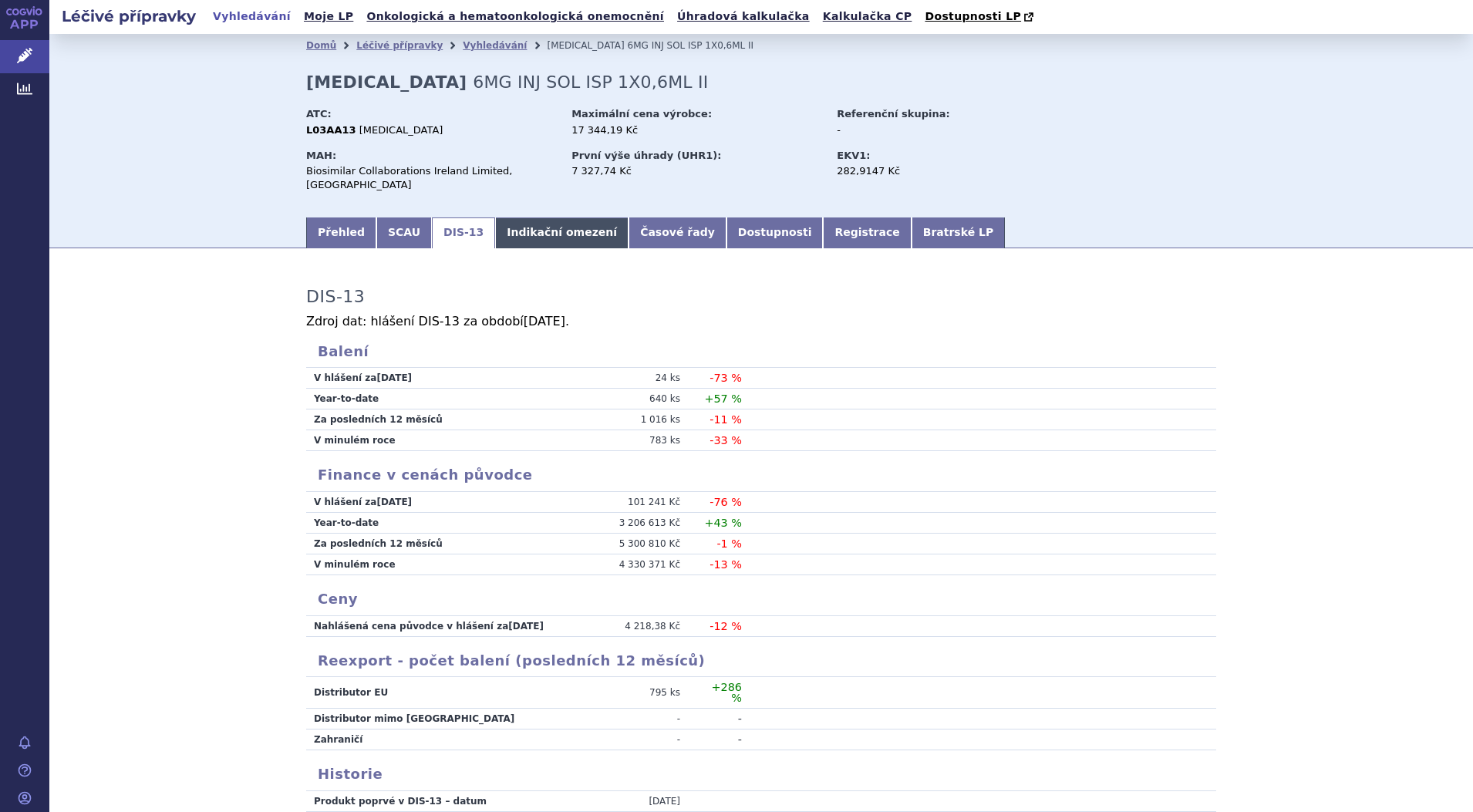
click at [534, 218] on link "Indikační omezení" at bounding box center [562, 233] width 134 height 31
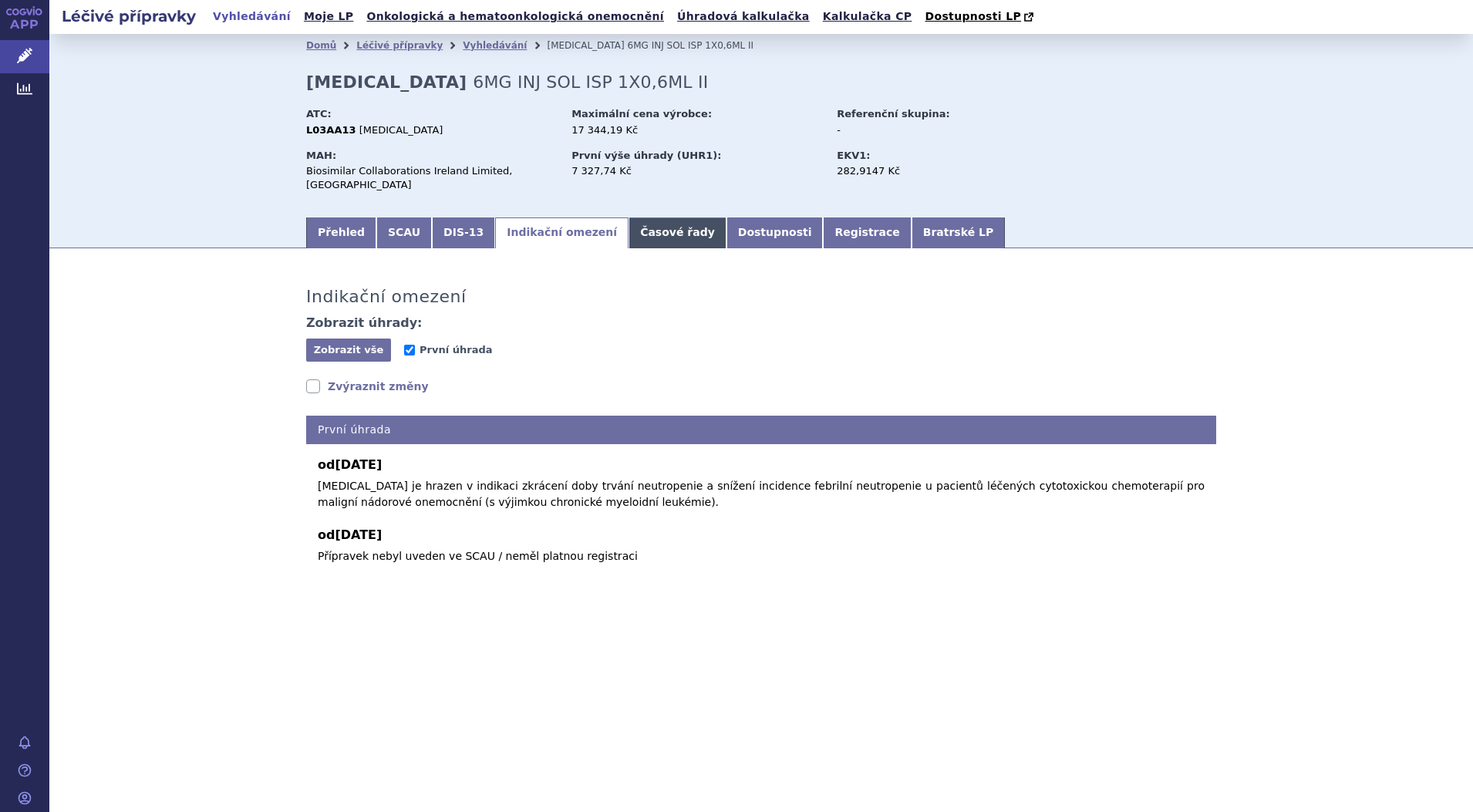
click at [634, 217] on link "Časové řady" at bounding box center [677, 233] width 98 height 31
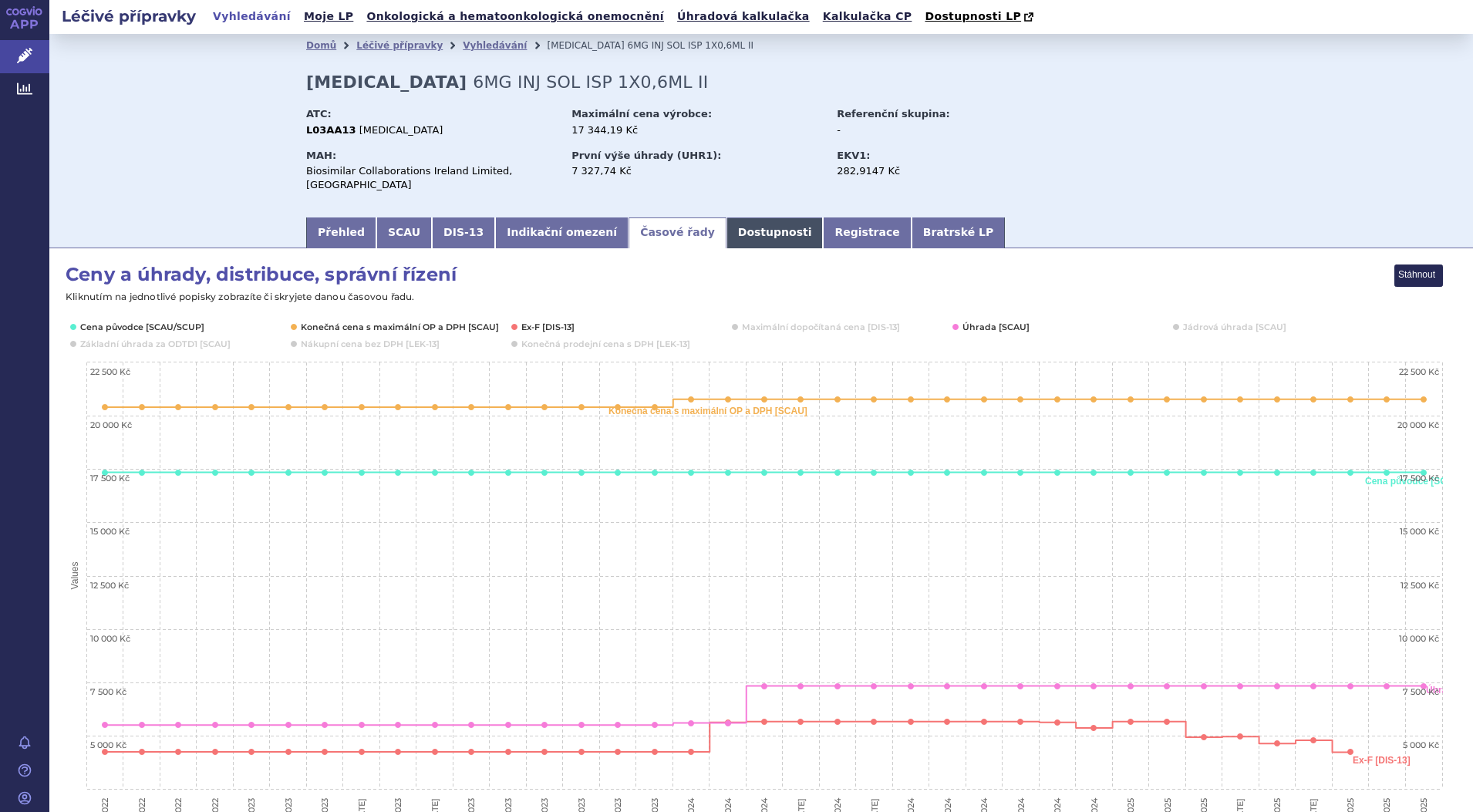
click at [726, 217] on link "Dostupnosti" at bounding box center [775, 233] width 97 height 31
